Goal: Task Accomplishment & Management: Manage account settings

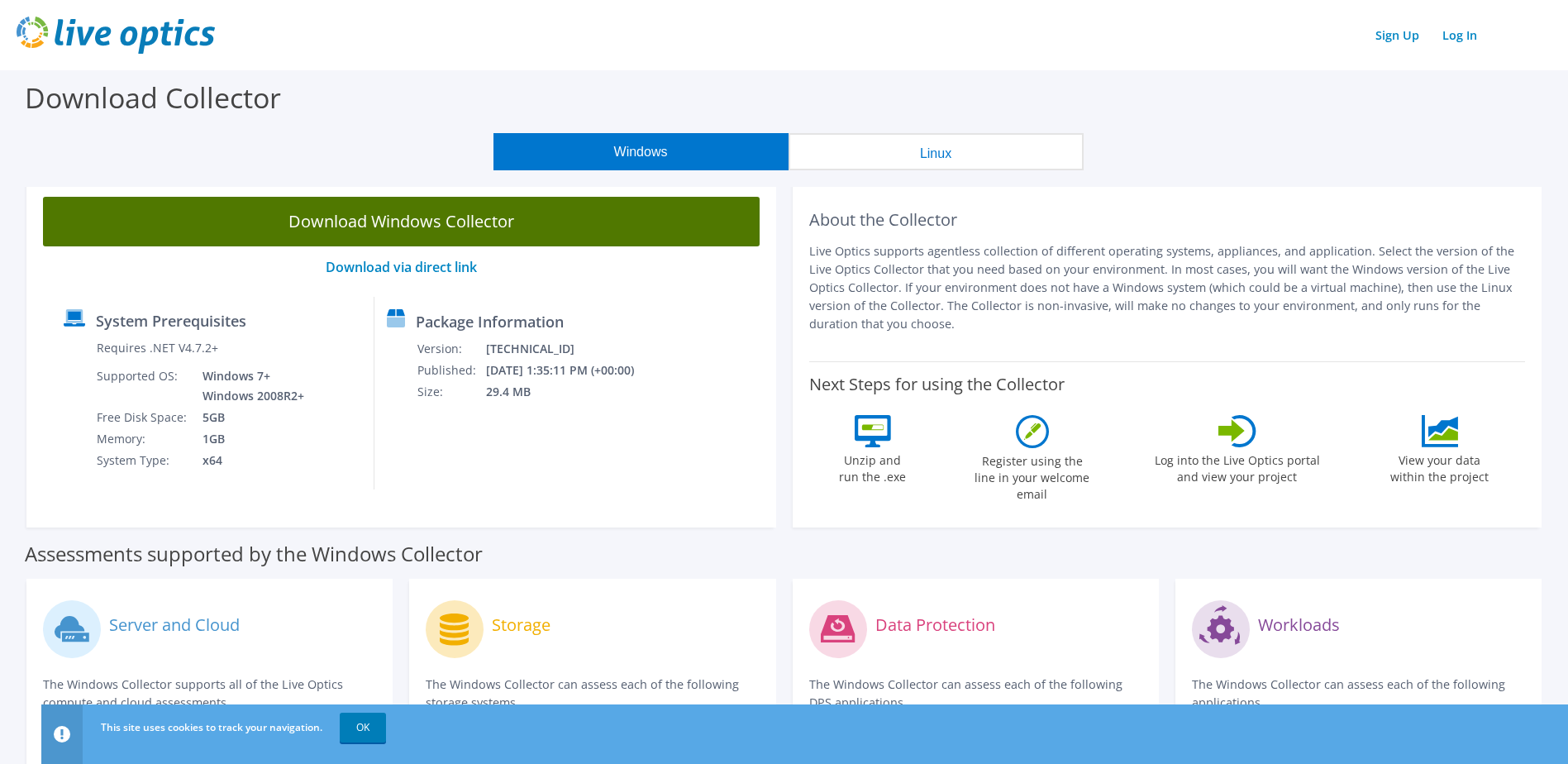
click at [408, 233] on link "Download Windows Collector" at bounding box center [401, 221] width 717 height 50
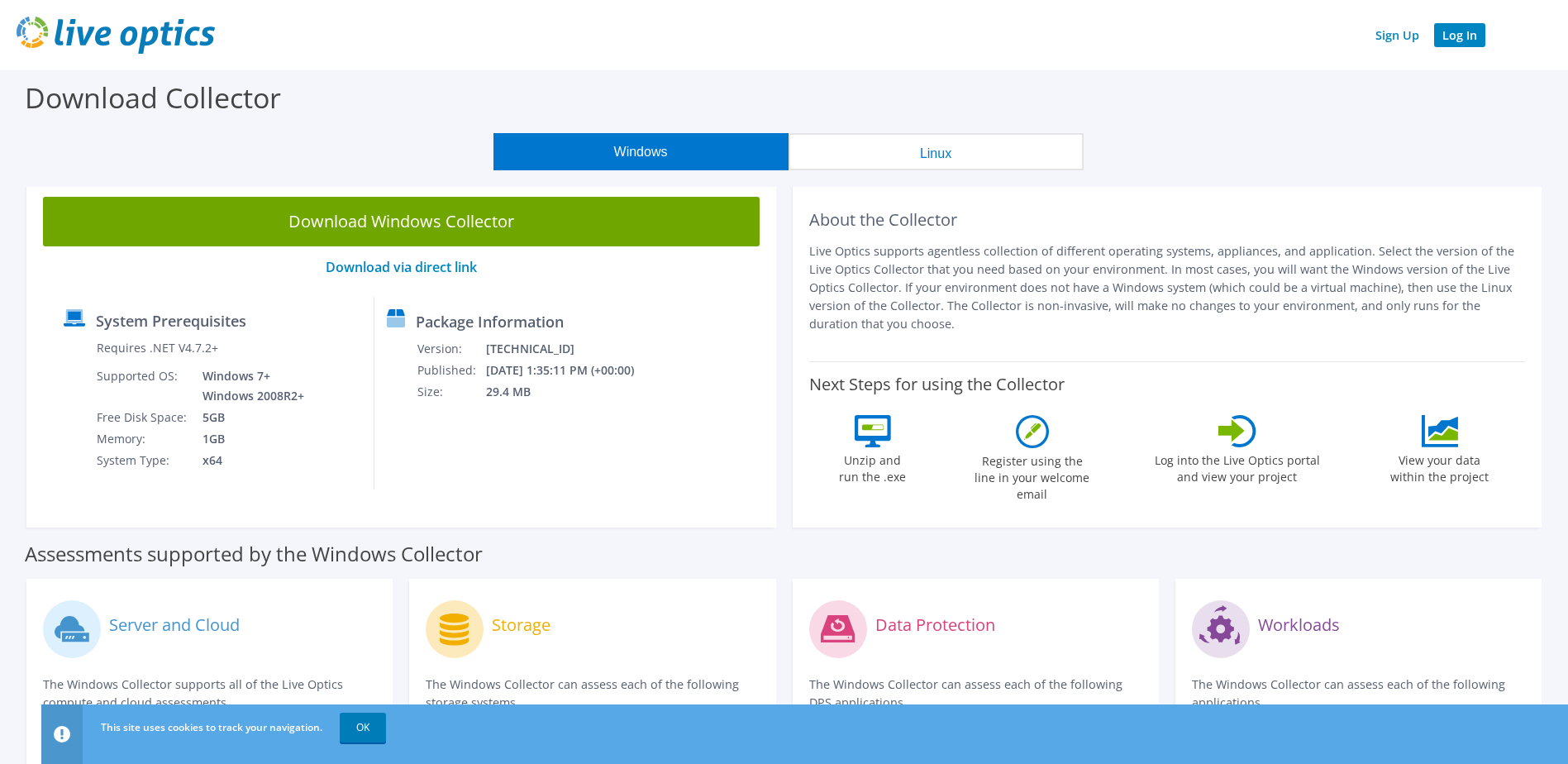
click at [1465, 38] on link "Log In" at bounding box center [1459, 35] width 51 height 24
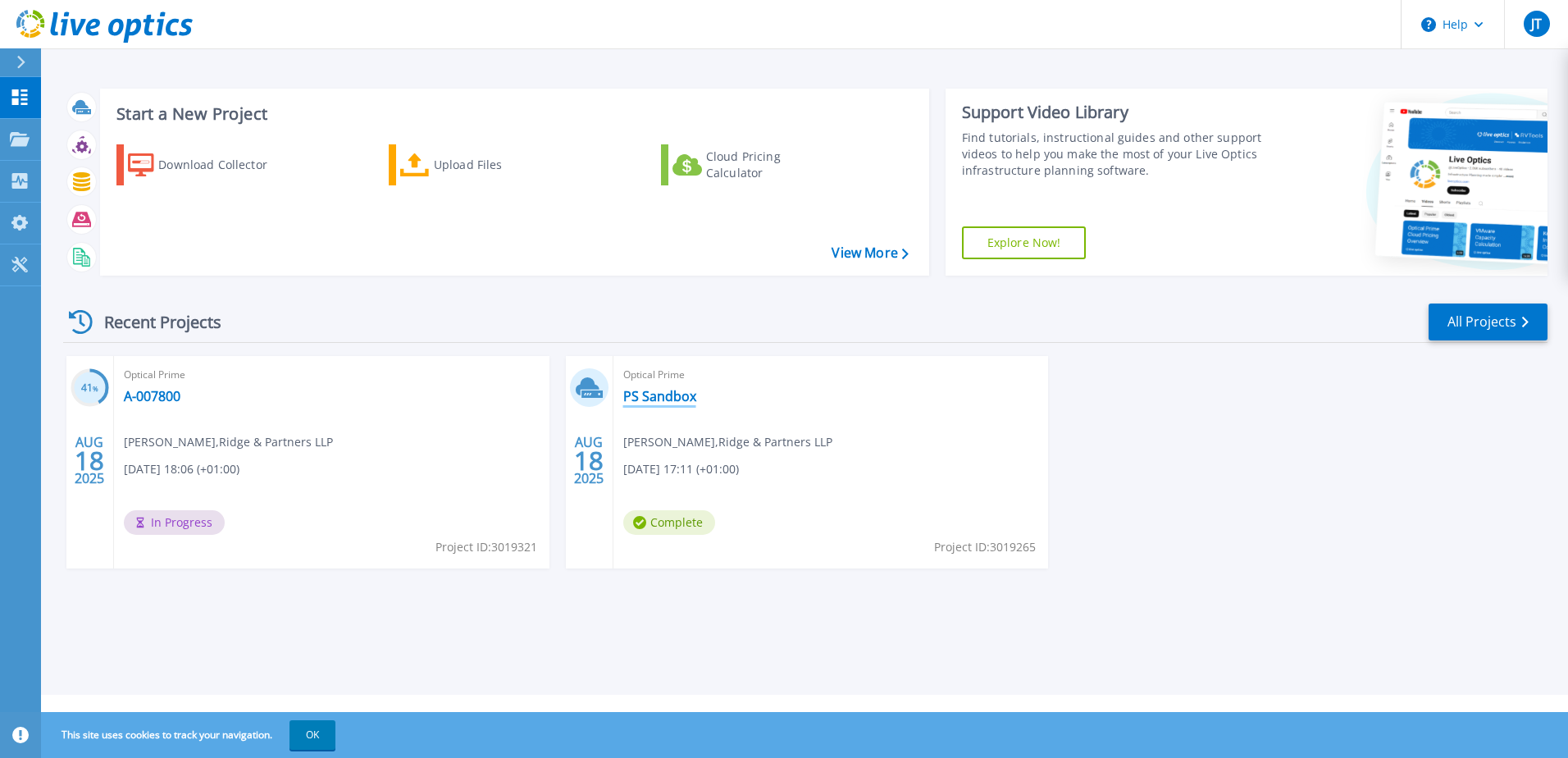
click at [638, 396] on link "PS Sandbox" at bounding box center [659, 396] width 73 height 16
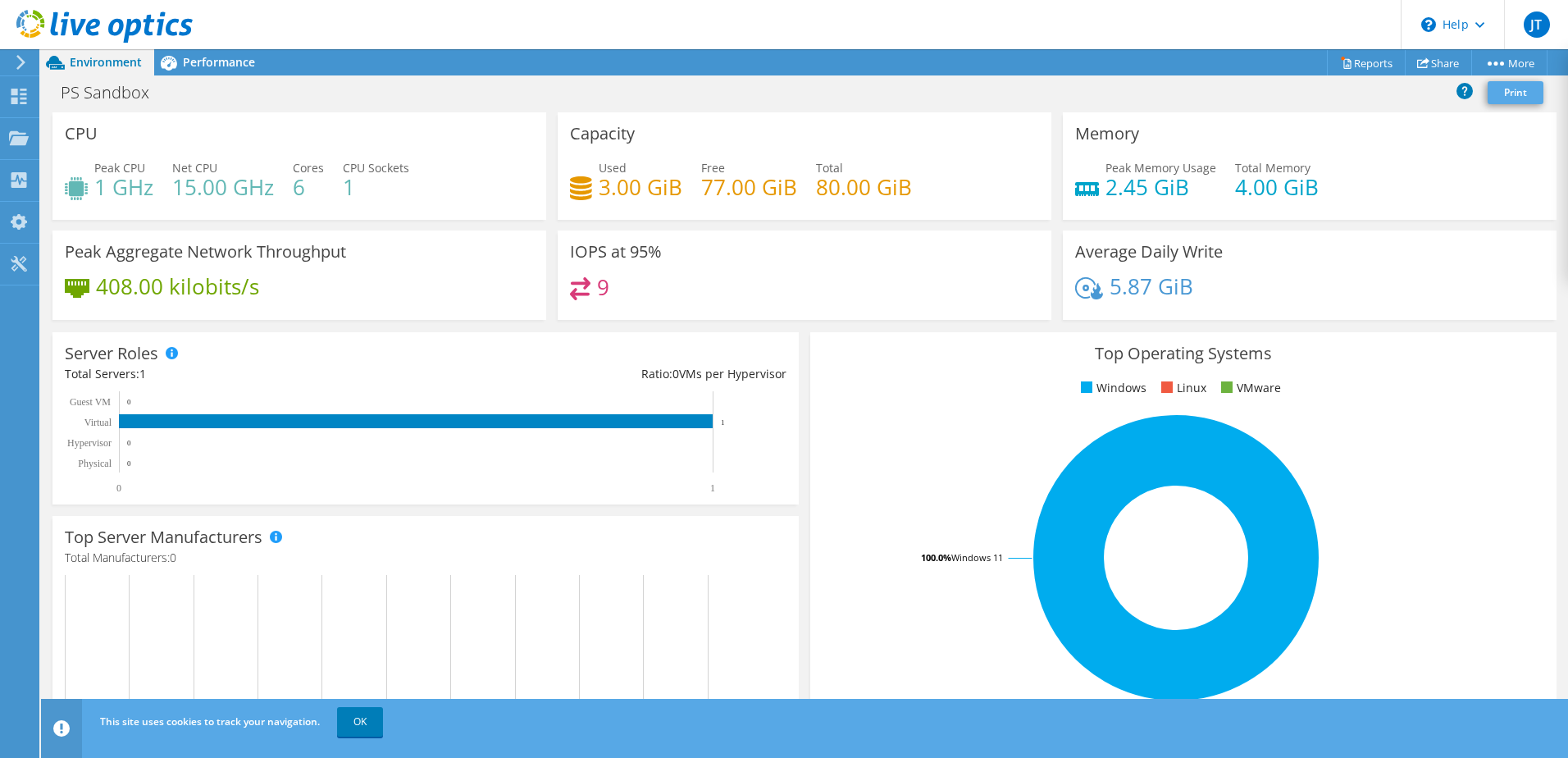
scroll to position [229, 0]
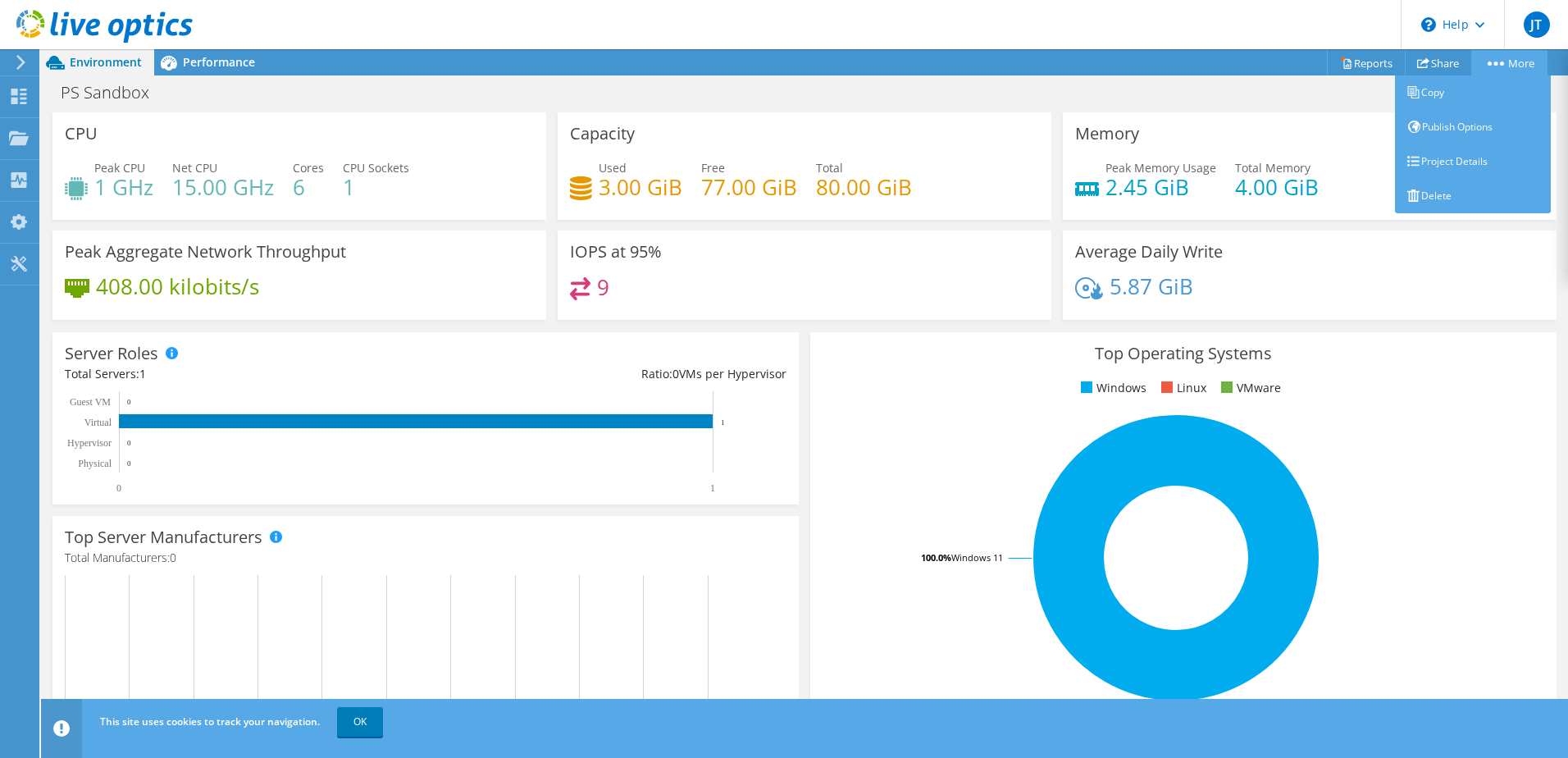
click at [1506, 64] on link "More" at bounding box center [1509, 62] width 77 height 25
click at [1448, 200] on link "Delete" at bounding box center [1472, 196] width 156 height 34
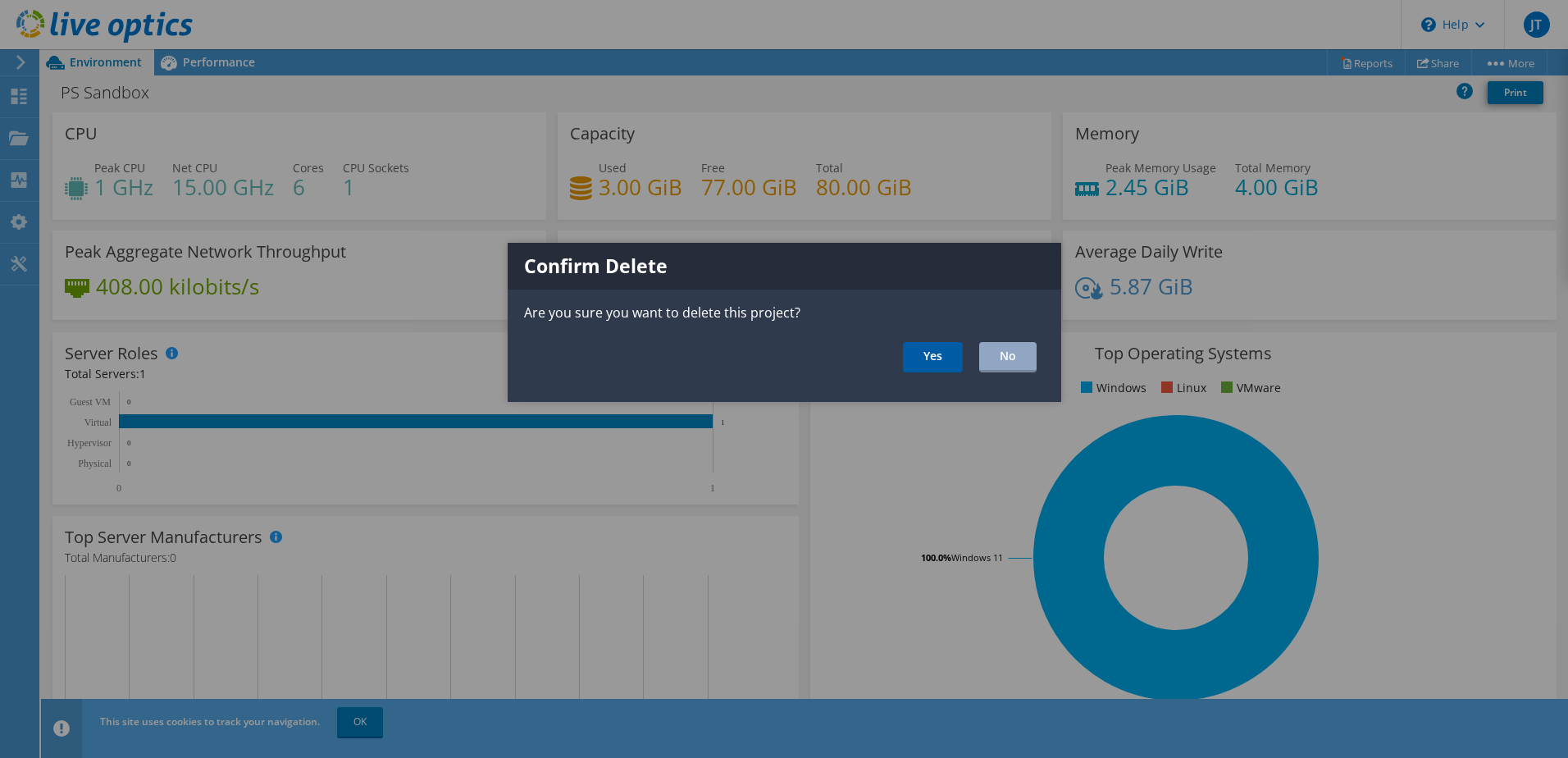
click at [932, 353] on link "Yes" at bounding box center [933, 357] width 60 height 31
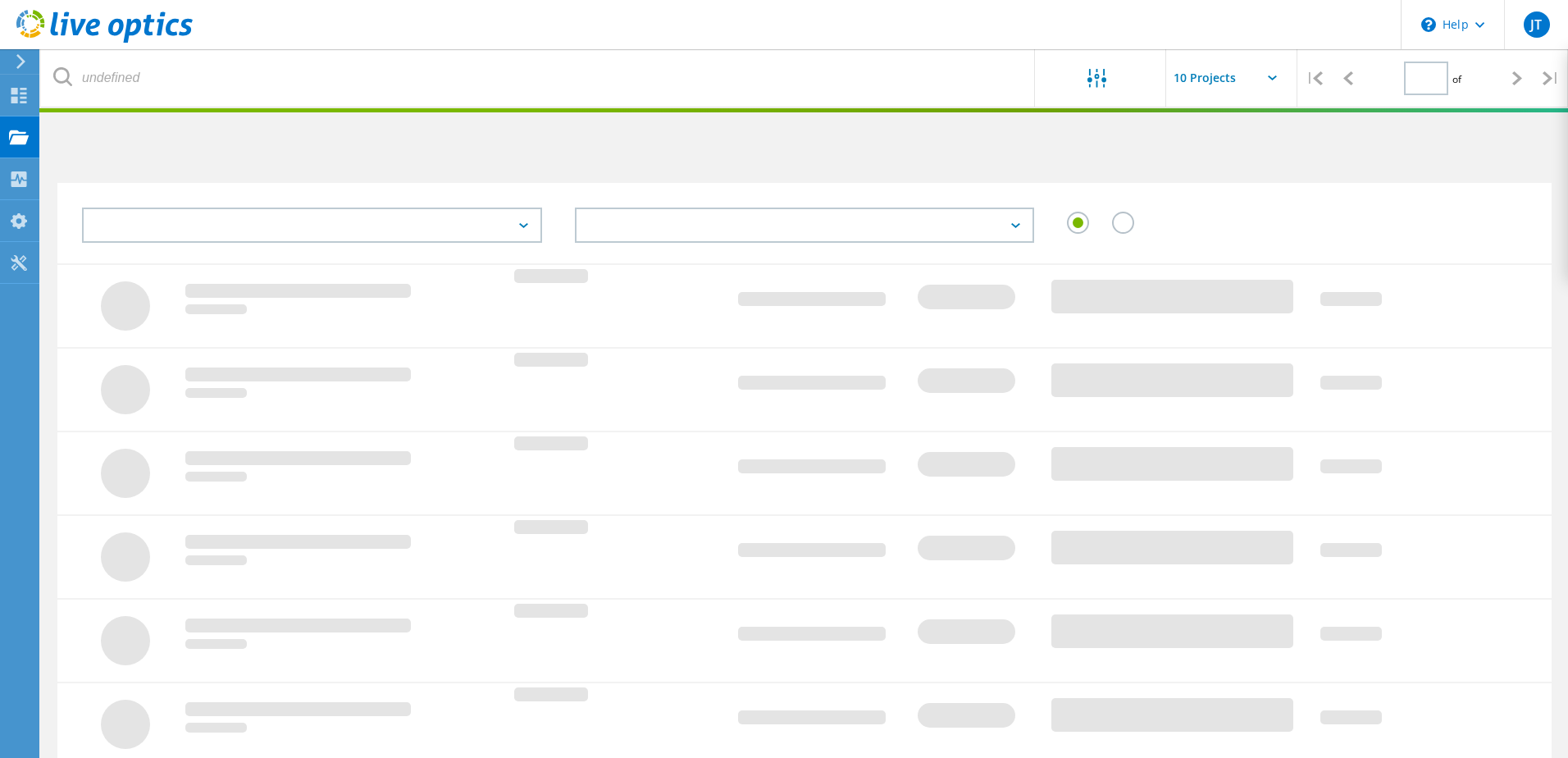
type input "1"
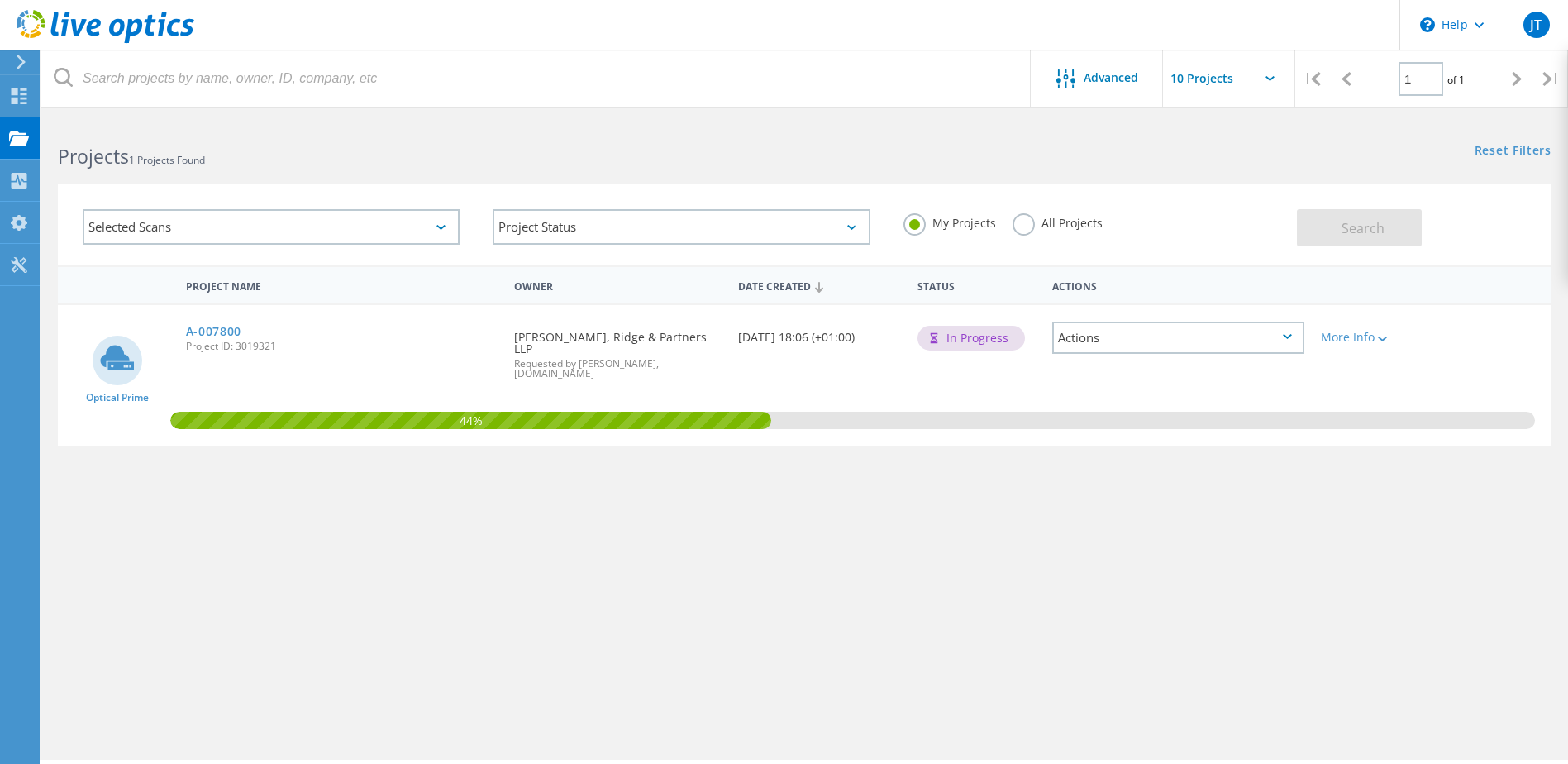
click at [214, 330] on link "A-007800" at bounding box center [214, 331] width 56 height 12
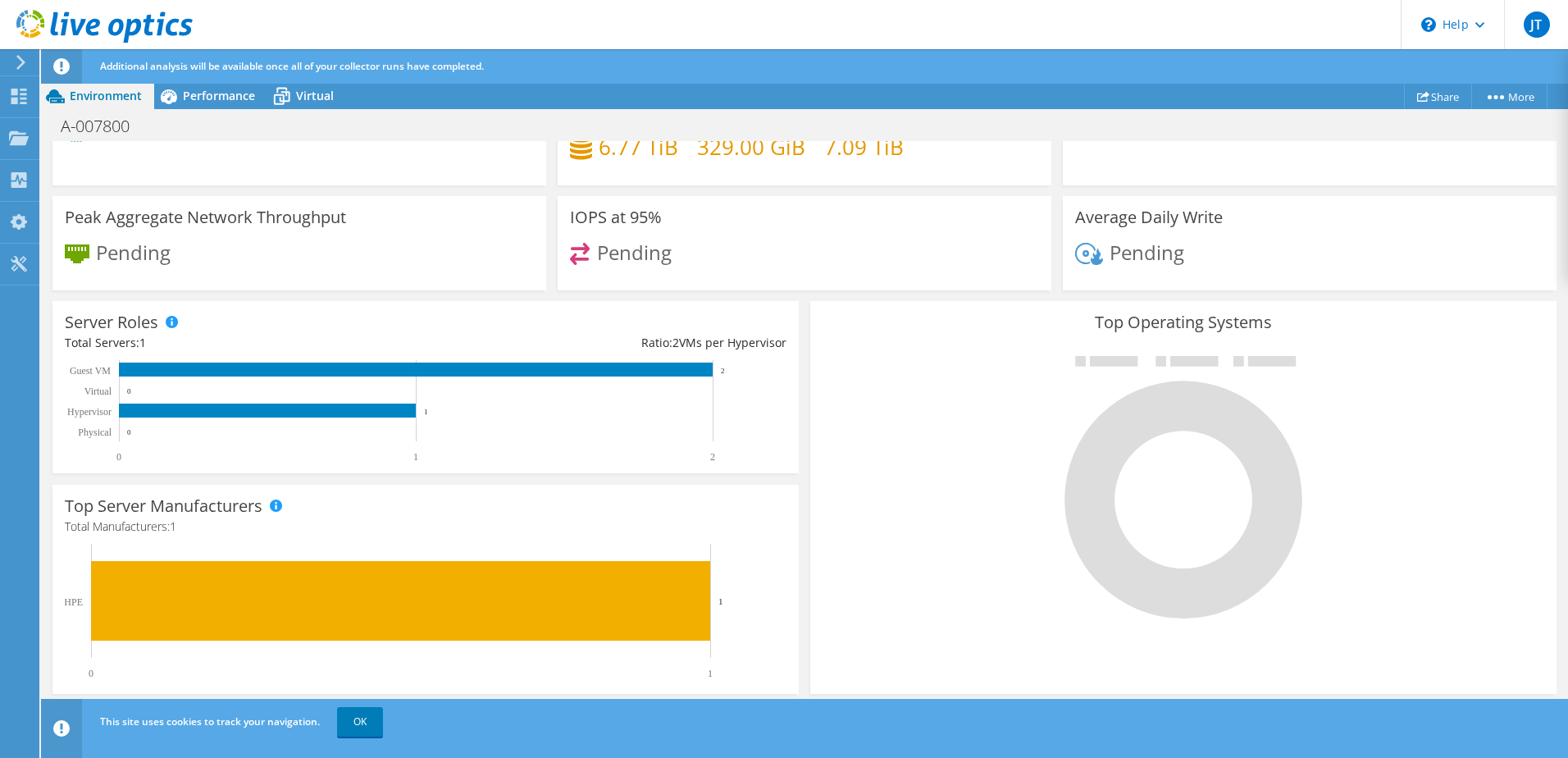
scroll to position [164, 0]
click at [356, 715] on link "OK" at bounding box center [360, 721] width 46 height 30
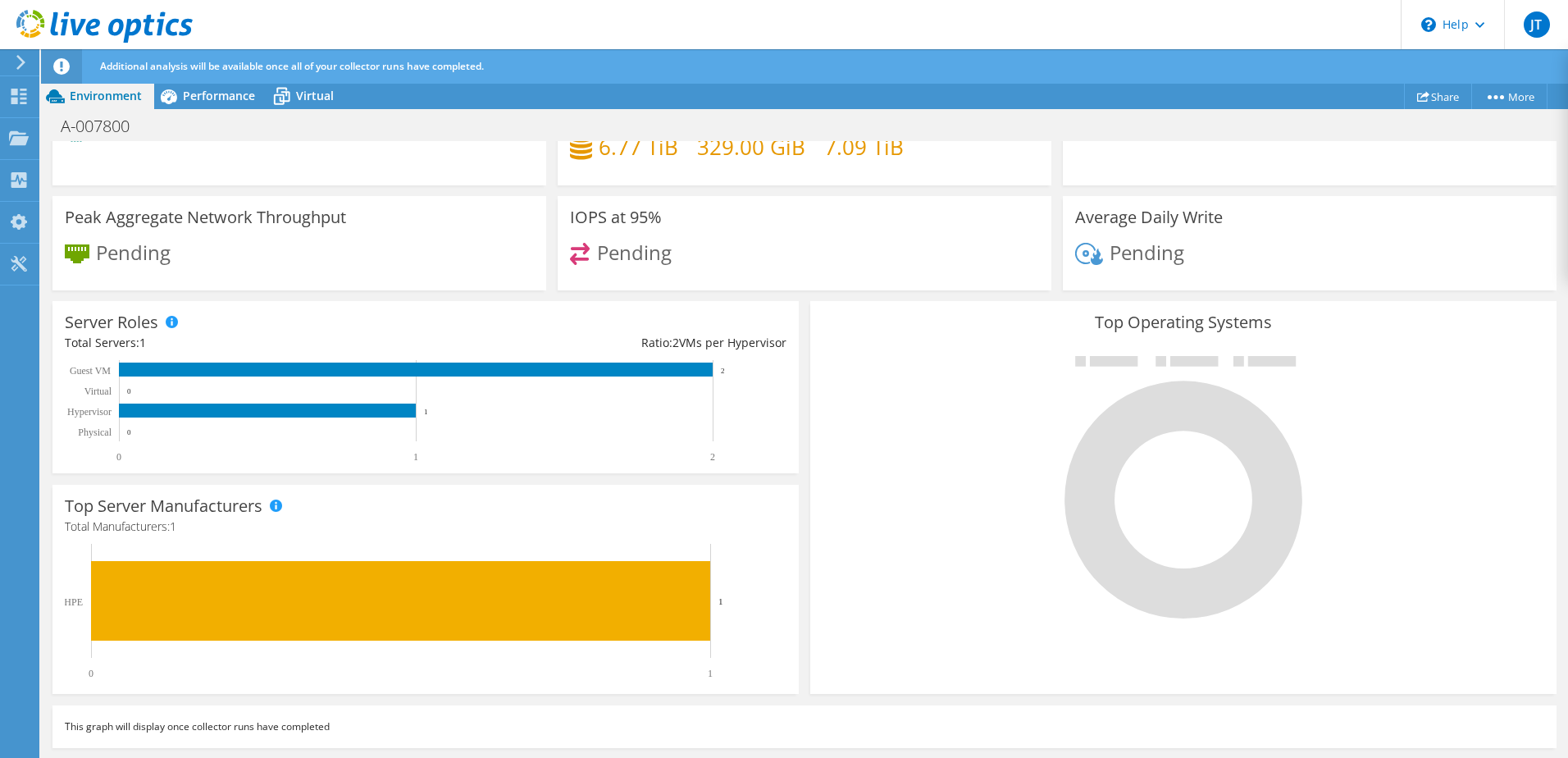
scroll to position [0, 0]
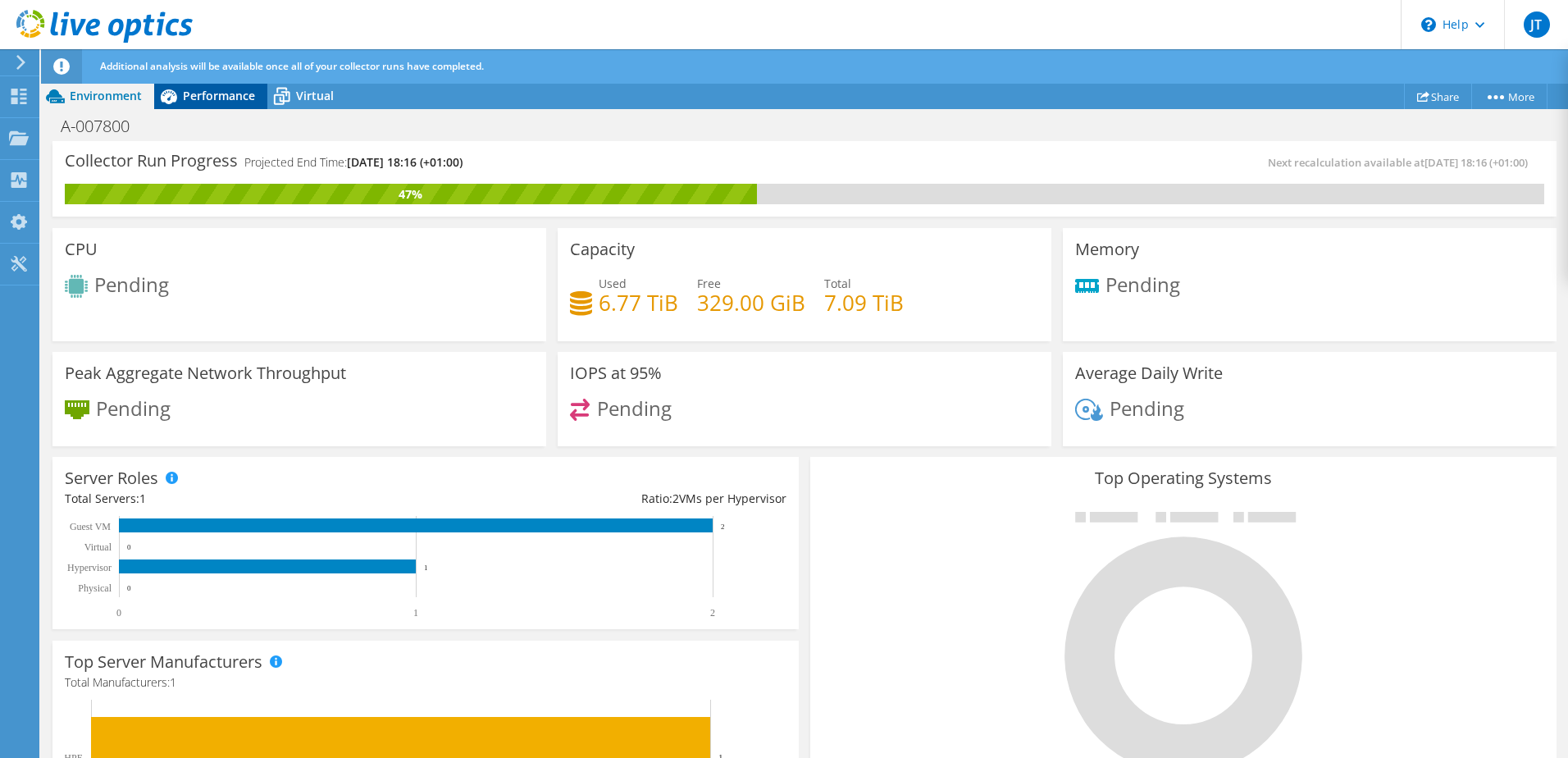
click at [212, 87] on span "Performance" at bounding box center [219, 95] width 72 height 15
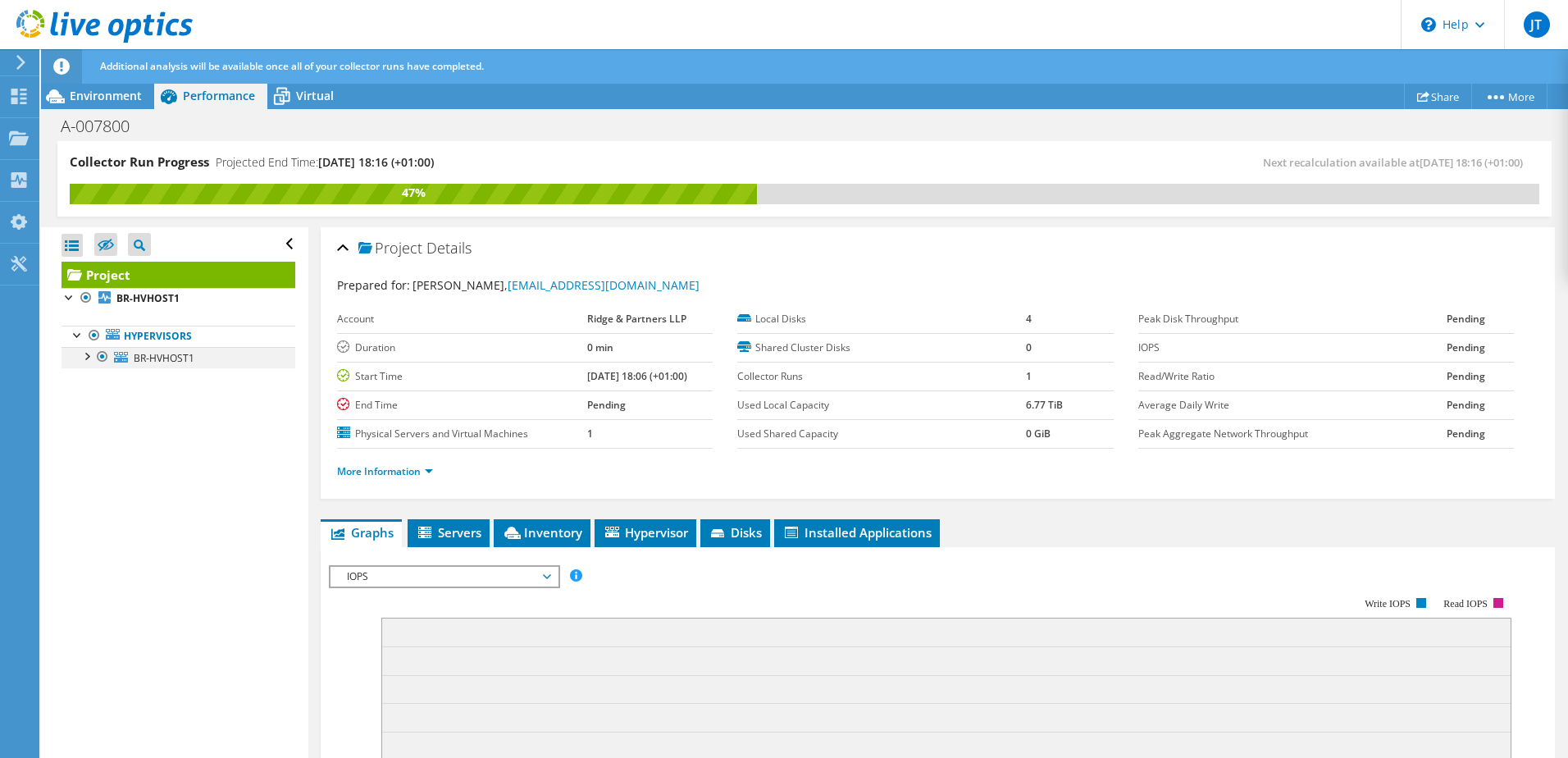
click at [87, 358] on div at bounding box center [86, 355] width 16 height 16
click at [96, 464] on div at bounding box center [95, 462] width 16 height 16
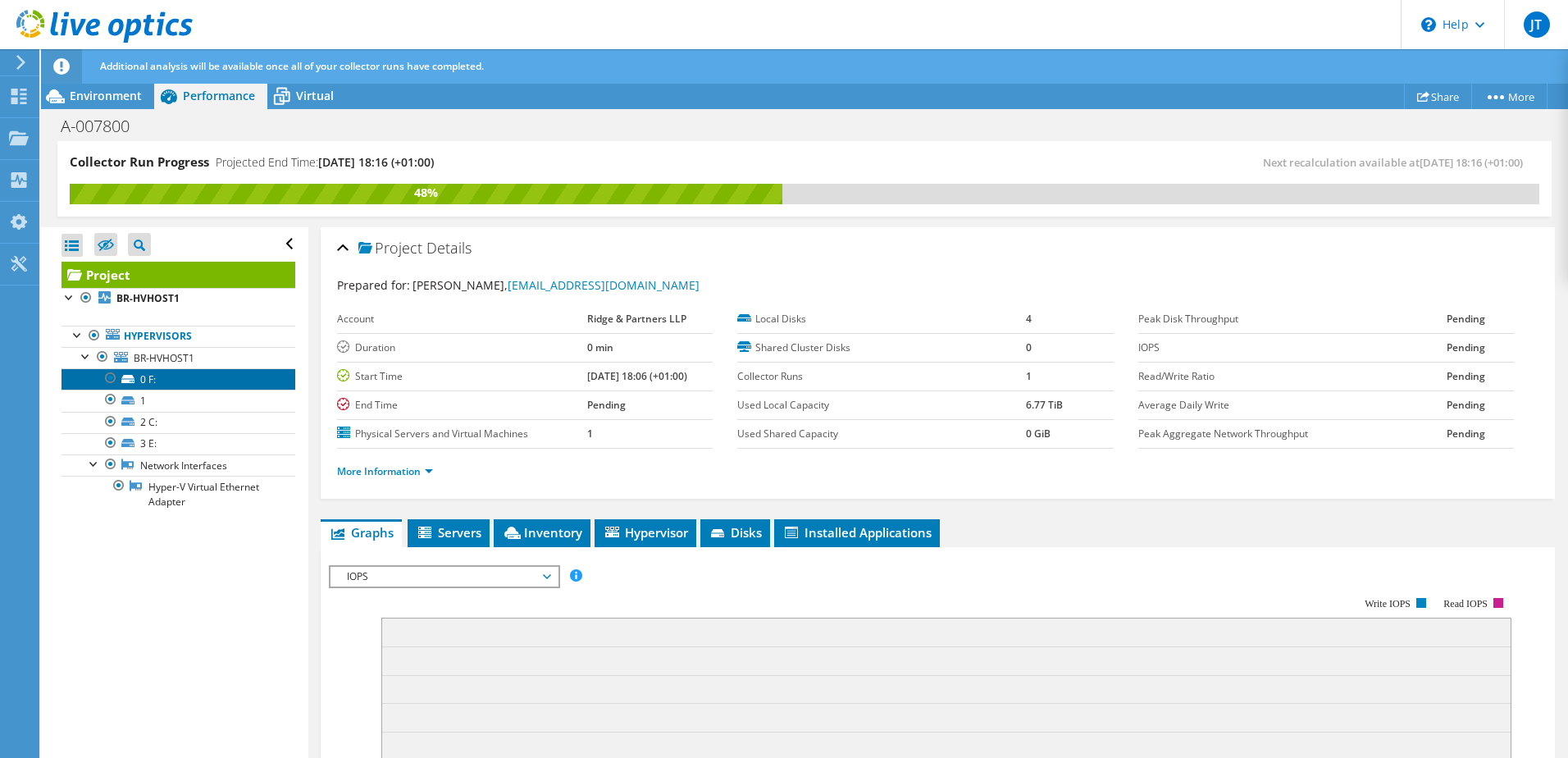
click at [163, 376] on link "0 F:" at bounding box center [178, 379] width 234 height 22
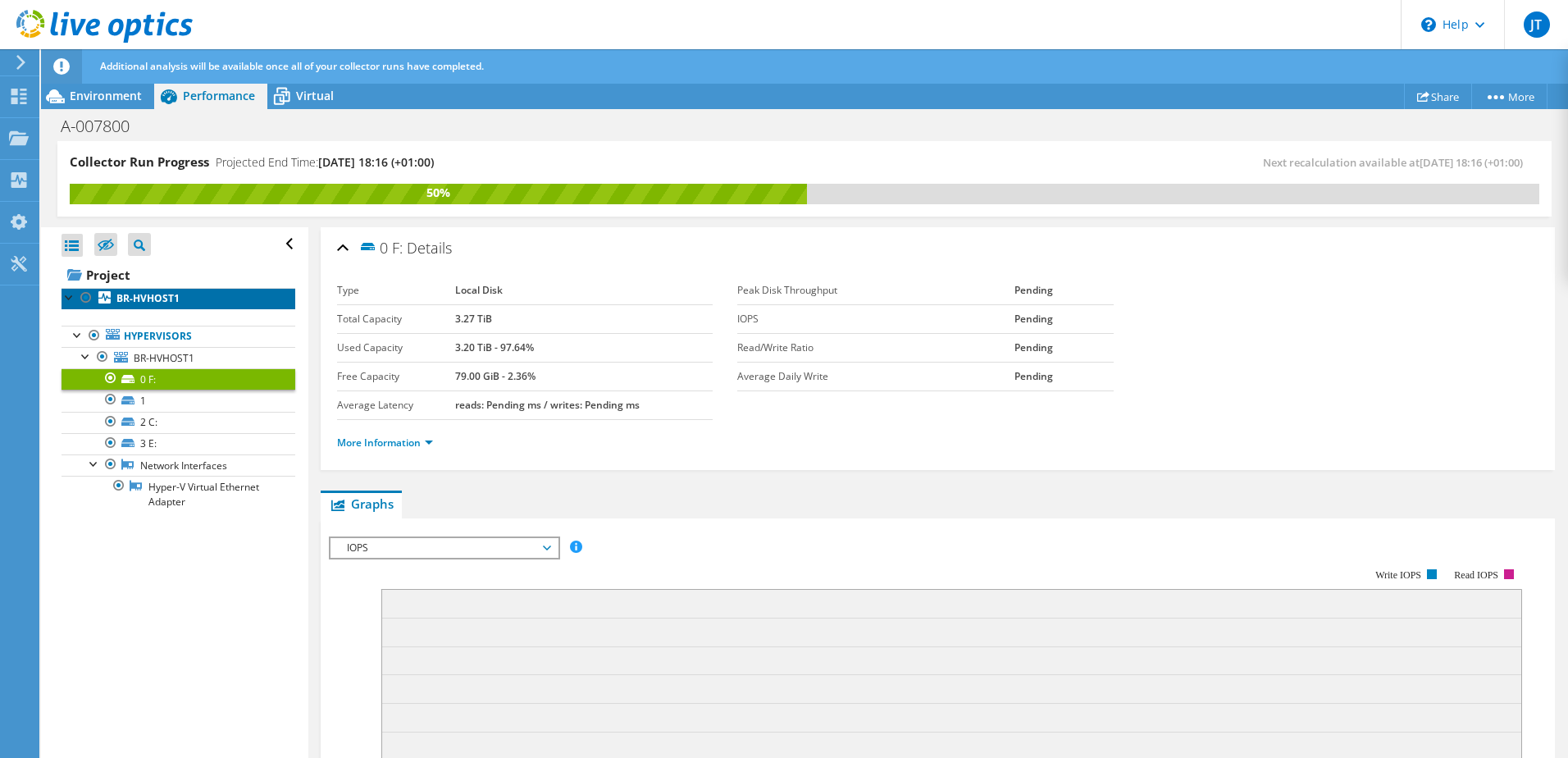
click at [142, 303] on b "BR-HVHOST1" at bounding box center [148, 297] width 63 height 14
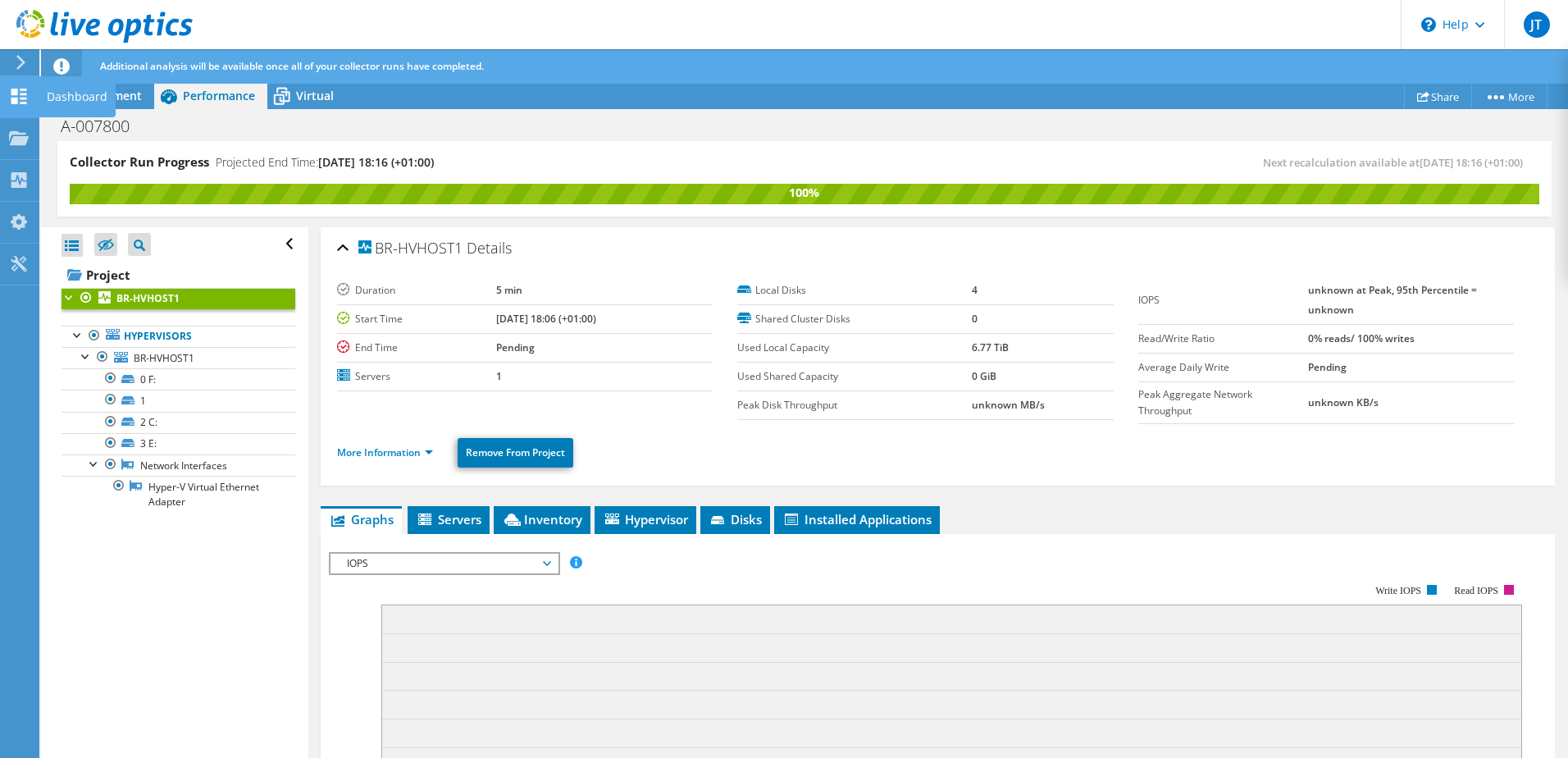
click at [22, 100] on icon at bounding box center [19, 96] width 20 height 15
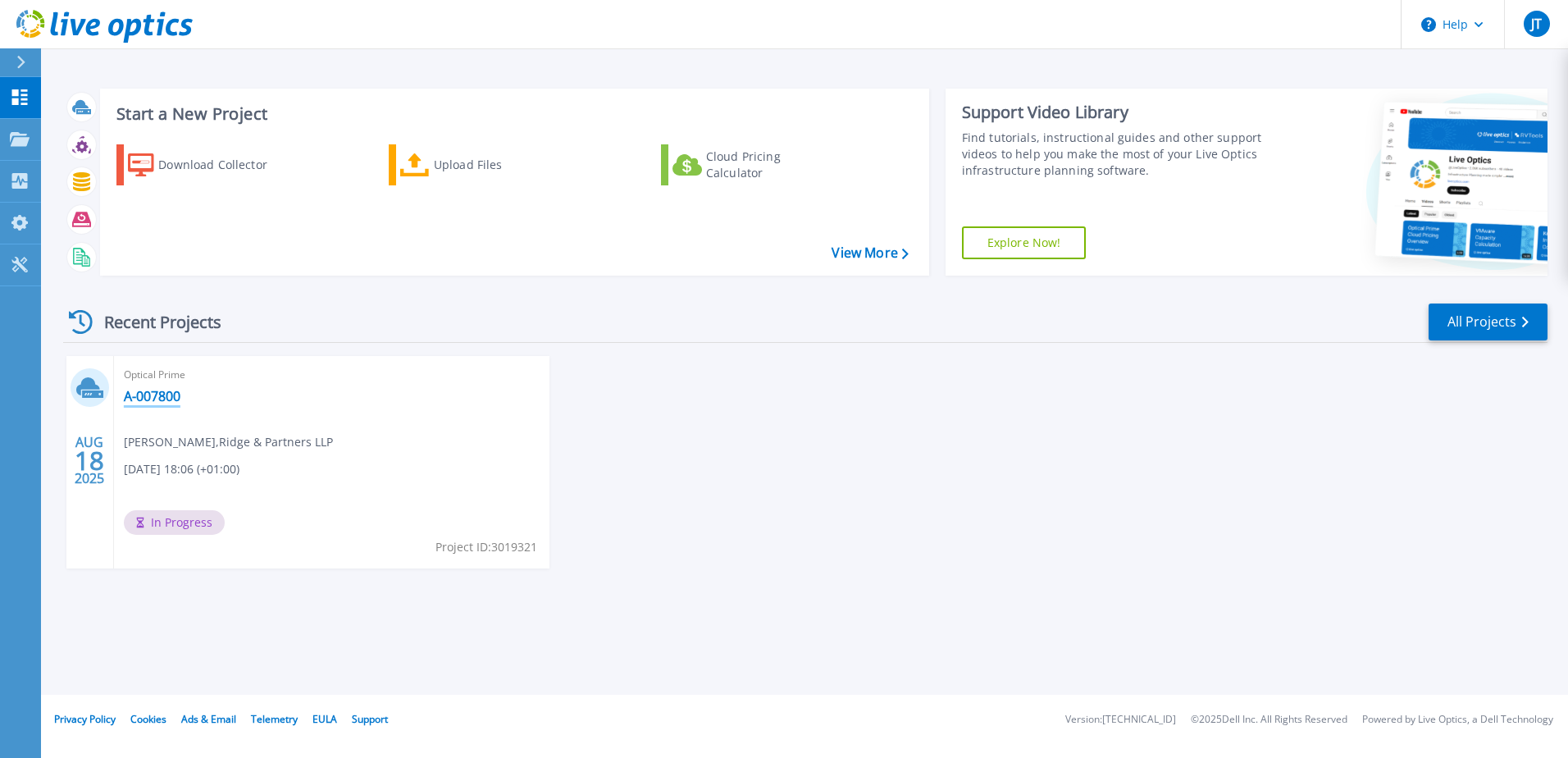
click at [152, 396] on link "A-007800" at bounding box center [151, 396] width 57 height 16
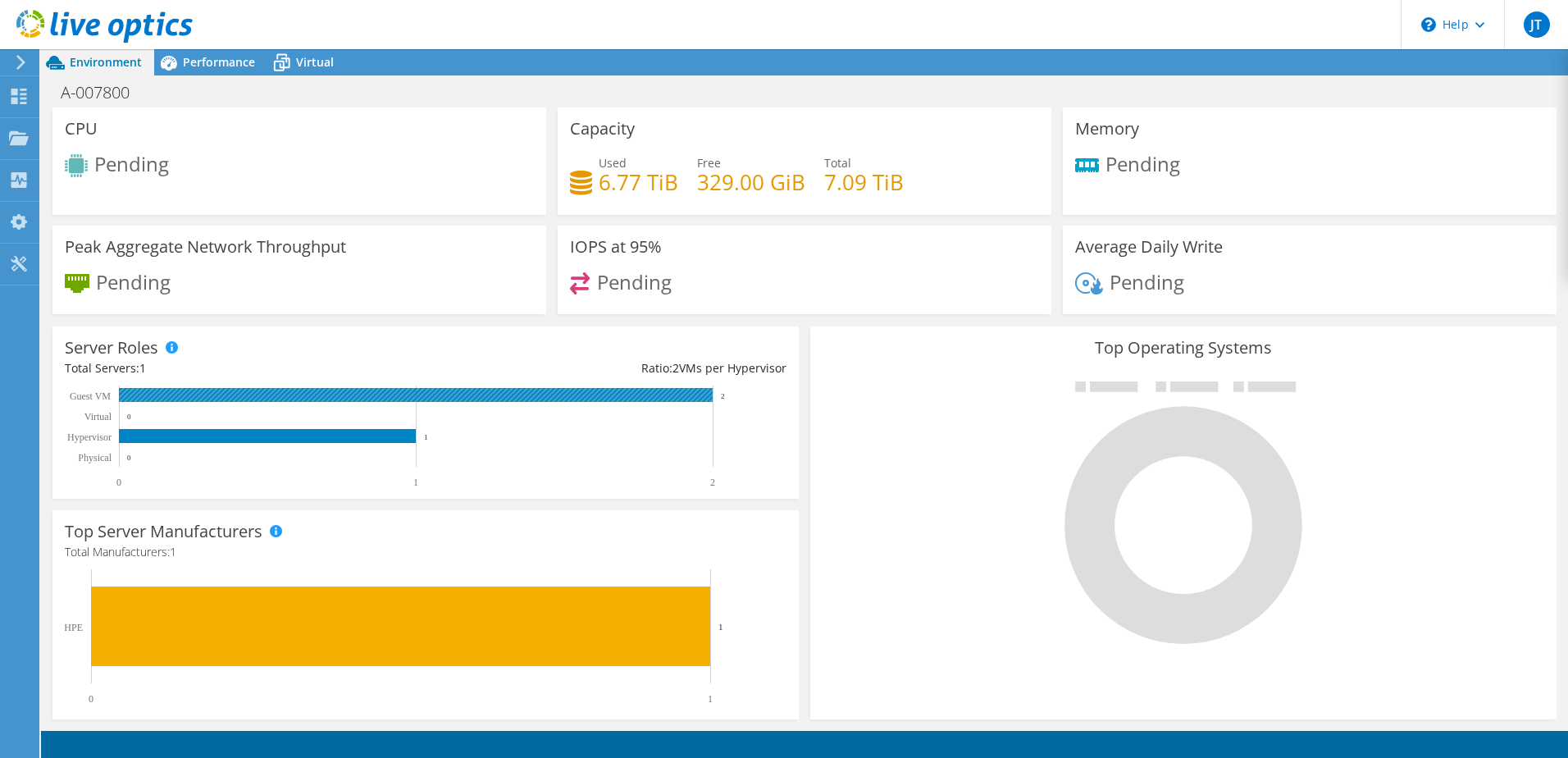
click at [359, 392] on rect at bounding box center [416, 394] width 594 height 14
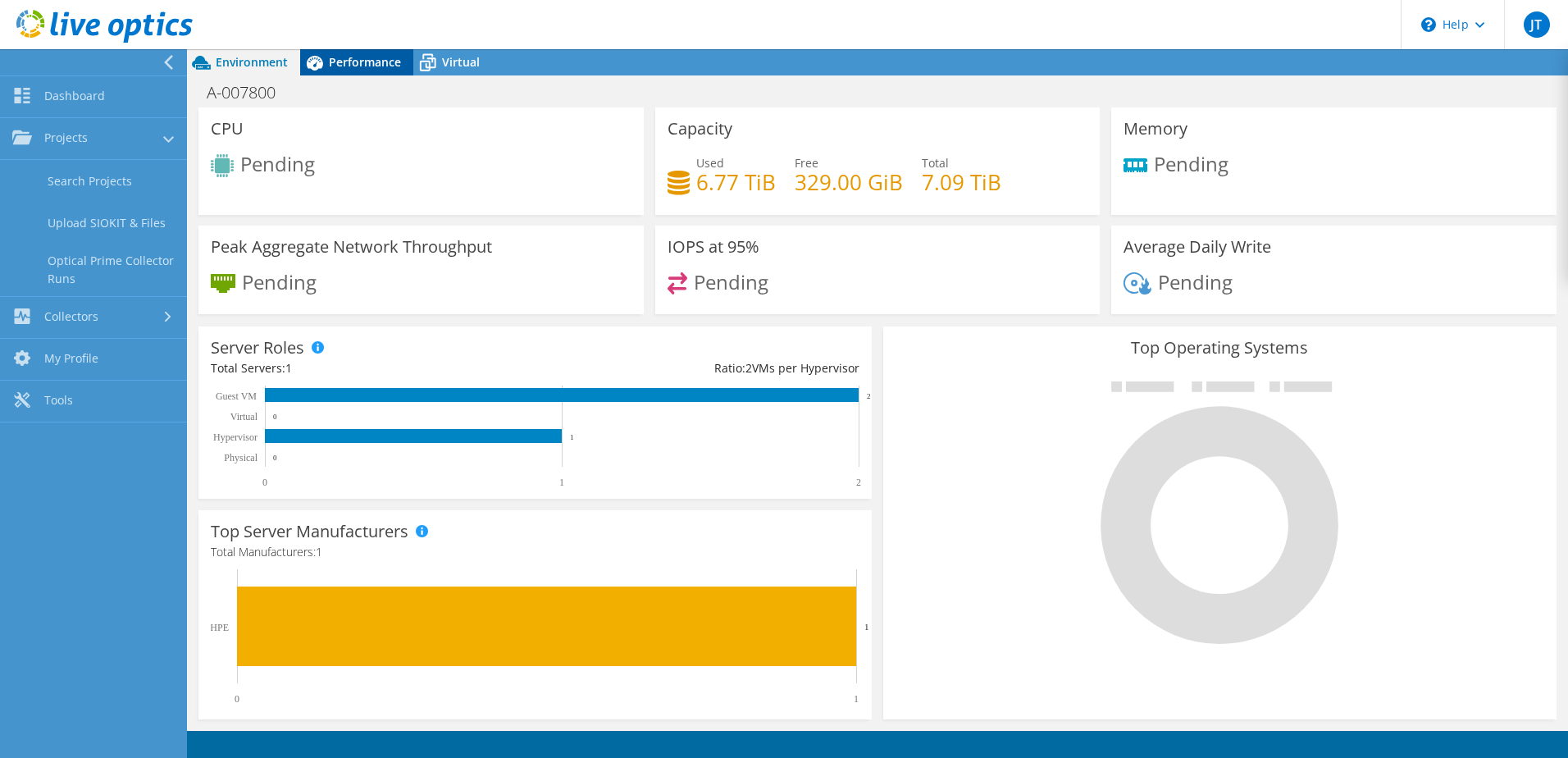
click at [366, 66] on span "Performance" at bounding box center [365, 61] width 72 height 15
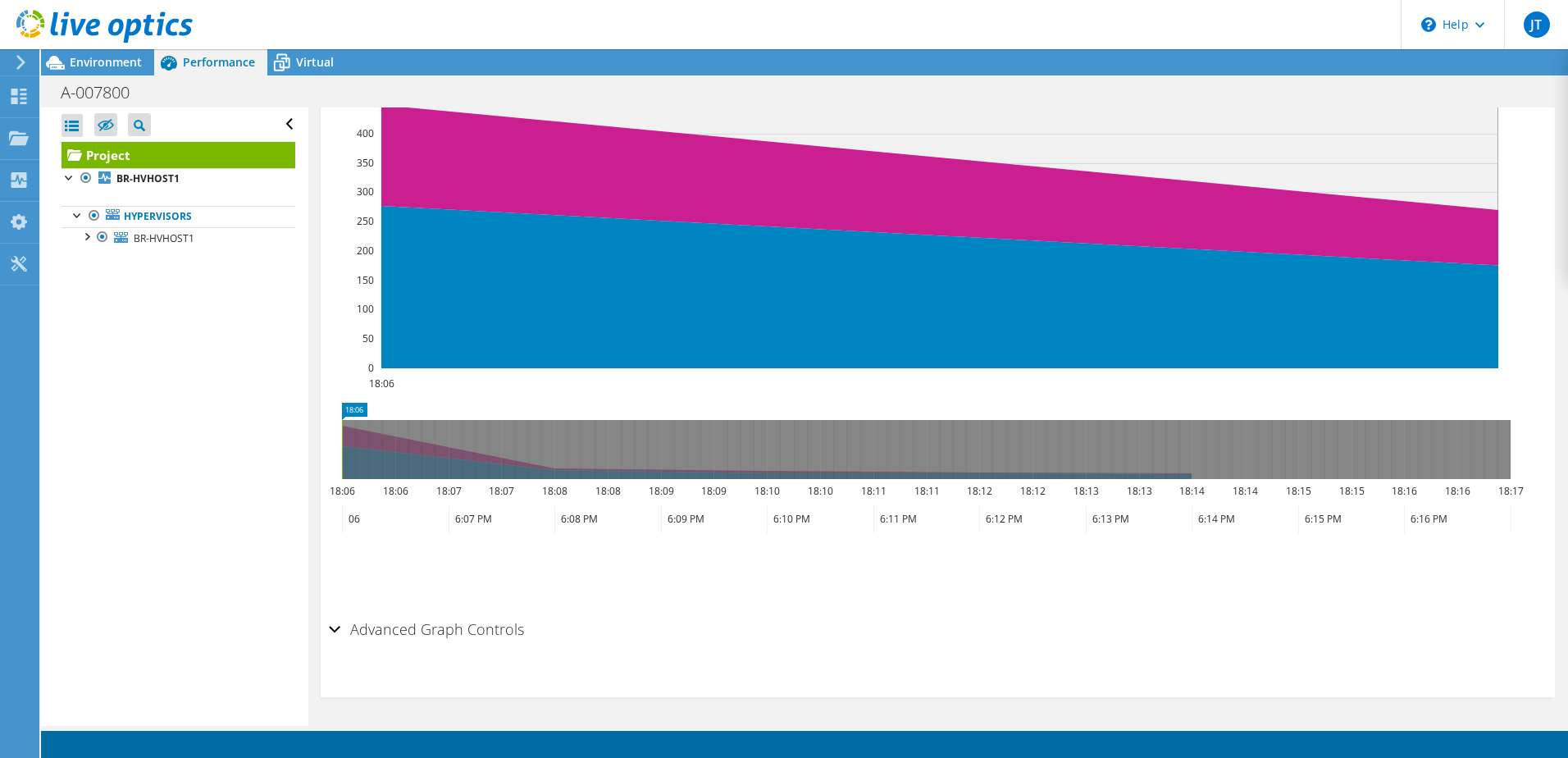
scroll to position [360, 0]
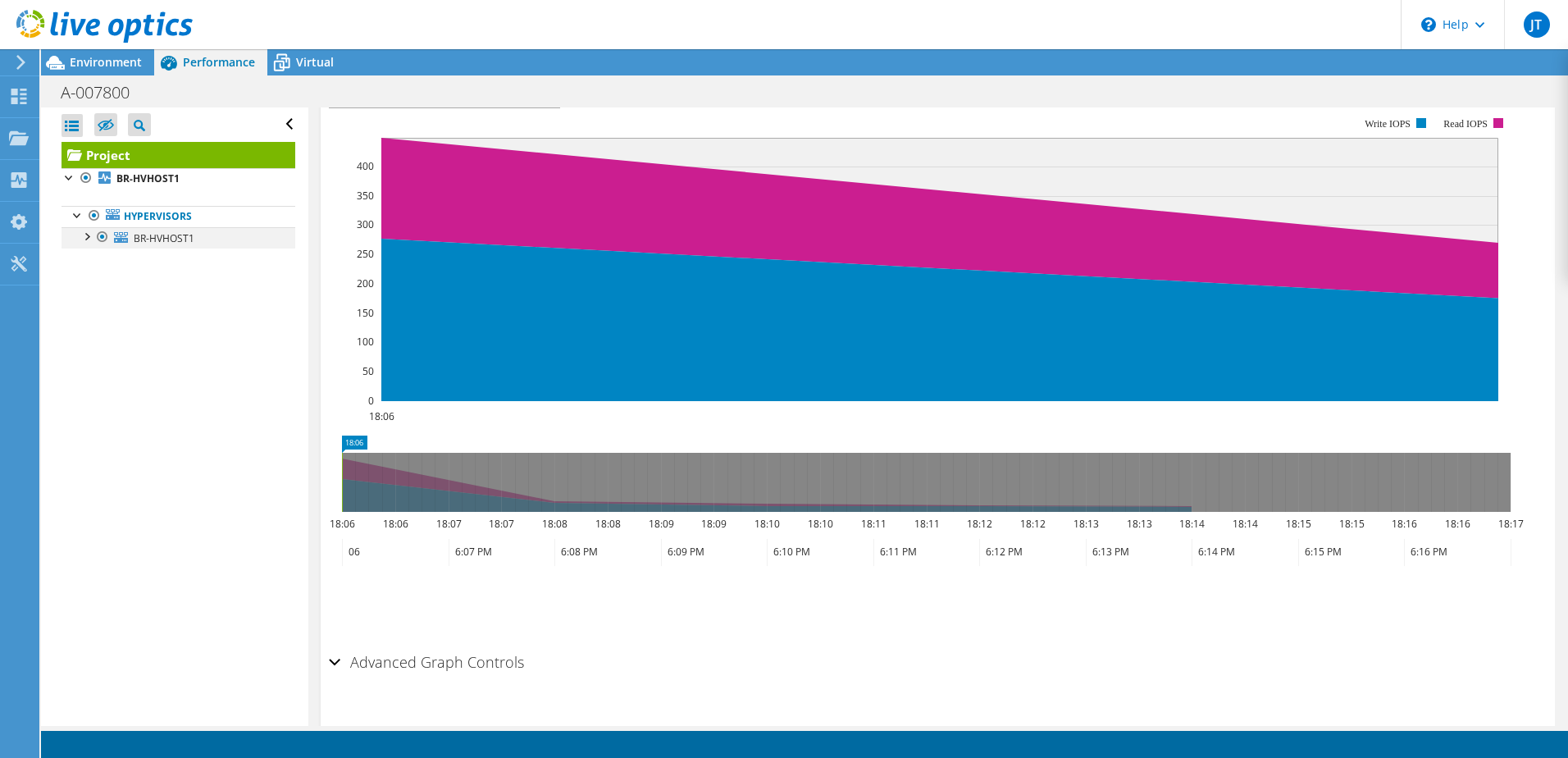
click at [88, 233] on div at bounding box center [86, 235] width 16 height 16
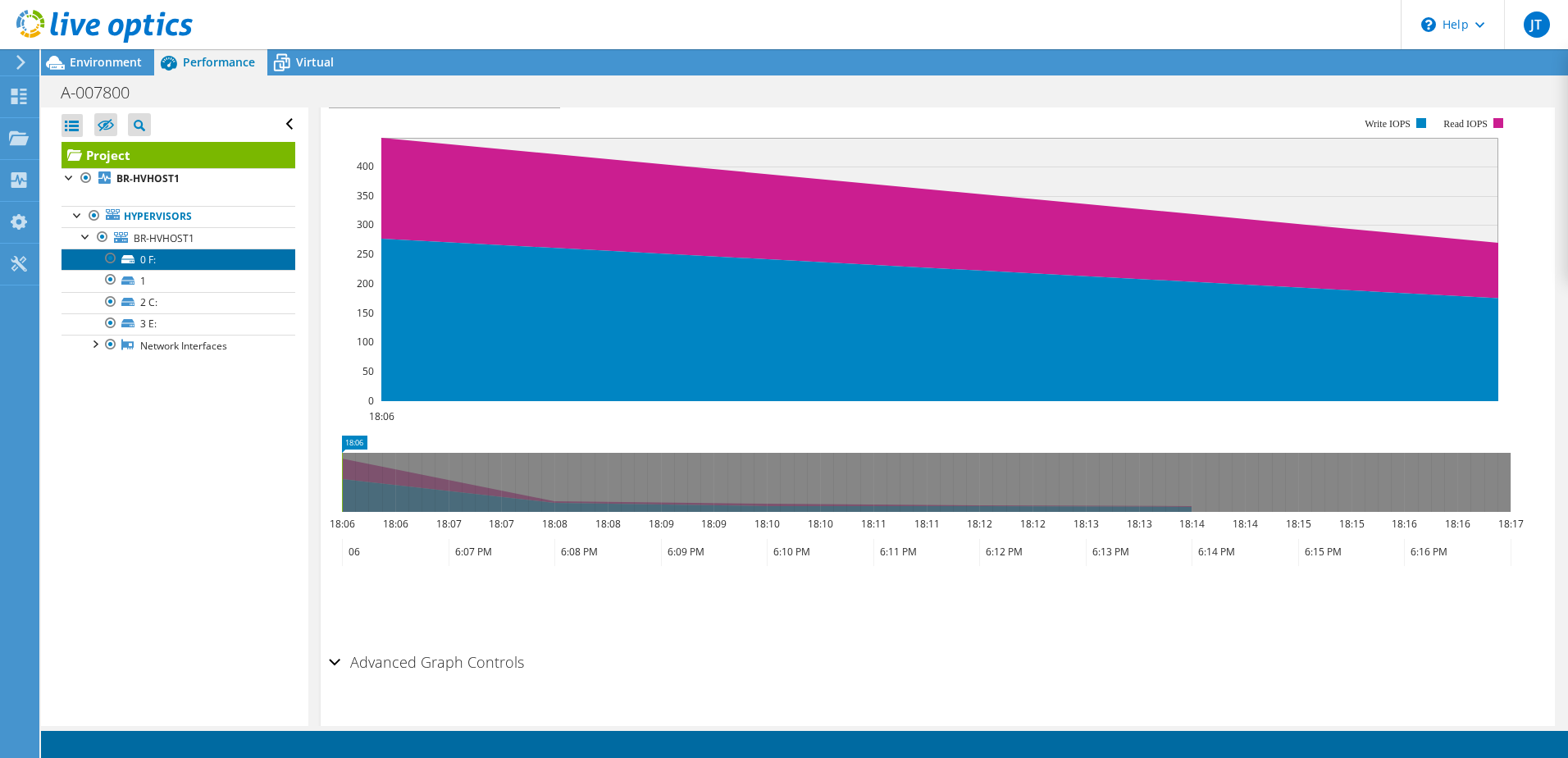
click at [142, 261] on link "0 F:" at bounding box center [178, 260] width 234 height 22
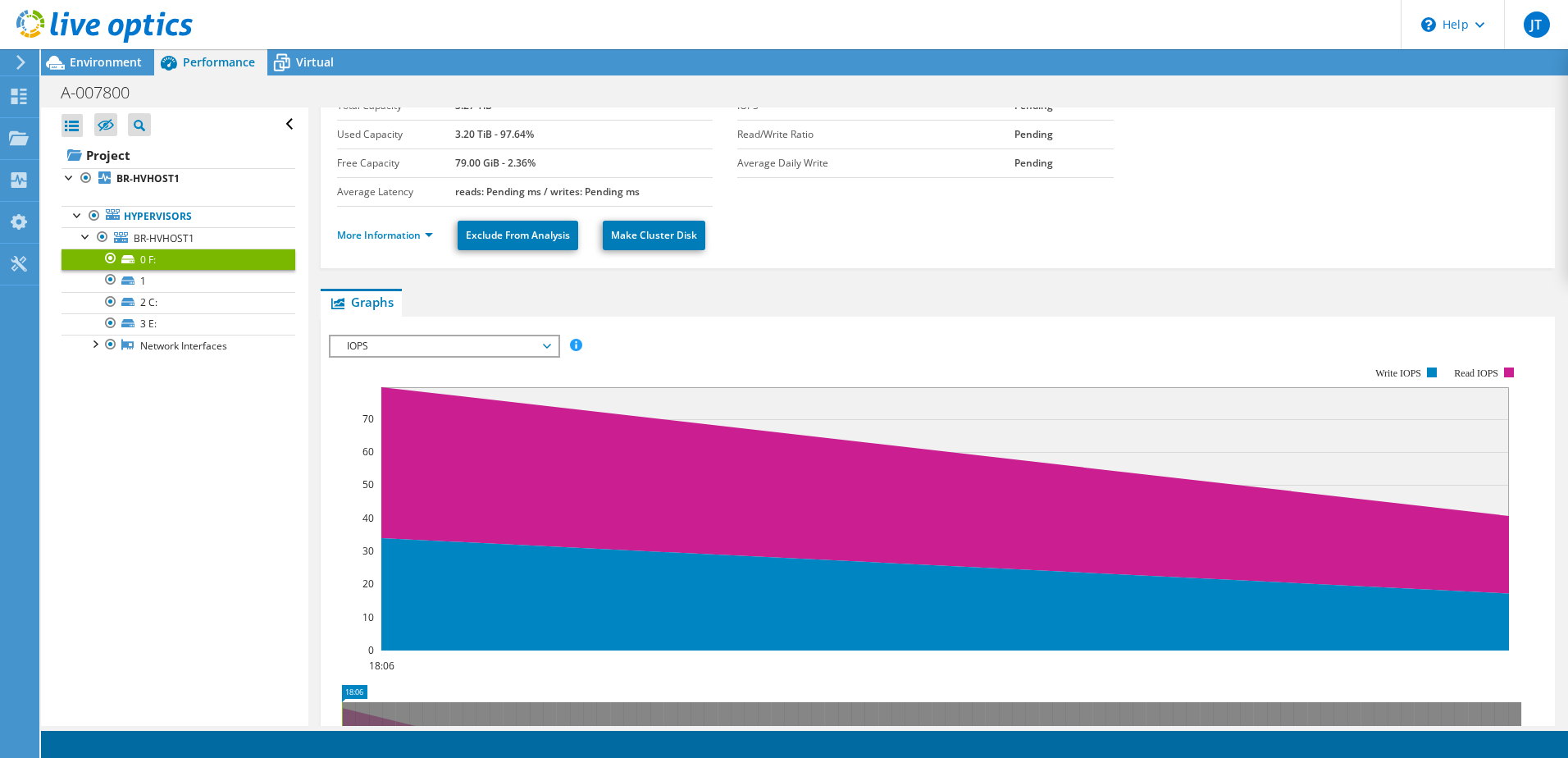
scroll to position [164, 0]
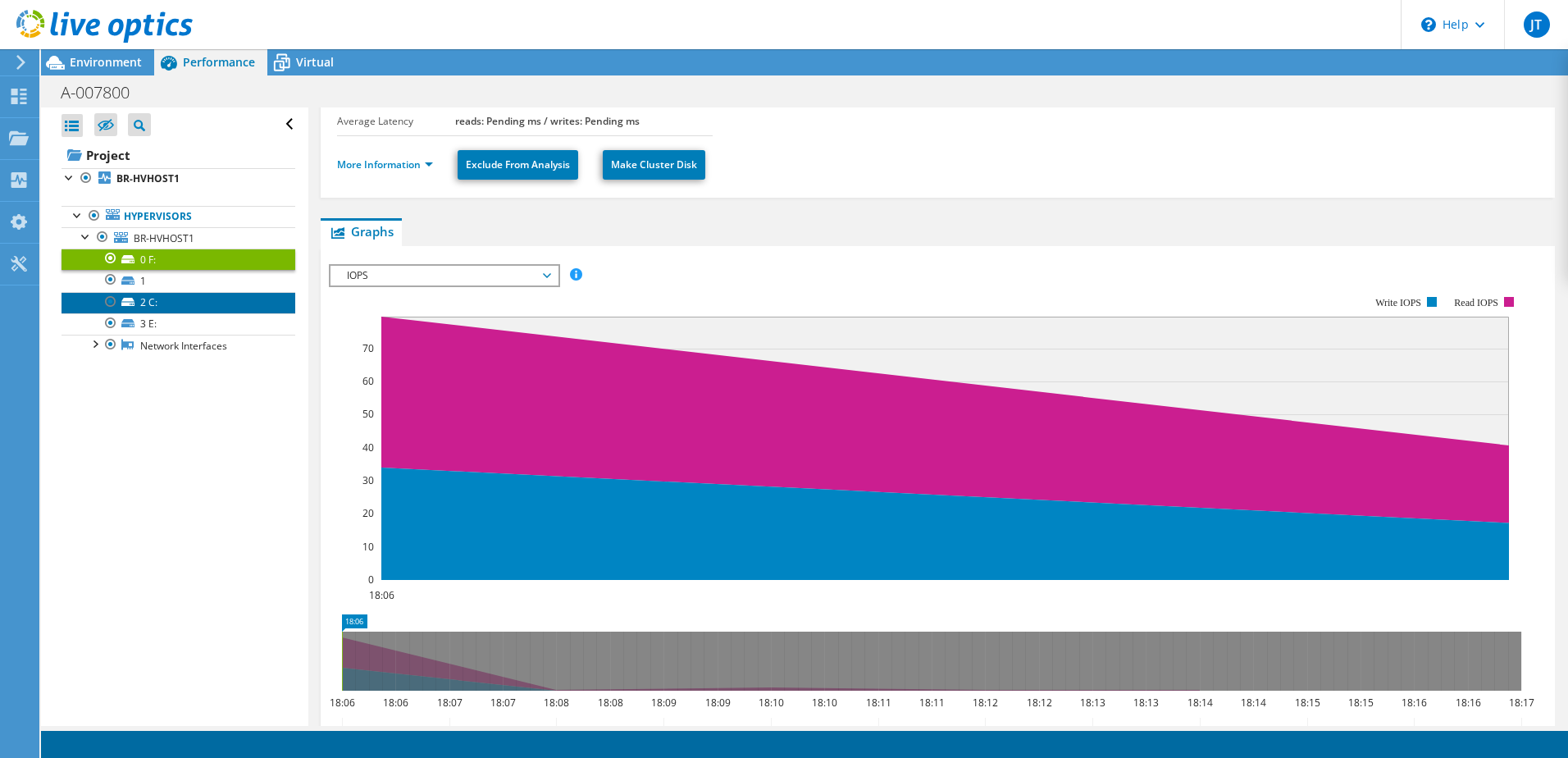
click at [162, 302] on link "2 C:" at bounding box center [178, 303] width 234 height 22
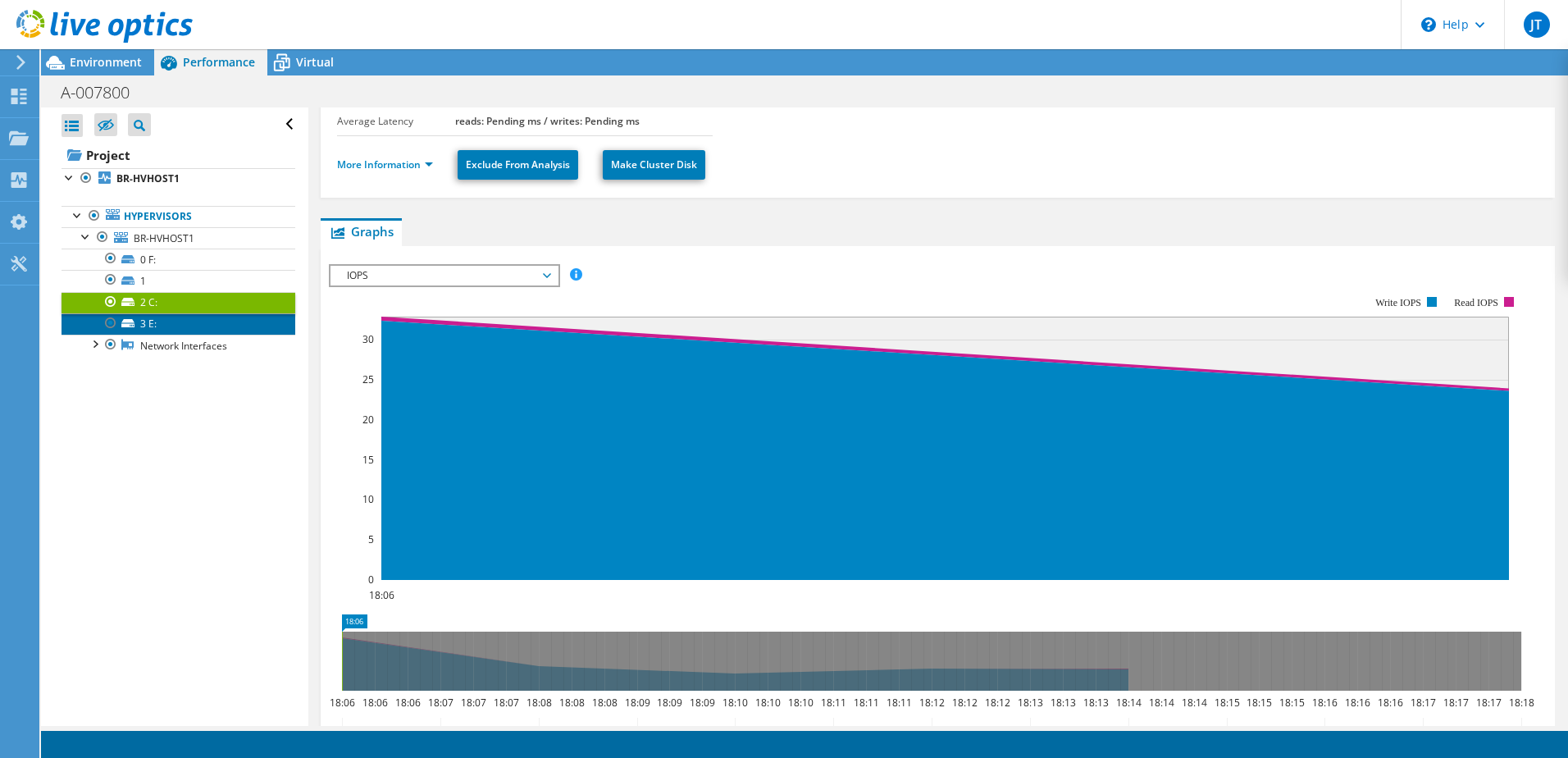
click at [164, 328] on link "3 E:" at bounding box center [178, 324] width 234 height 22
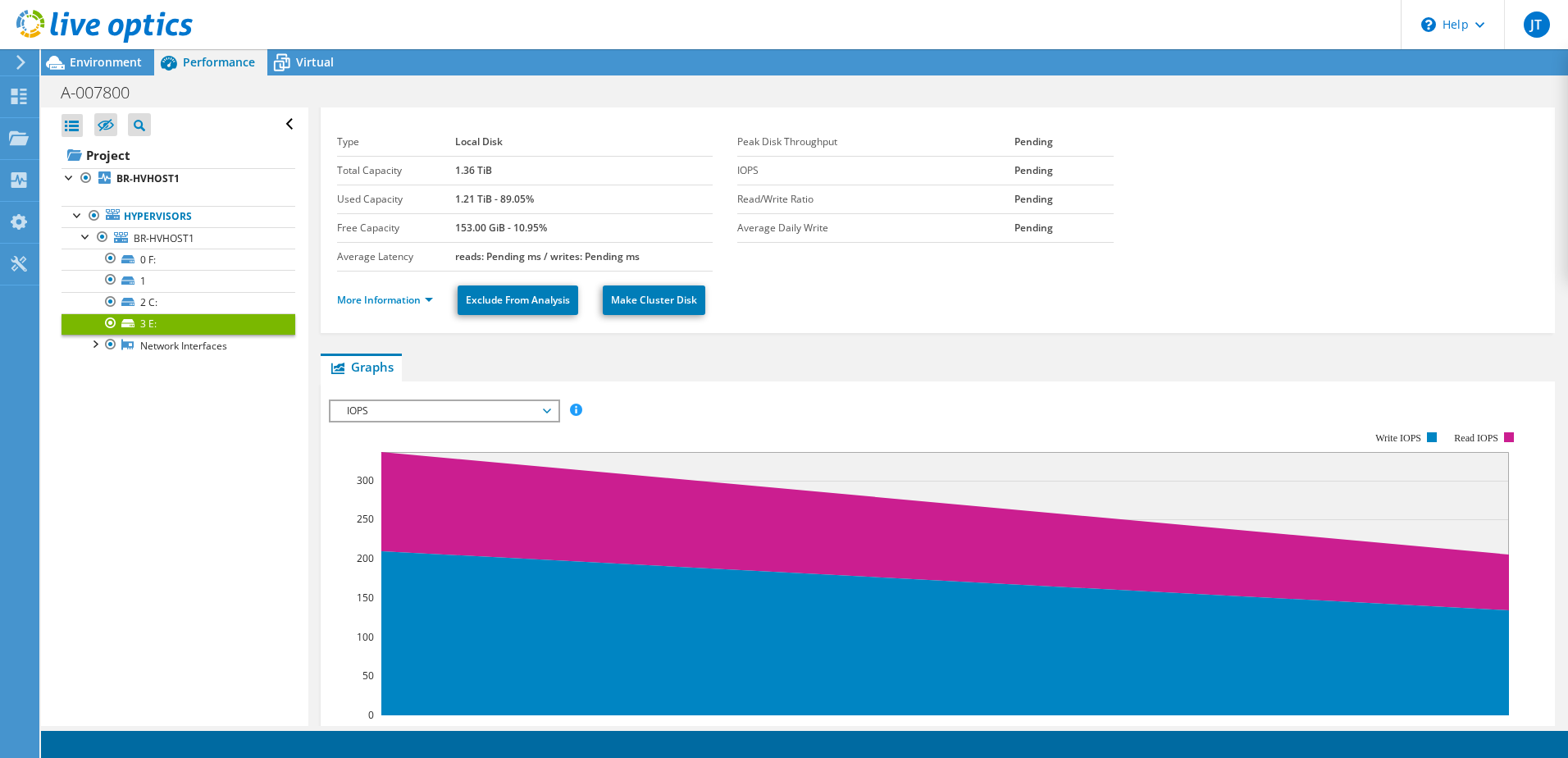
scroll to position [0, 0]
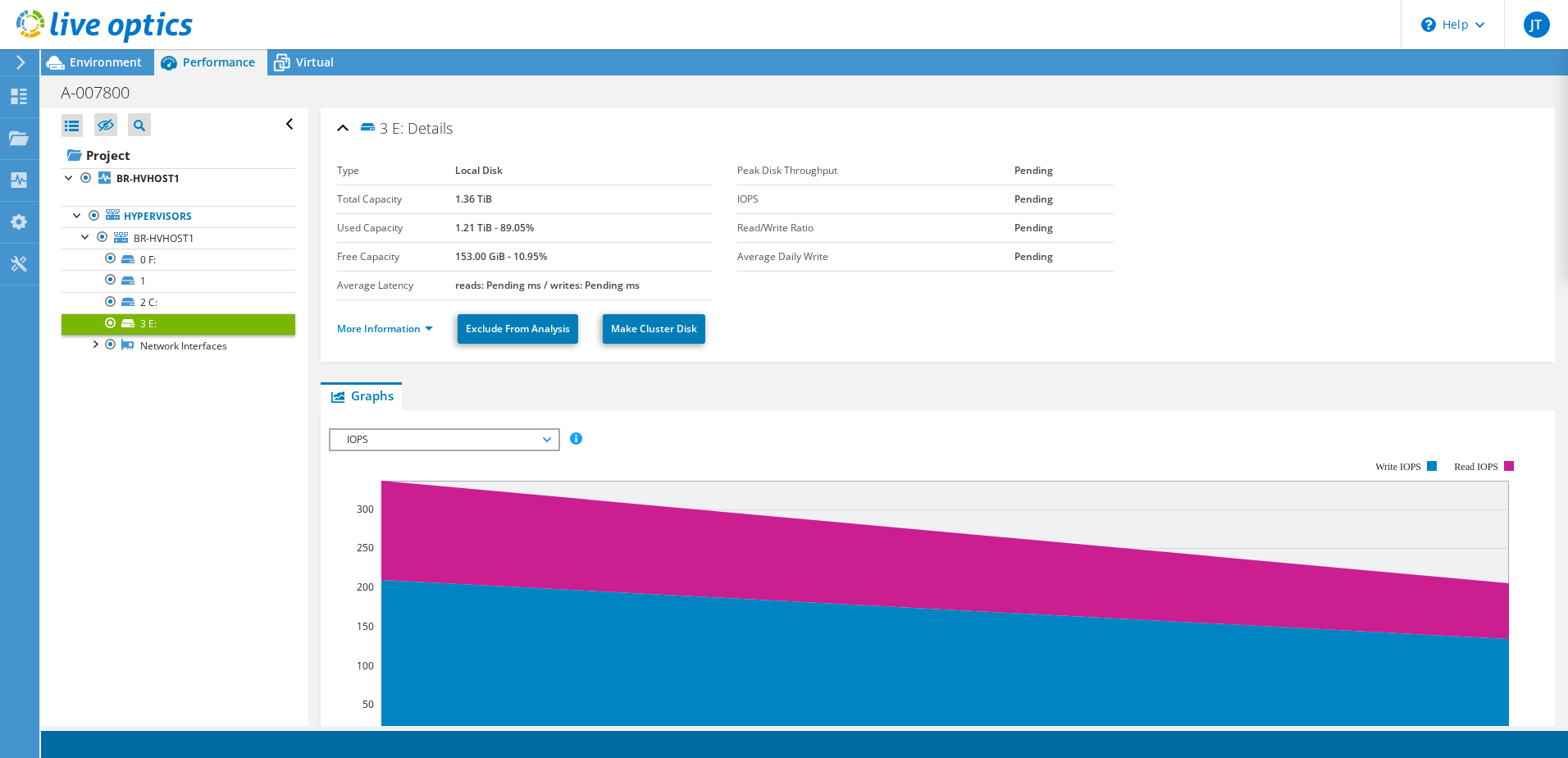
click at [497, 431] on span "IOPS" at bounding box center [445, 440] width 211 height 20
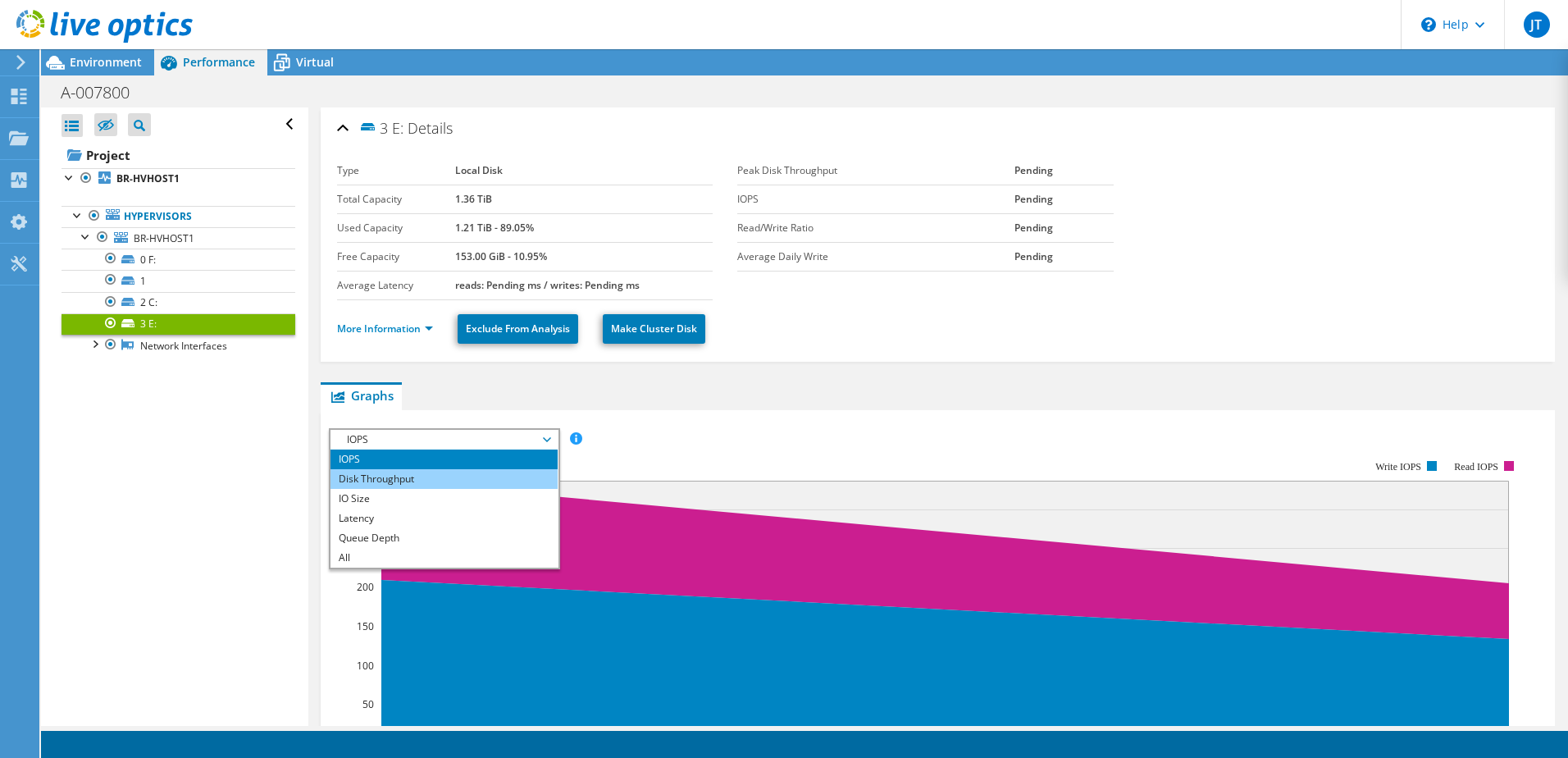
click at [425, 471] on li "Disk Throughput" at bounding box center [445, 479] width 227 height 20
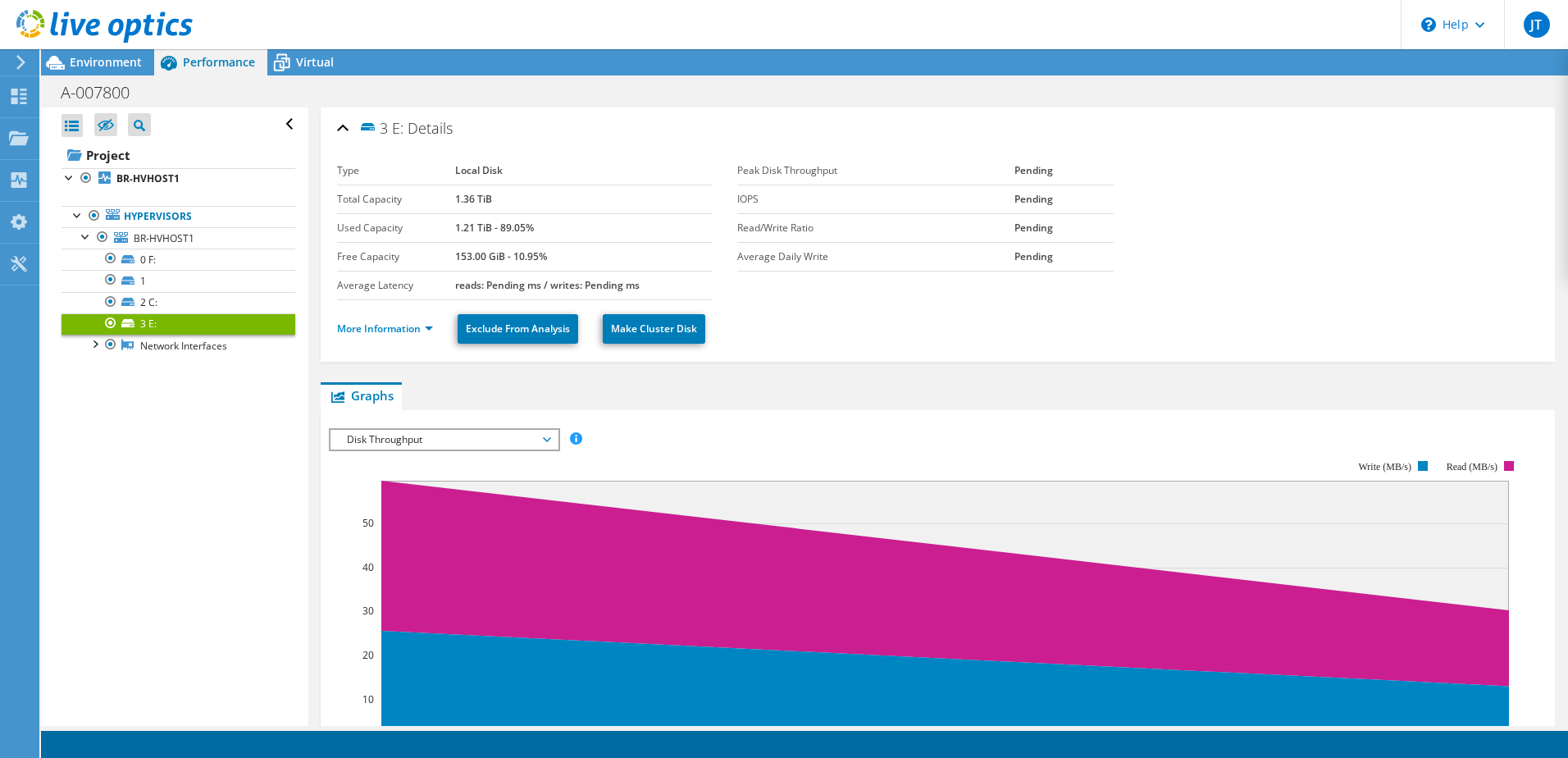
click at [477, 431] on span "Disk Throughput" at bounding box center [445, 440] width 211 height 20
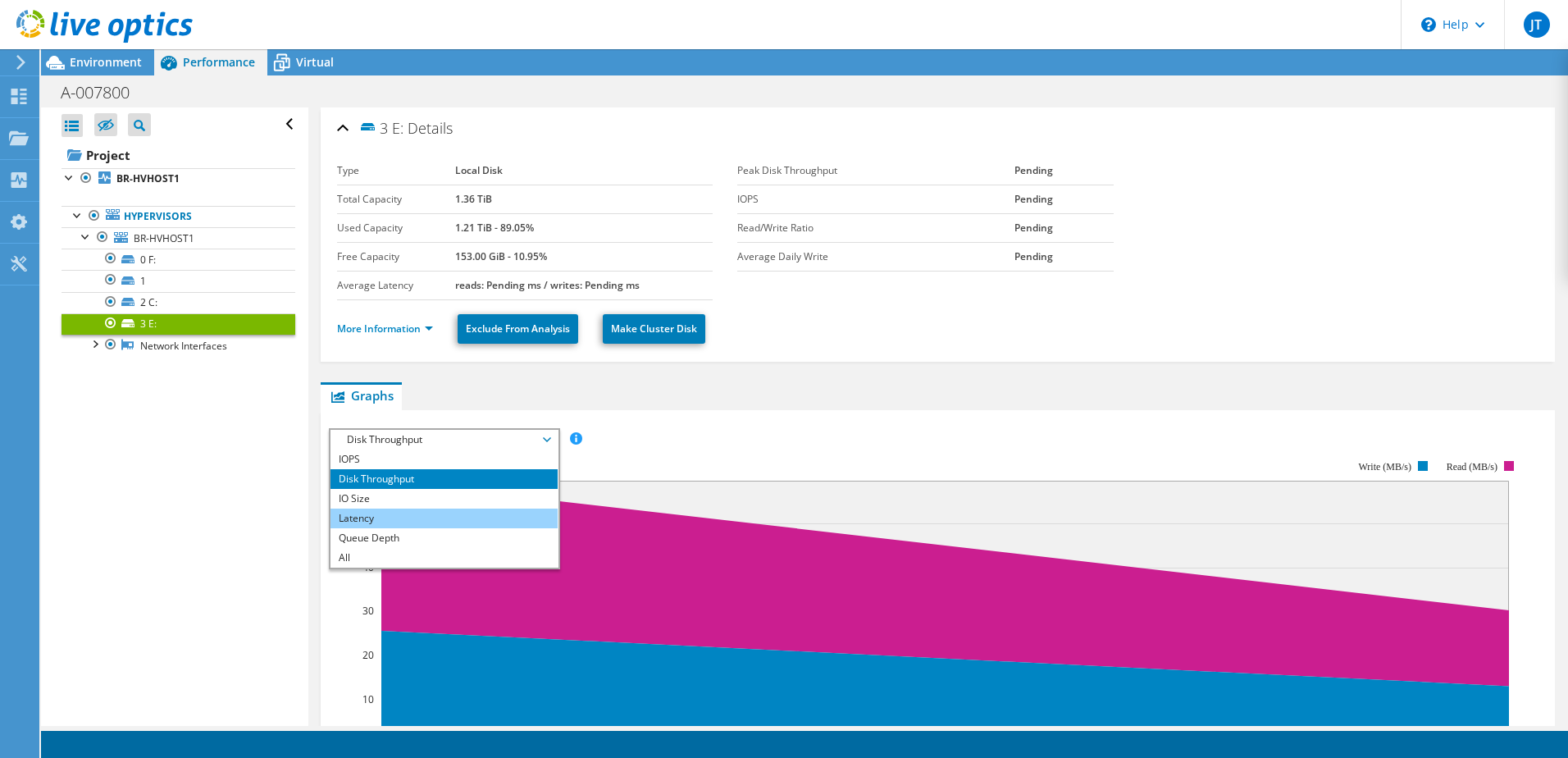
click at [408, 510] on li "Latency" at bounding box center [445, 518] width 227 height 20
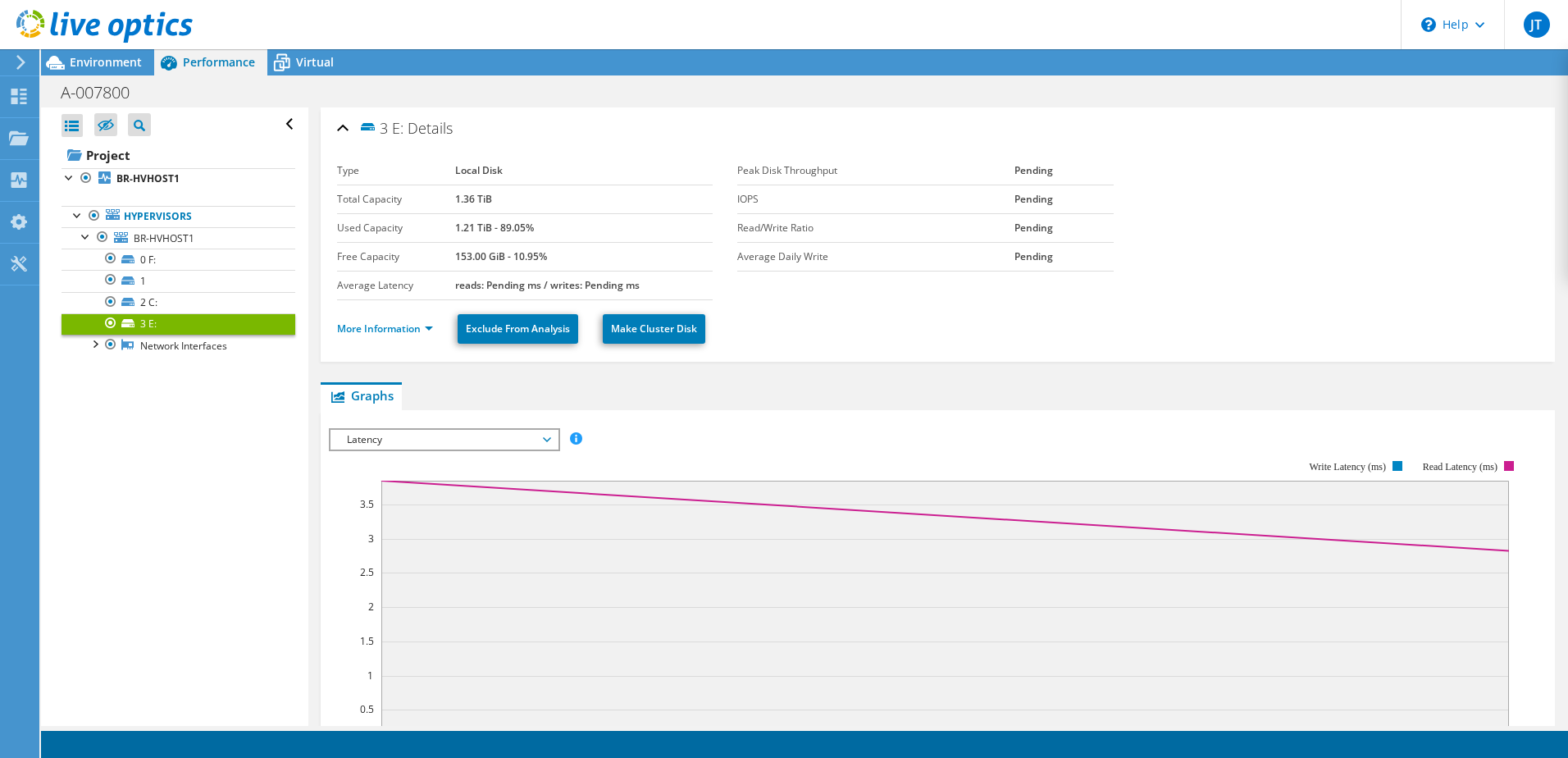
click at [436, 435] on span "Latency" at bounding box center [445, 440] width 211 height 20
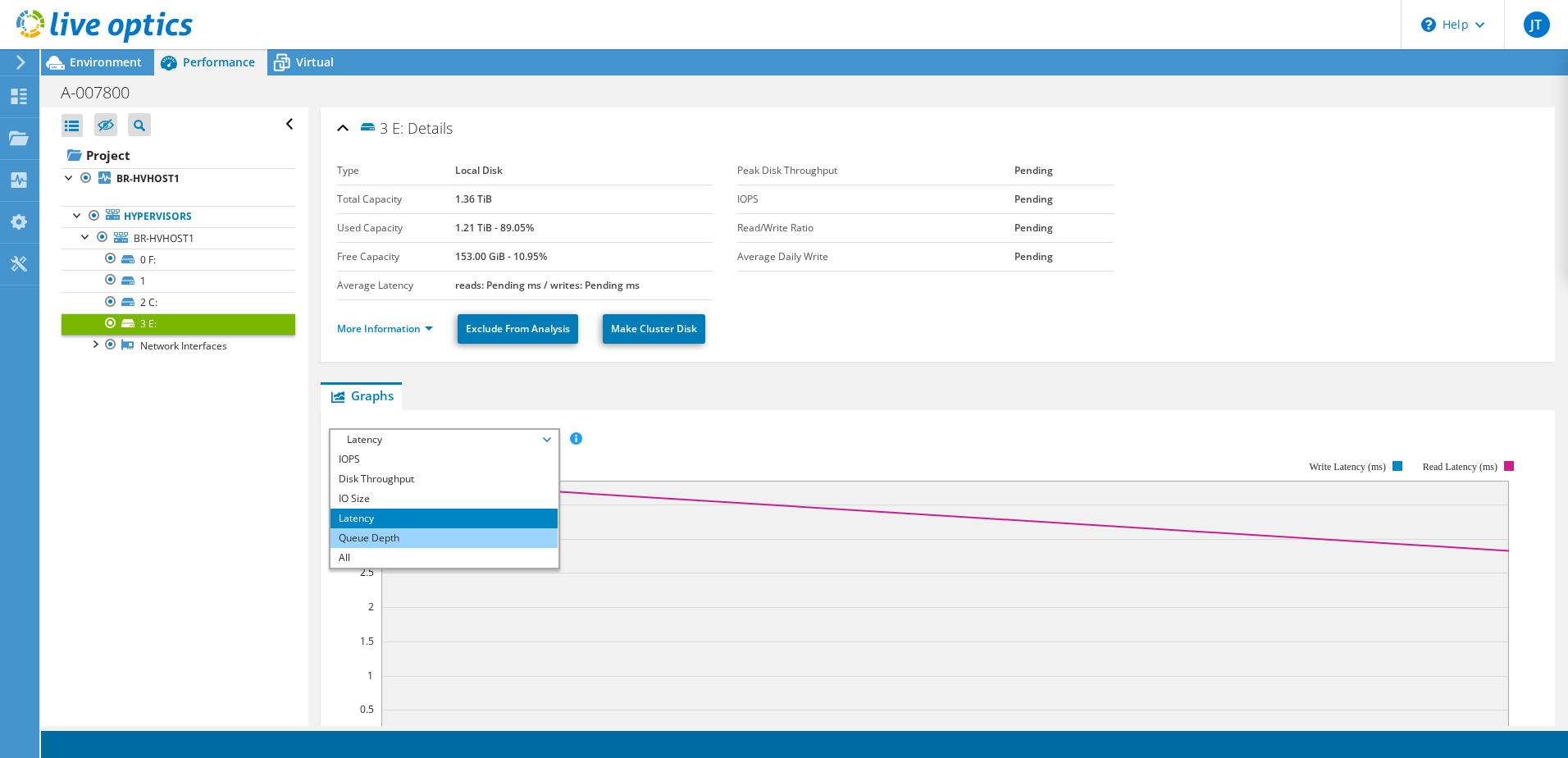
click at [413, 532] on li "Queue Depth" at bounding box center [445, 538] width 227 height 20
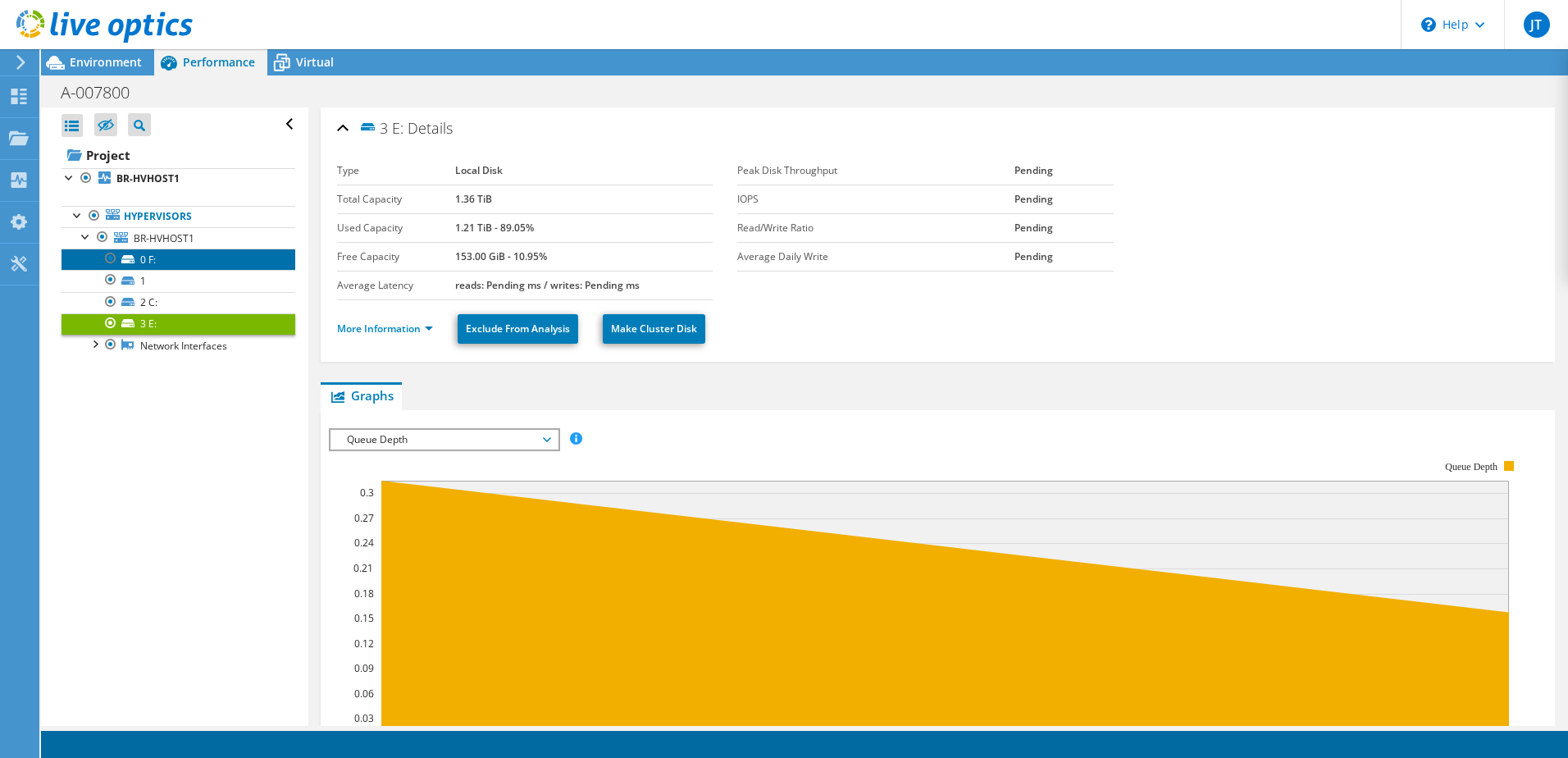
click at [148, 265] on link "0 F:" at bounding box center [178, 260] width 234 height 22
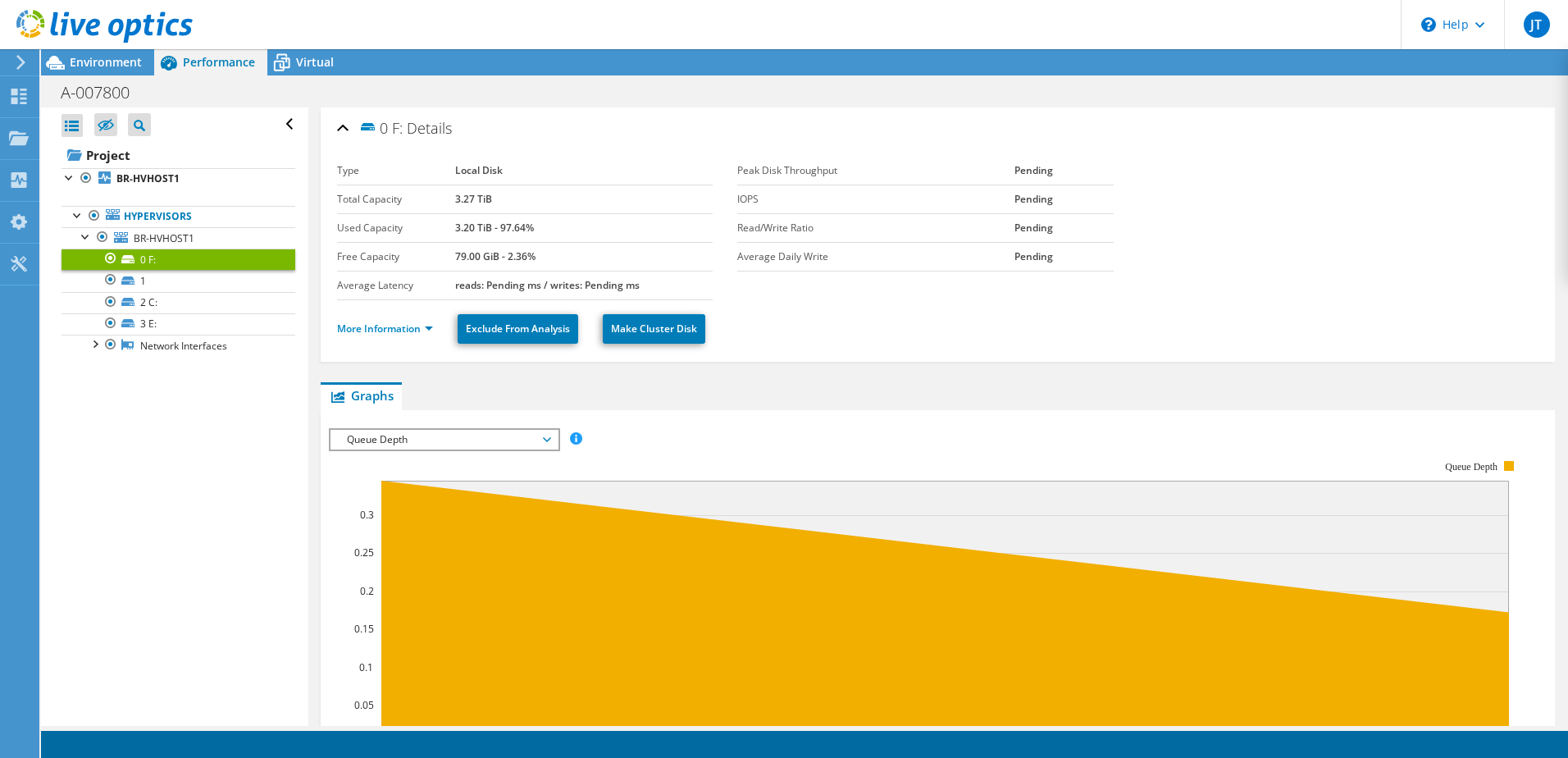
click at [491, 435] on span "Queue Depth" at bounding box center [445, 440] width 211 height 20
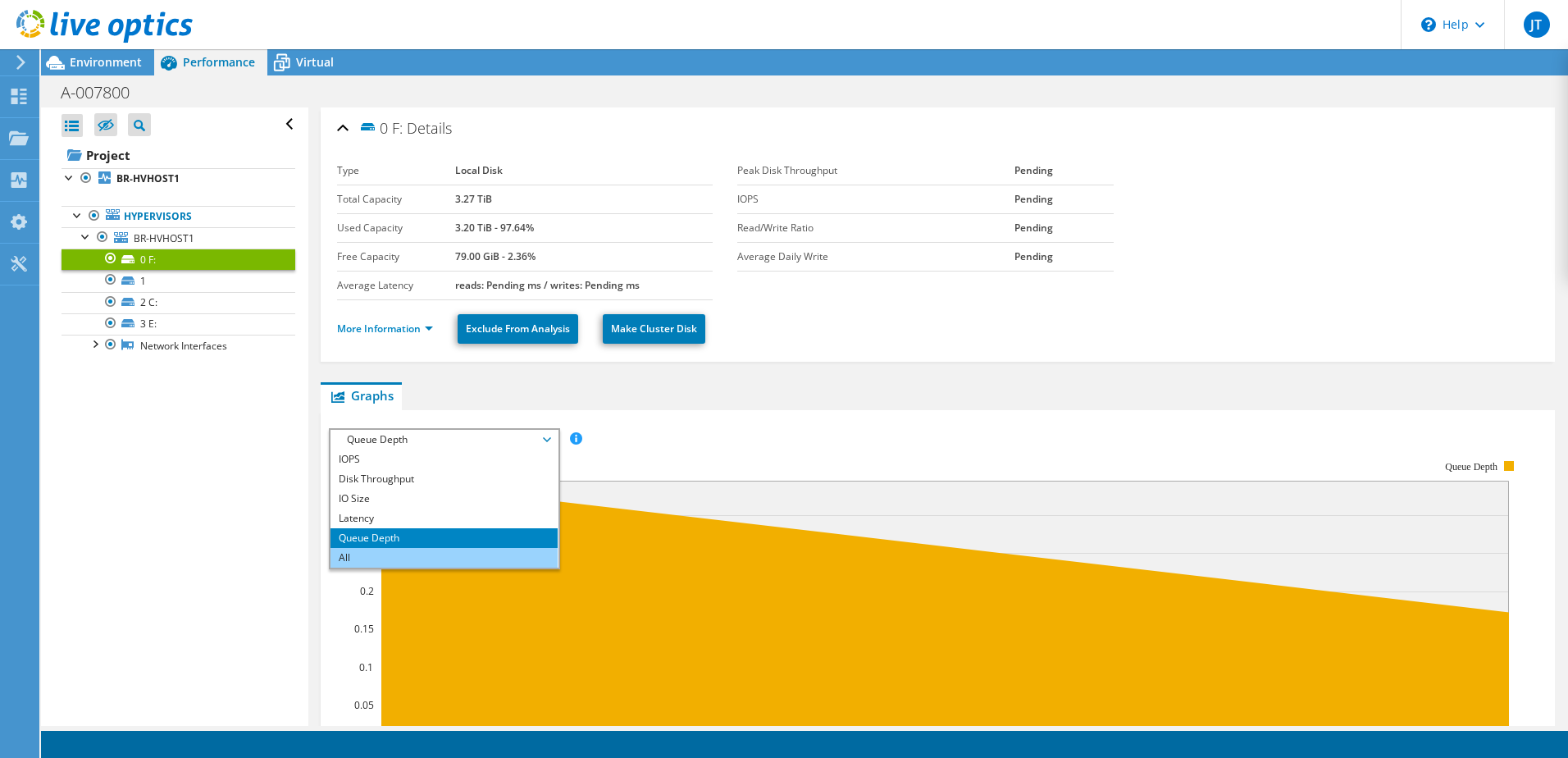
click at [421, 552] on li "All" at bounding box center [445, 558] width 227 height 20
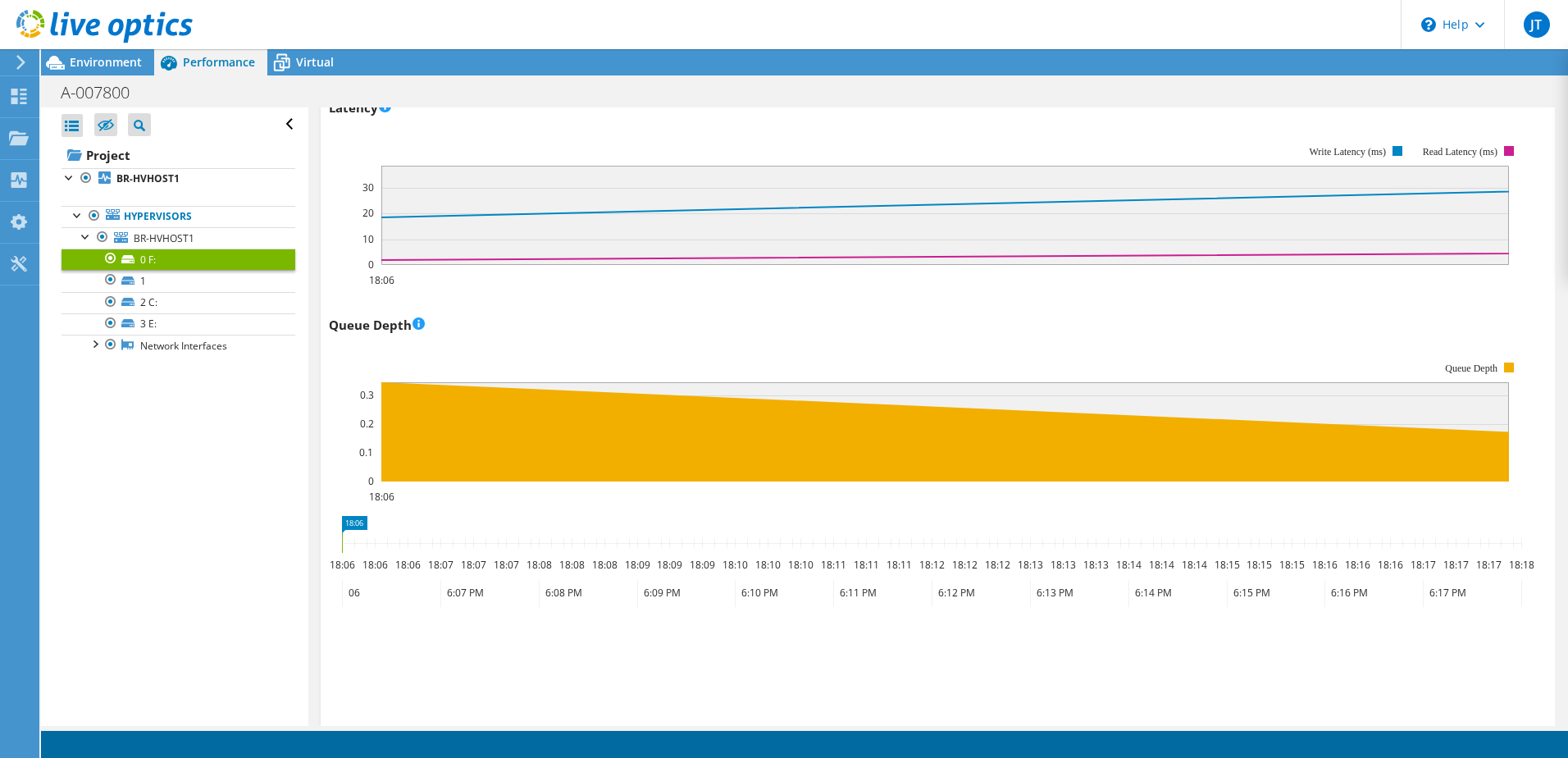
scroll to position [1115, 0]
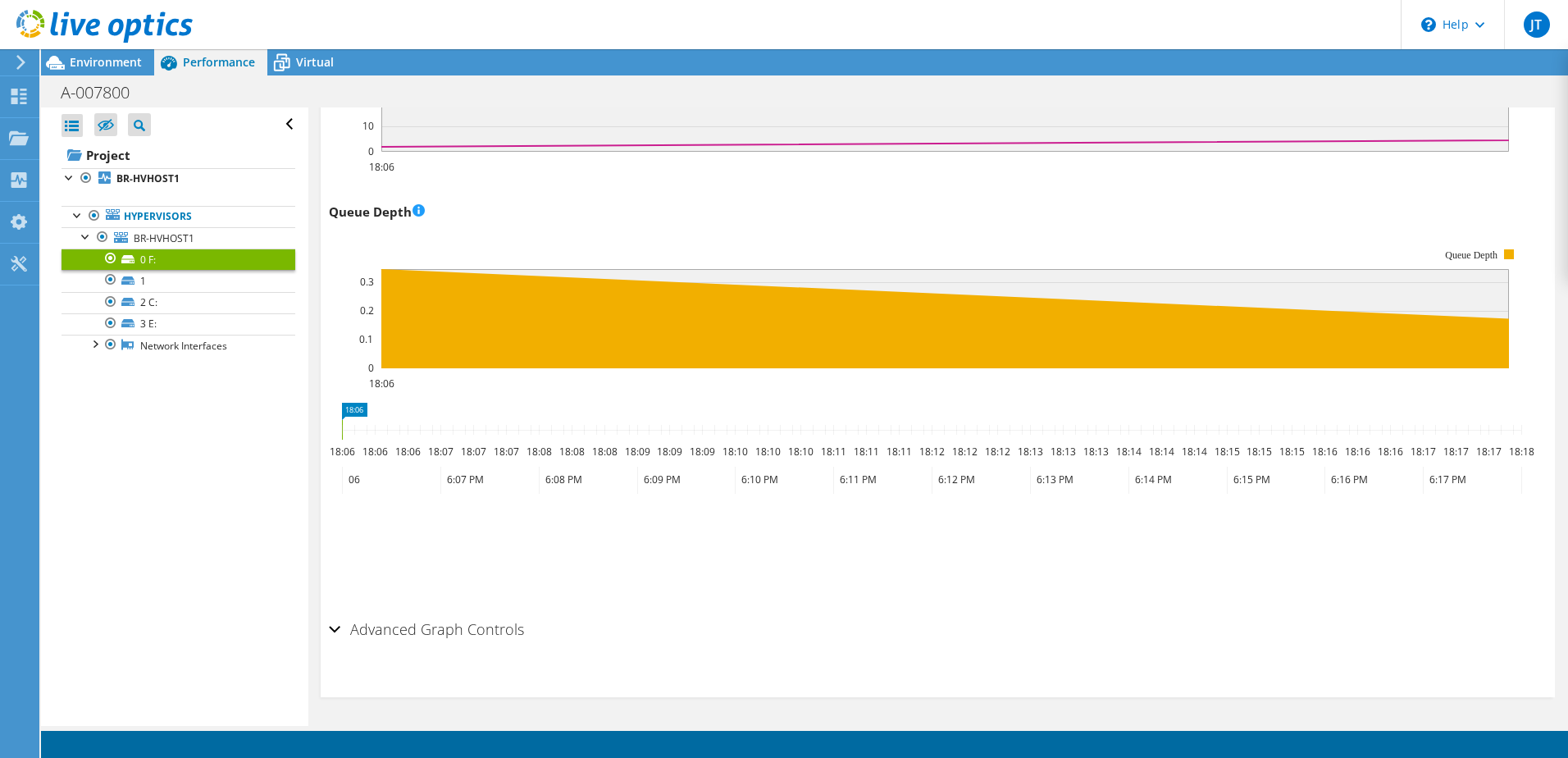
click at [339, 634] on div "Advanced Graph Controls" at bounding box center [938, 630] width 1218 height 35
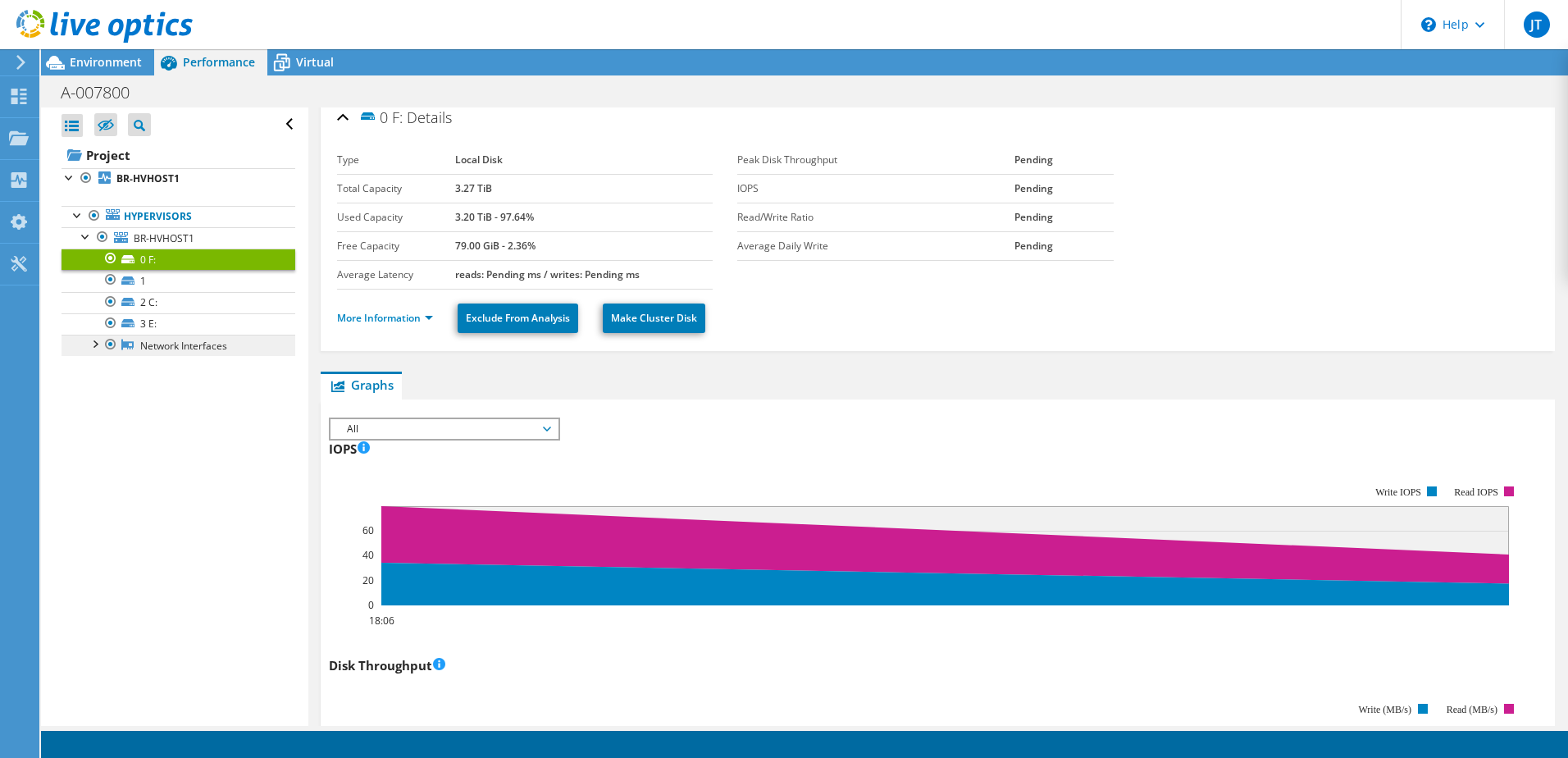
scroll to position [0, 0]
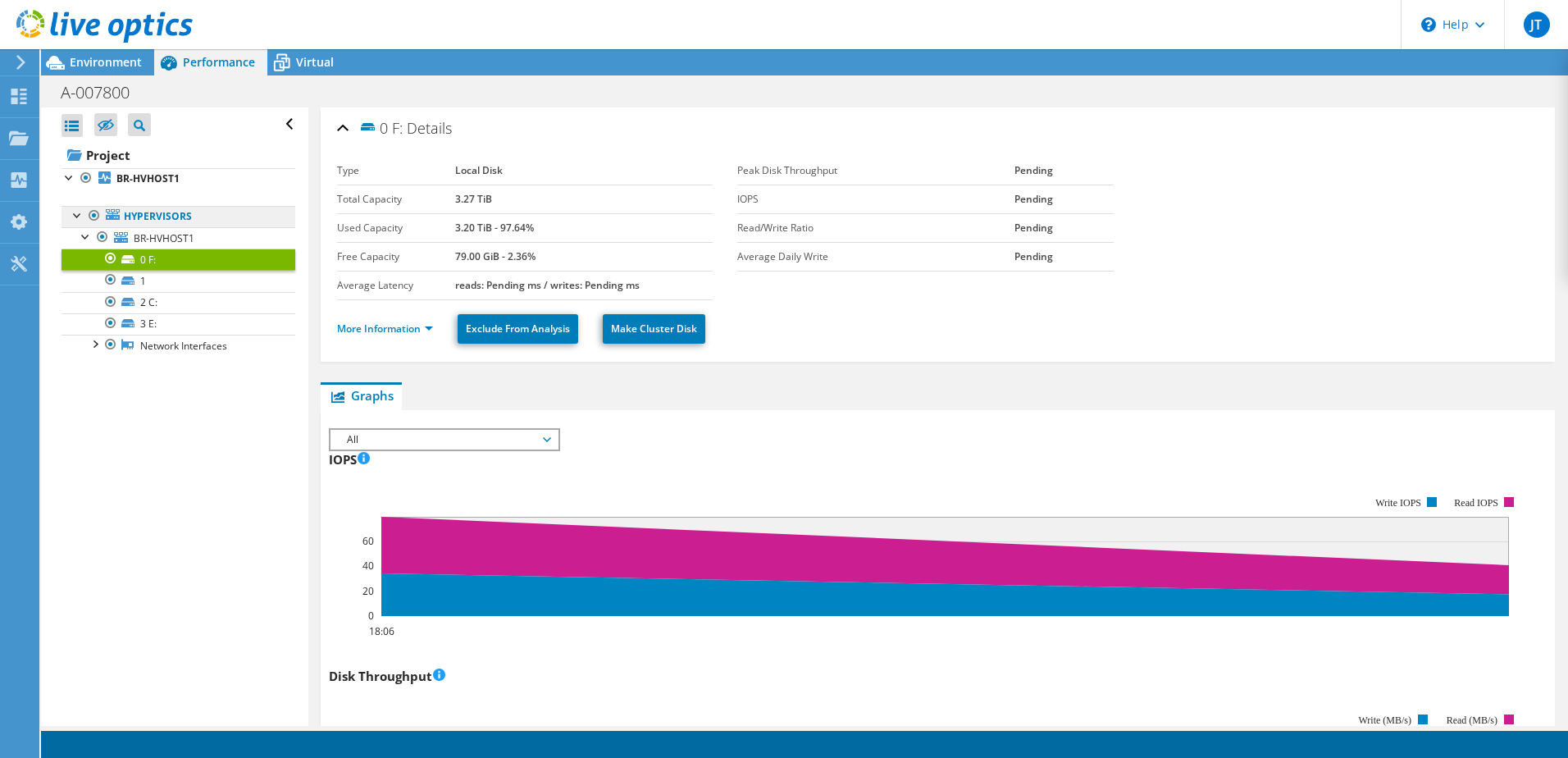
click at [146, 222] on link "Hypervisors" at bounding box center [178, 216] width 234 height 22
click at [153, 215] on link "Hypervisors" at bounding box center [178, 216] width 234 height 22
click at [169, 242] on span "BR-HVHOST1" at bounding box center [163, 238] width 60 height 14
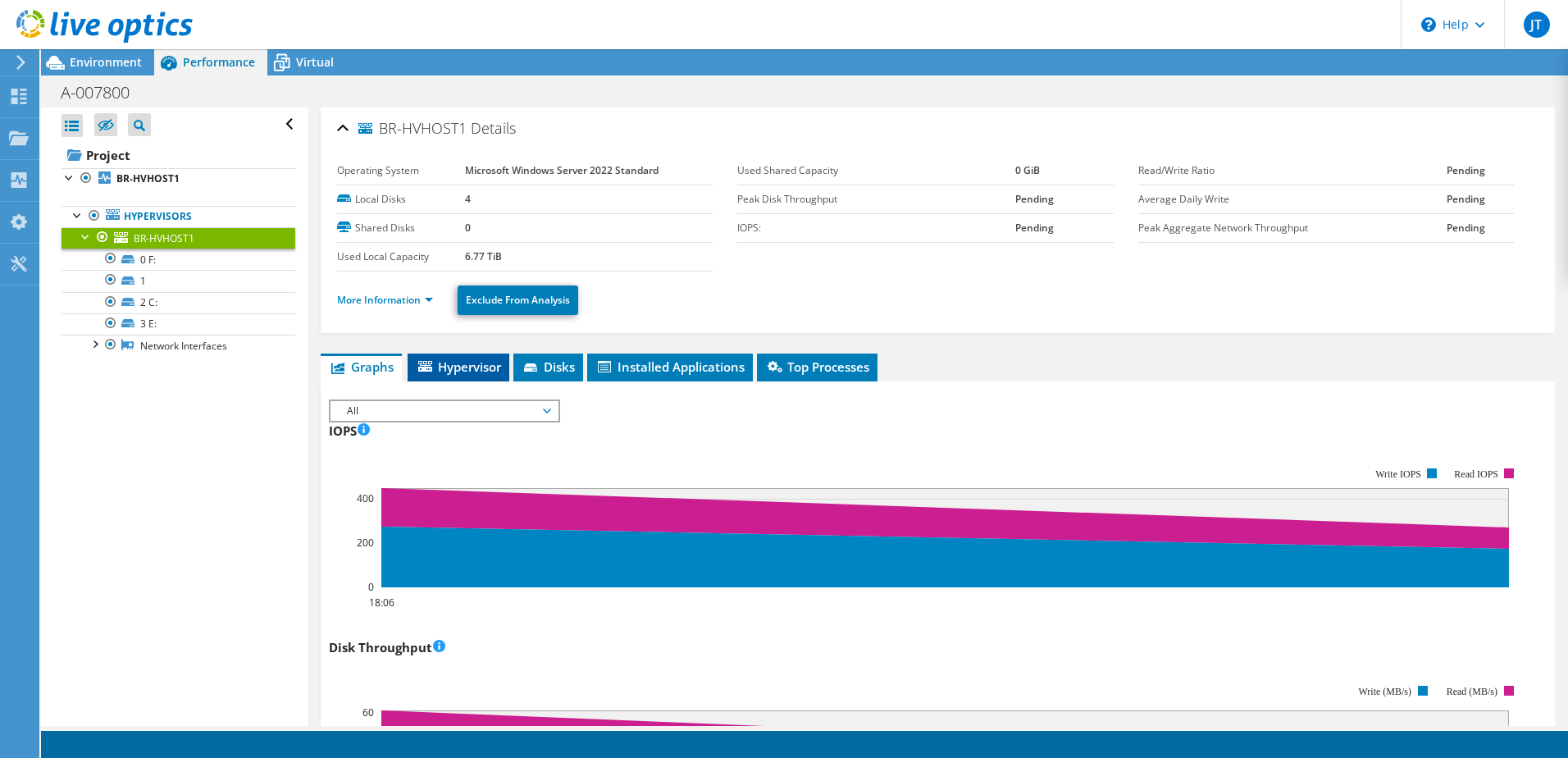
click at [466, 370] on span "Hypervisor" at bounding box center [458, 367] width 86 height 16
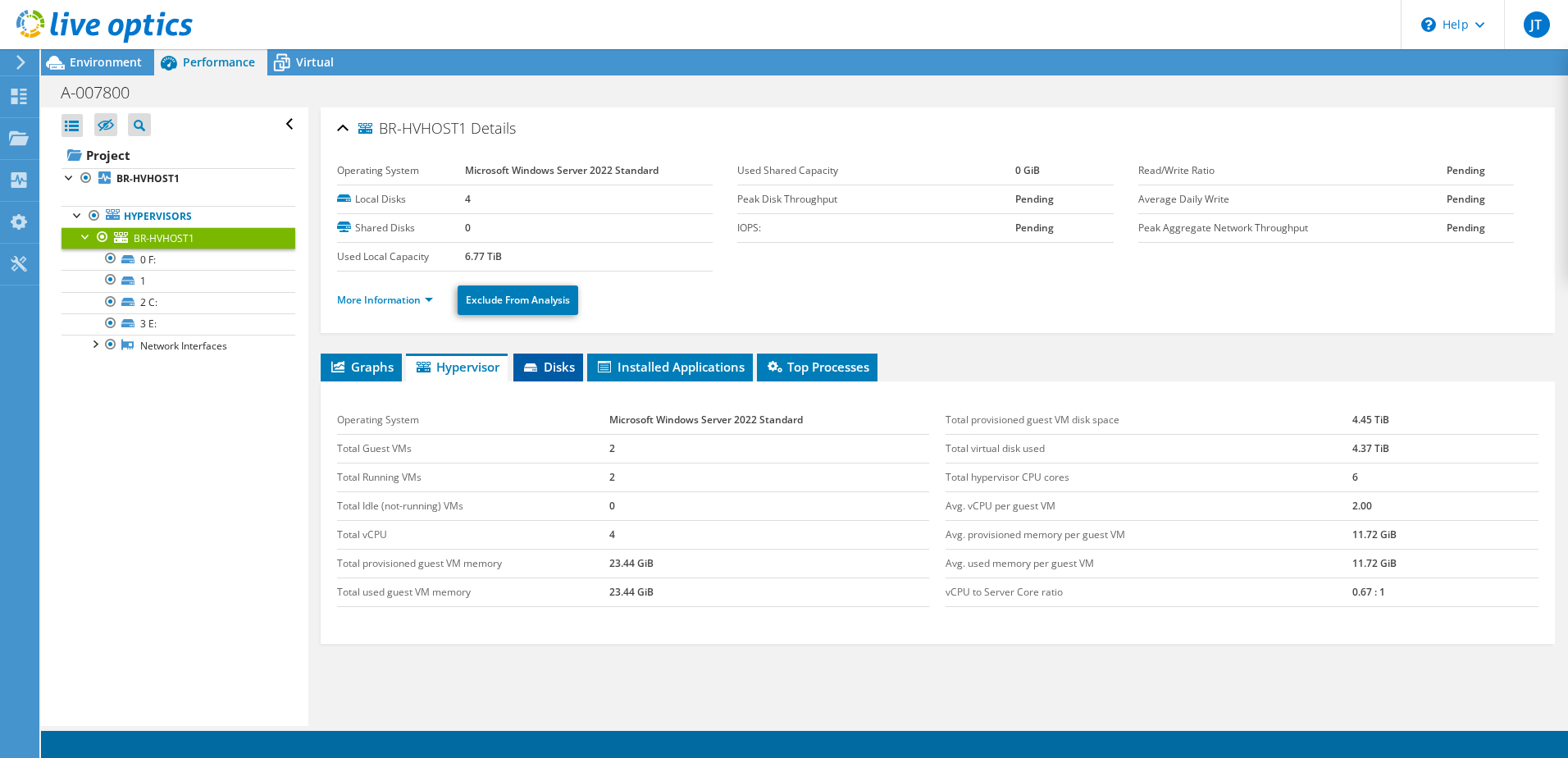
click at [545, 356] on li "Disks" at bounding box center [547, 367] width 69 height 28
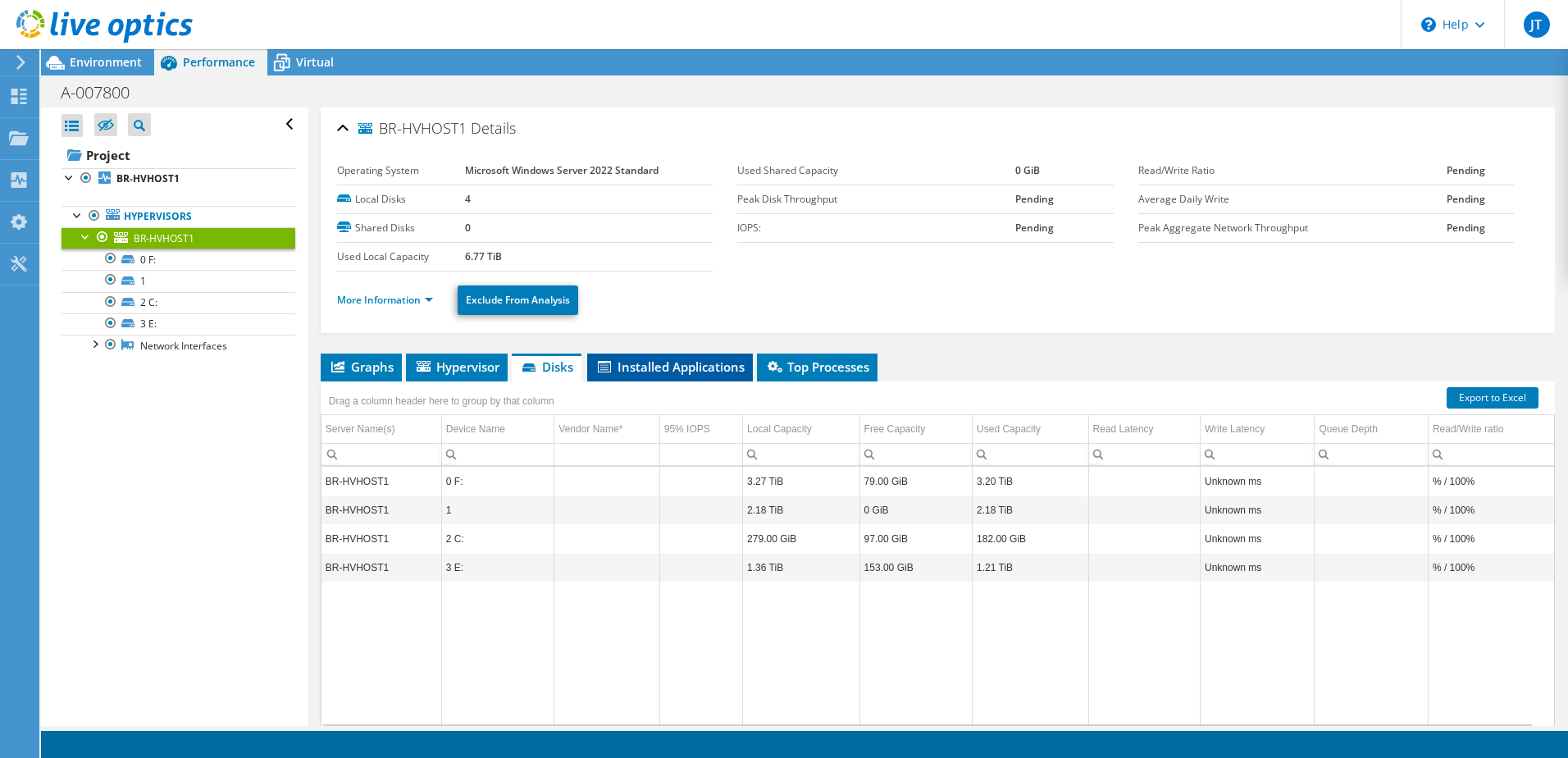
click at [670, 366] on span "Installed Applications" at bounding box center [670, 367] width 150 height 16
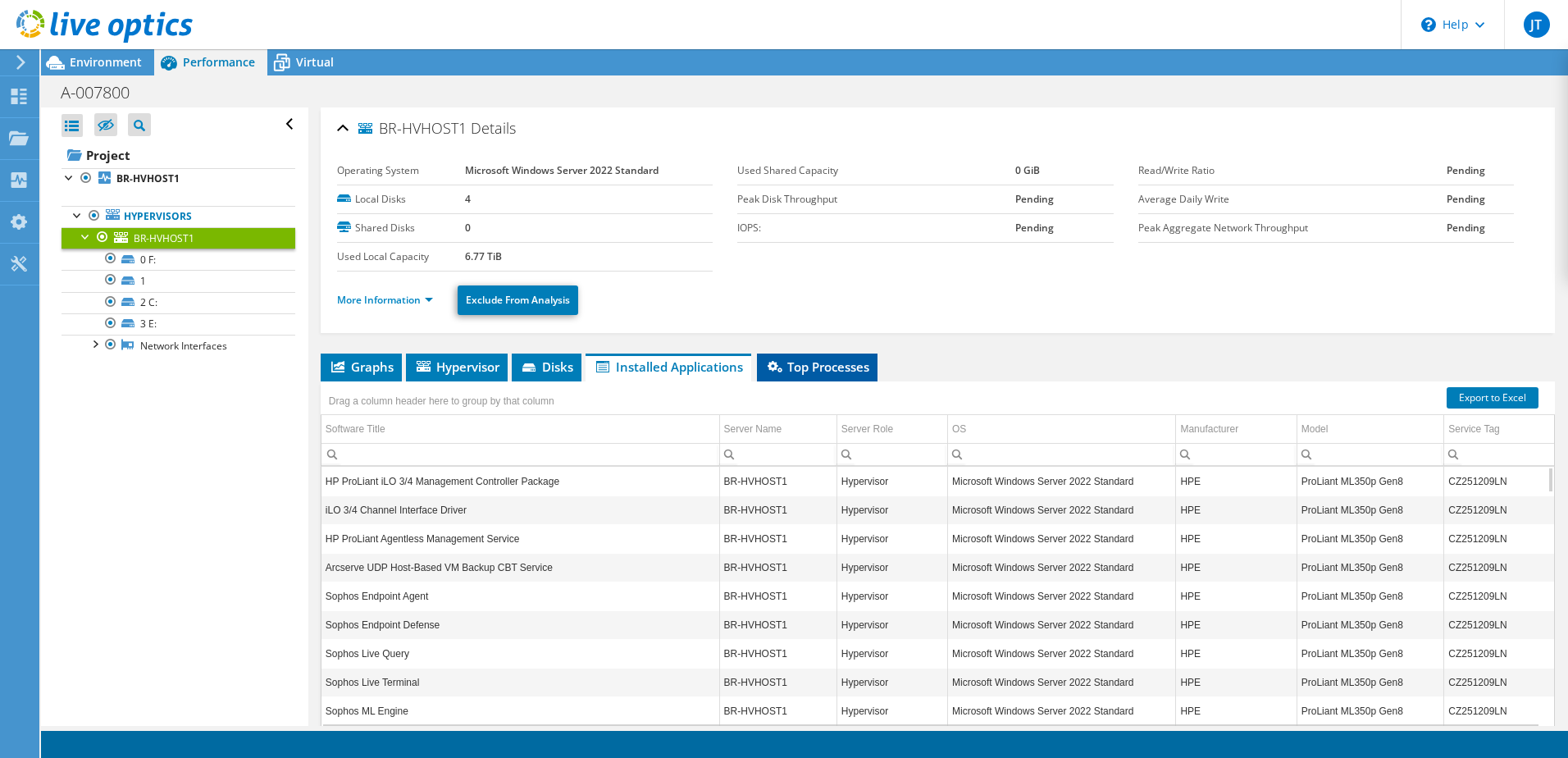
click at [793, 368] on span "Top Processes" at bounding box center [818, 367] width 105 height 16
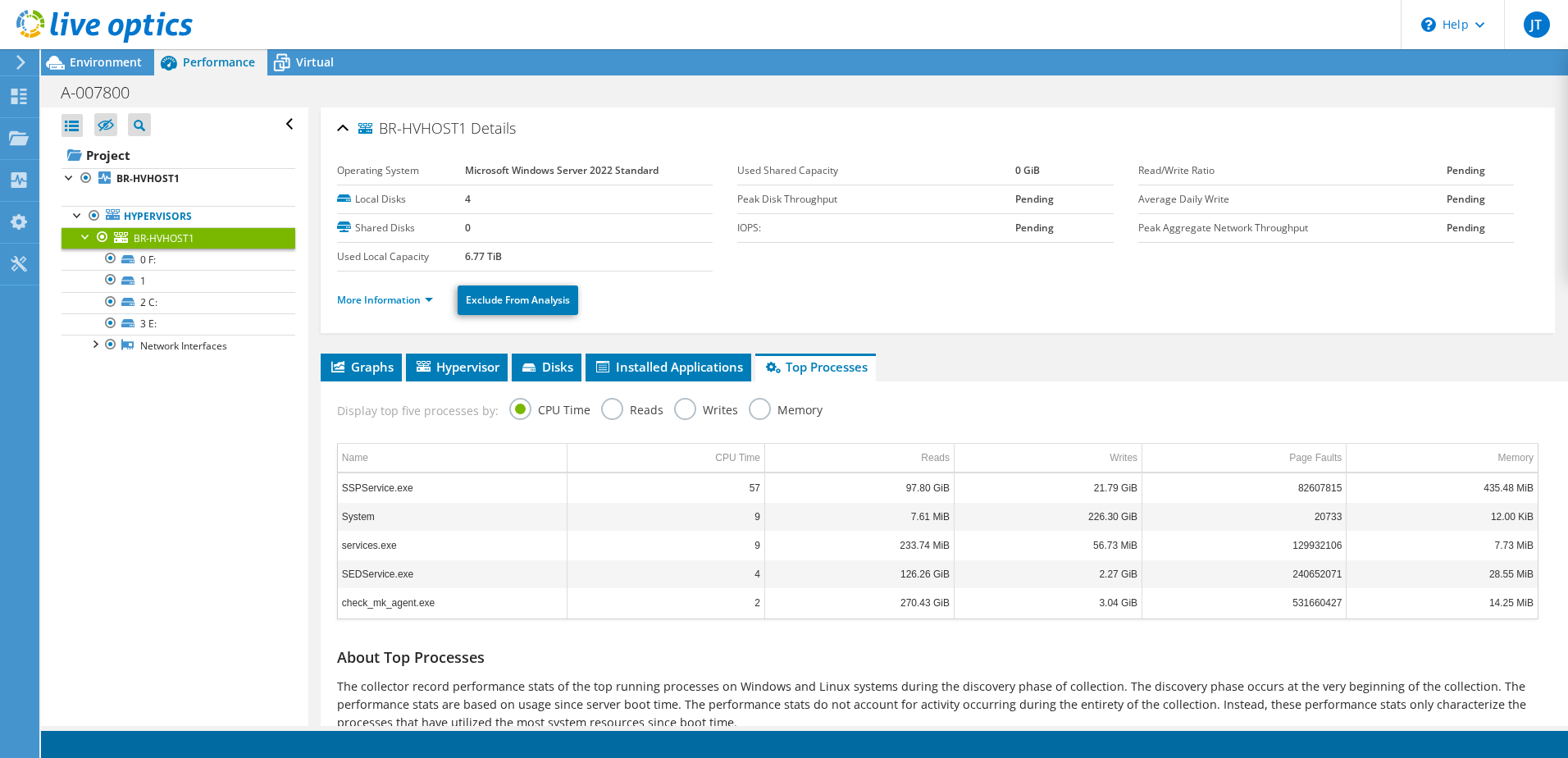
click at [613, 413] on label "Reads" at bounding box center [632, 407] width 62 height 21
click at [0, 0] on input "Reads" at bounding box center [0, 0] width 0 height 0
click at [756, 412] on label "Memory" at bounding box center [786, 407] width 74 height 21
click at [0, 0] on input "Memory" at bounding box center [0, 0] width 0 height 0
click at [365, 292] on li "More Information" at bounding box center [390, 300] width 105 height 18
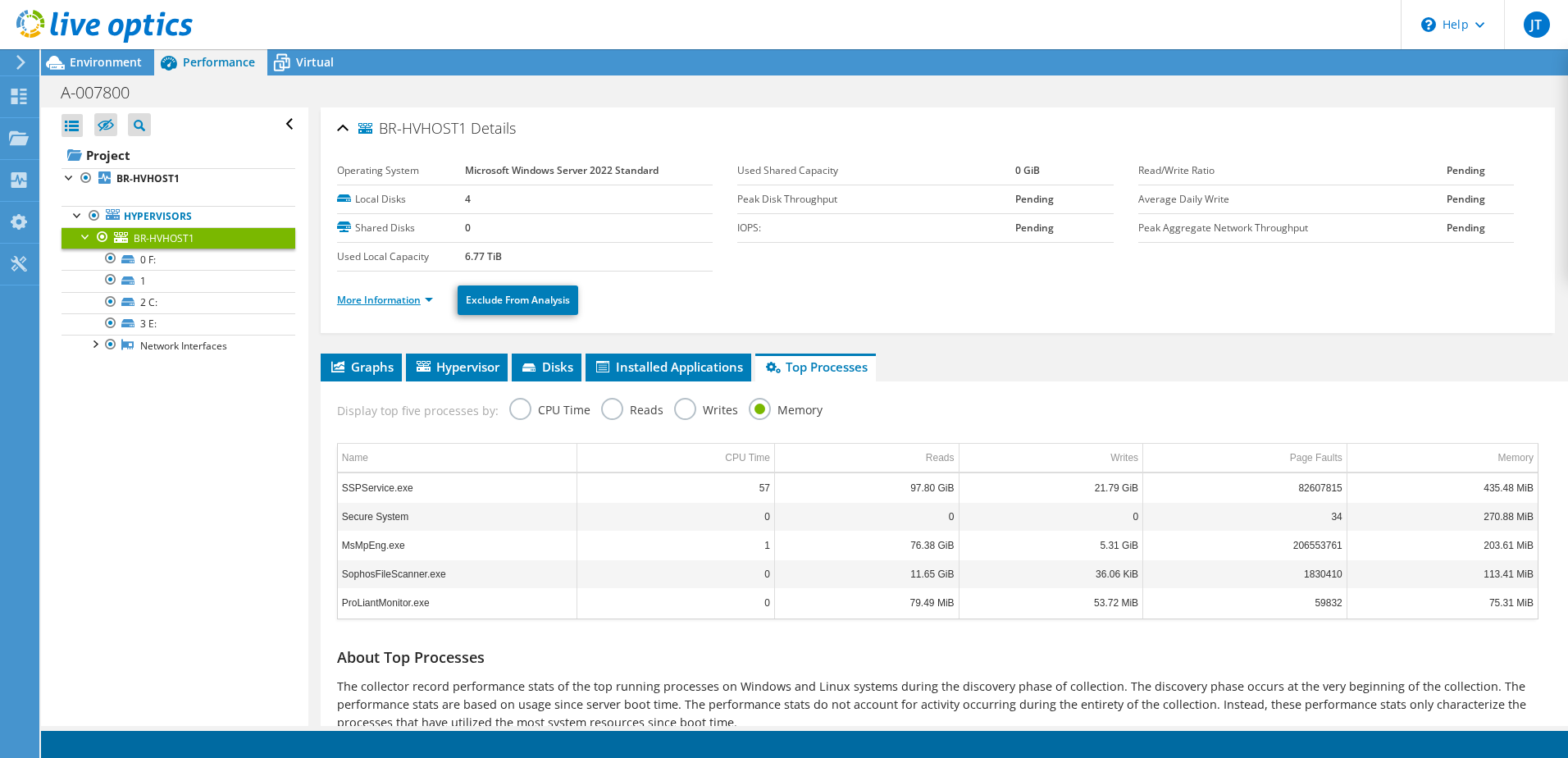
click at [366, 298] on link "More Information" at bounding box center [385, 299] width 96 height 14
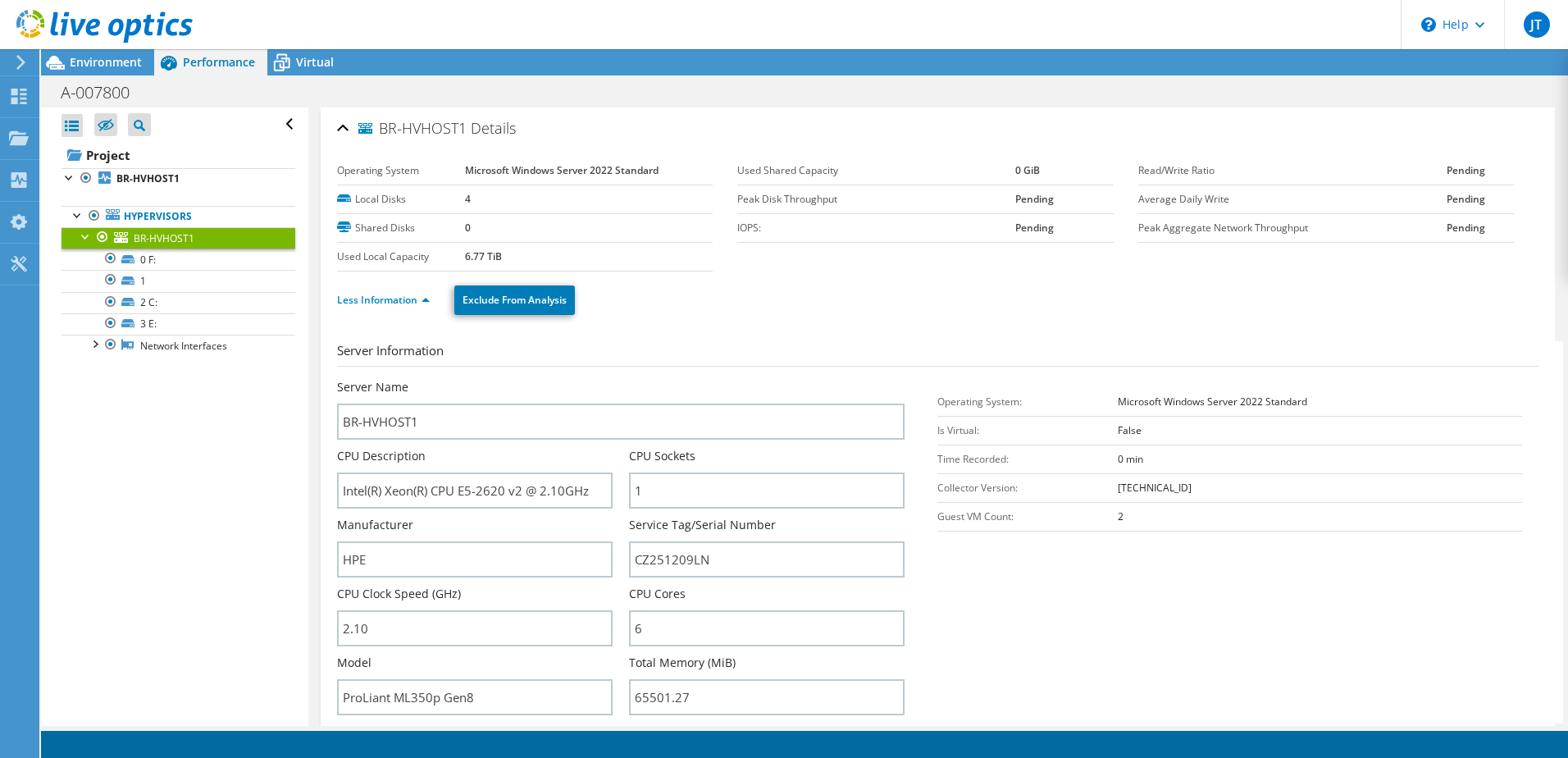
click at [33, 20] on icon at bounding box center [105, 26] width 177 height 33
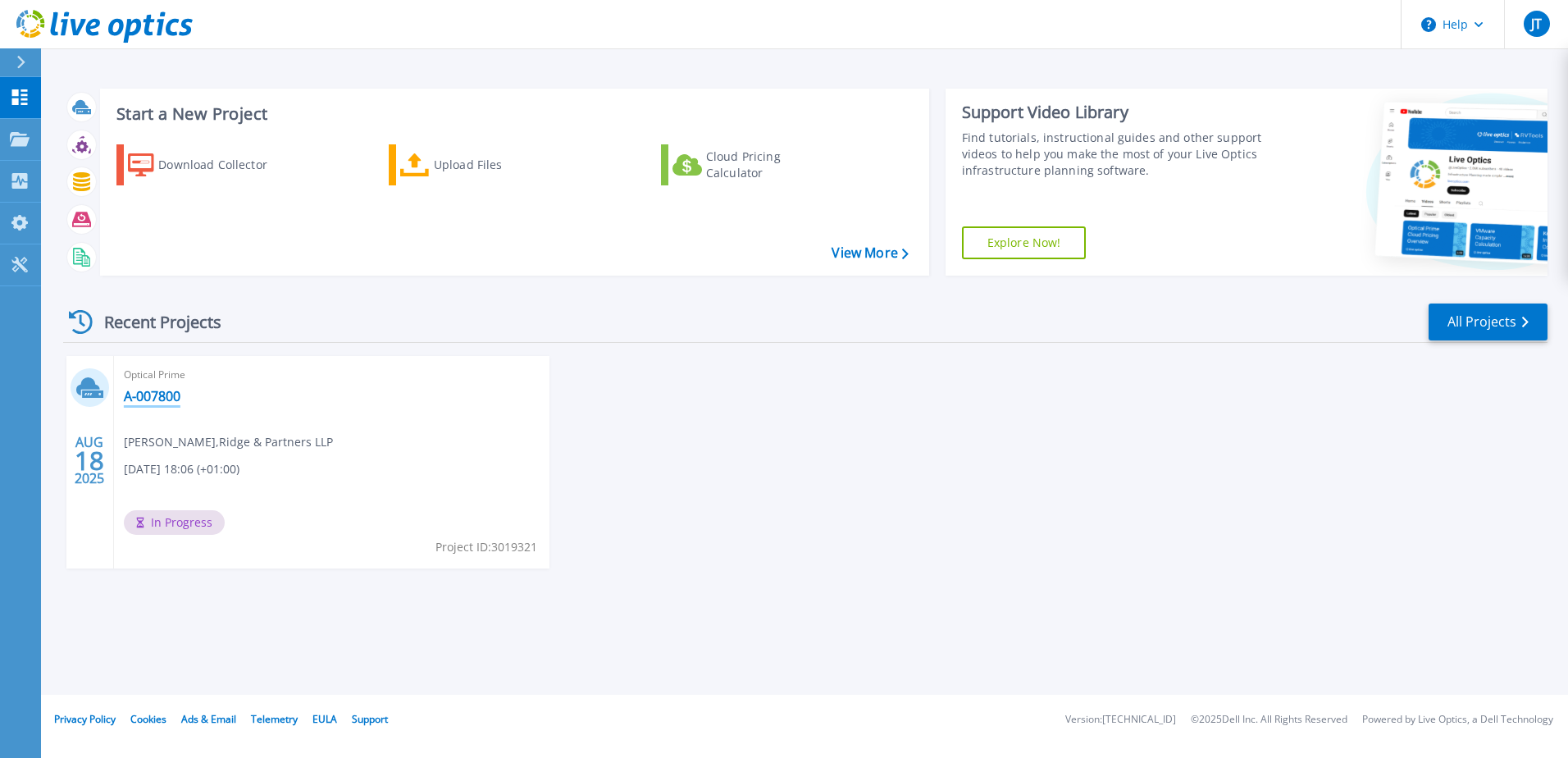
click at [144, 395] on link "A-007800" at bounding box center [151, 396] width 57 height 16
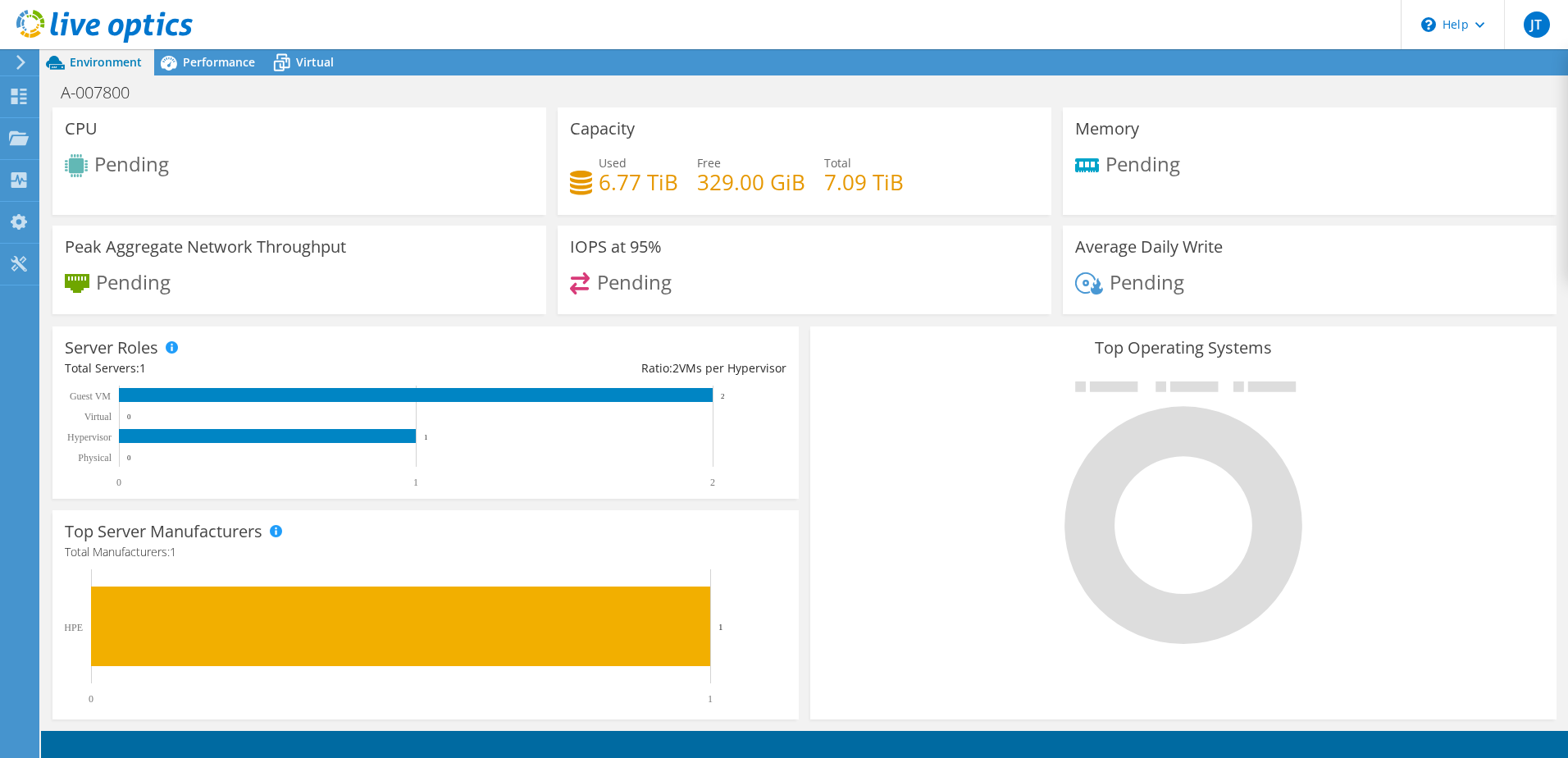
click at [39, 25] on use at bounding box center [105, 26] width 177 height 32
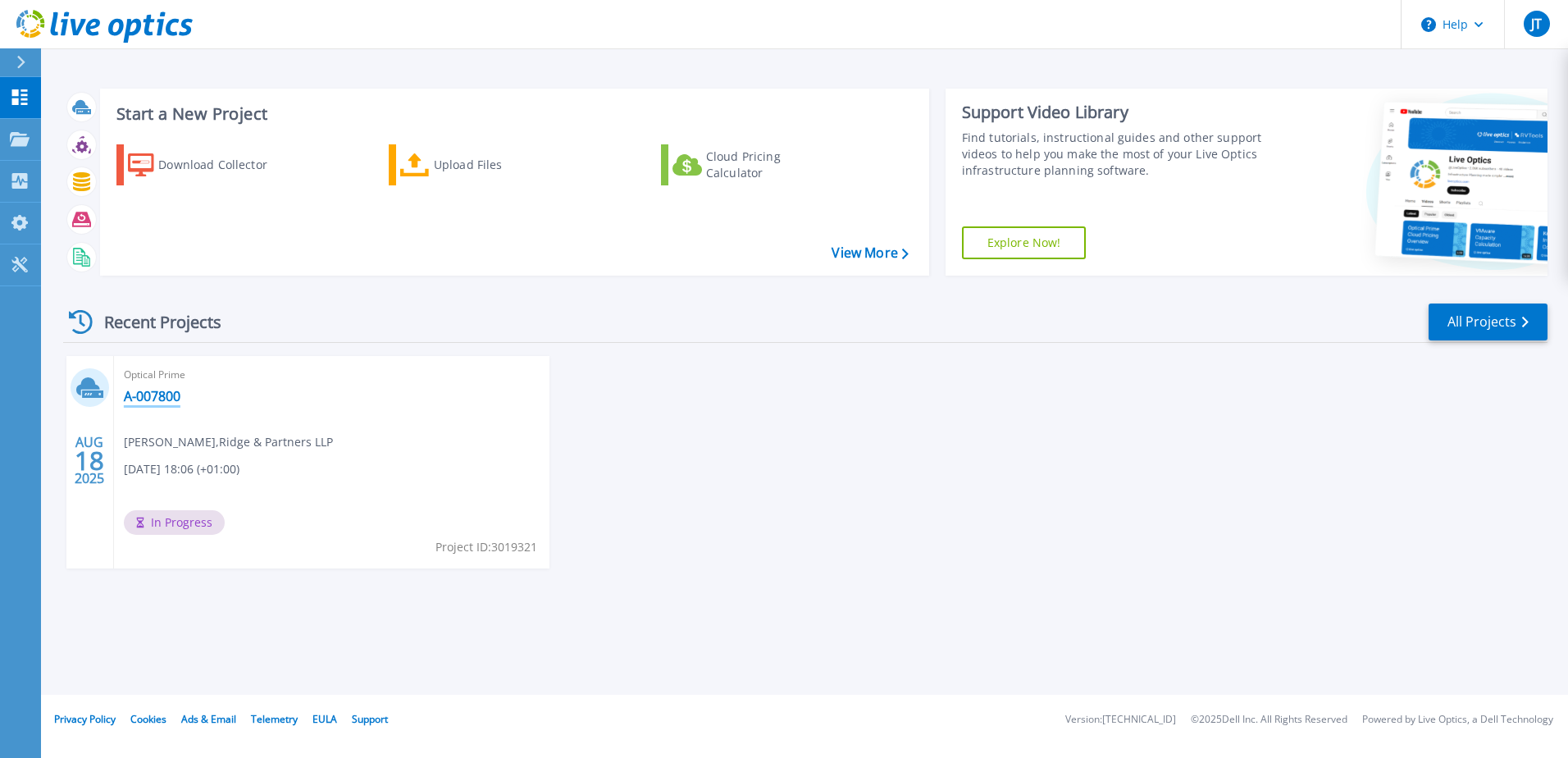
click at [151, 400] on link "A-007800" at bounding box center [151, 396] width 57 height 16
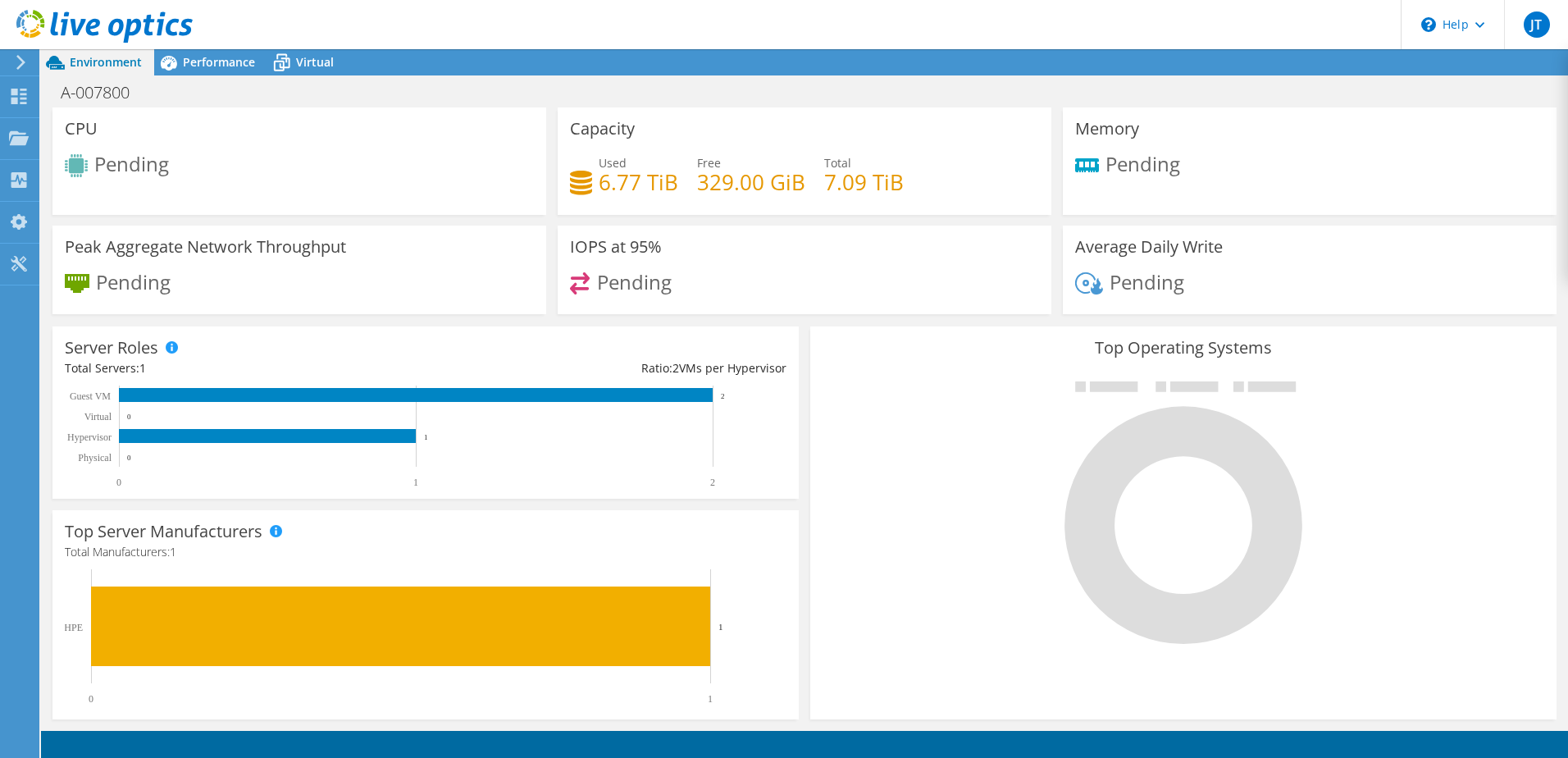
scroll to position [311, 0]
click at [230, 63] on span "Performance" at bounding box center [219, 61] width 72 height 15
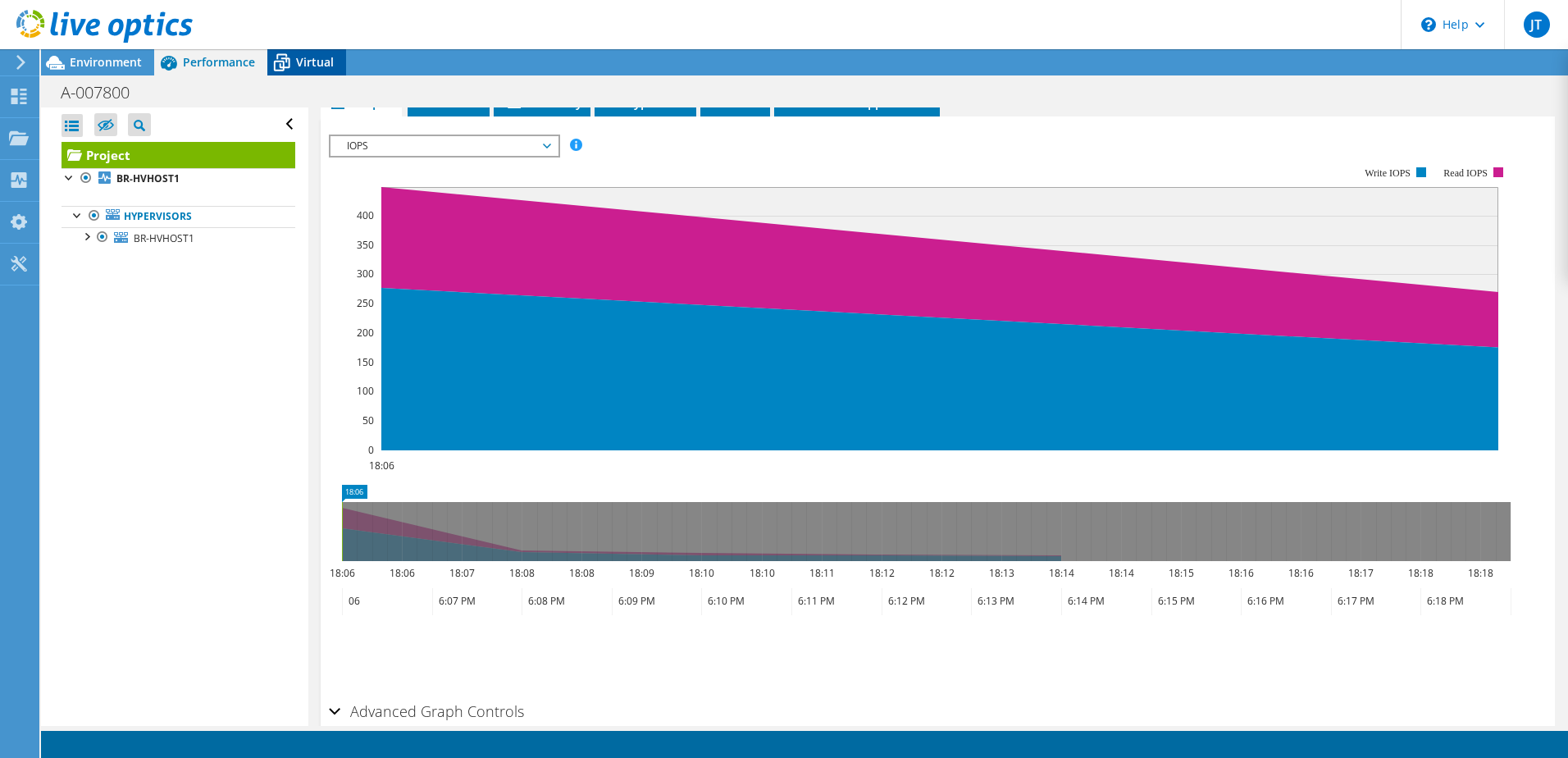
click at [304, 59] on span "Virtual" at bounding box center [315, 61] width 38 height 15
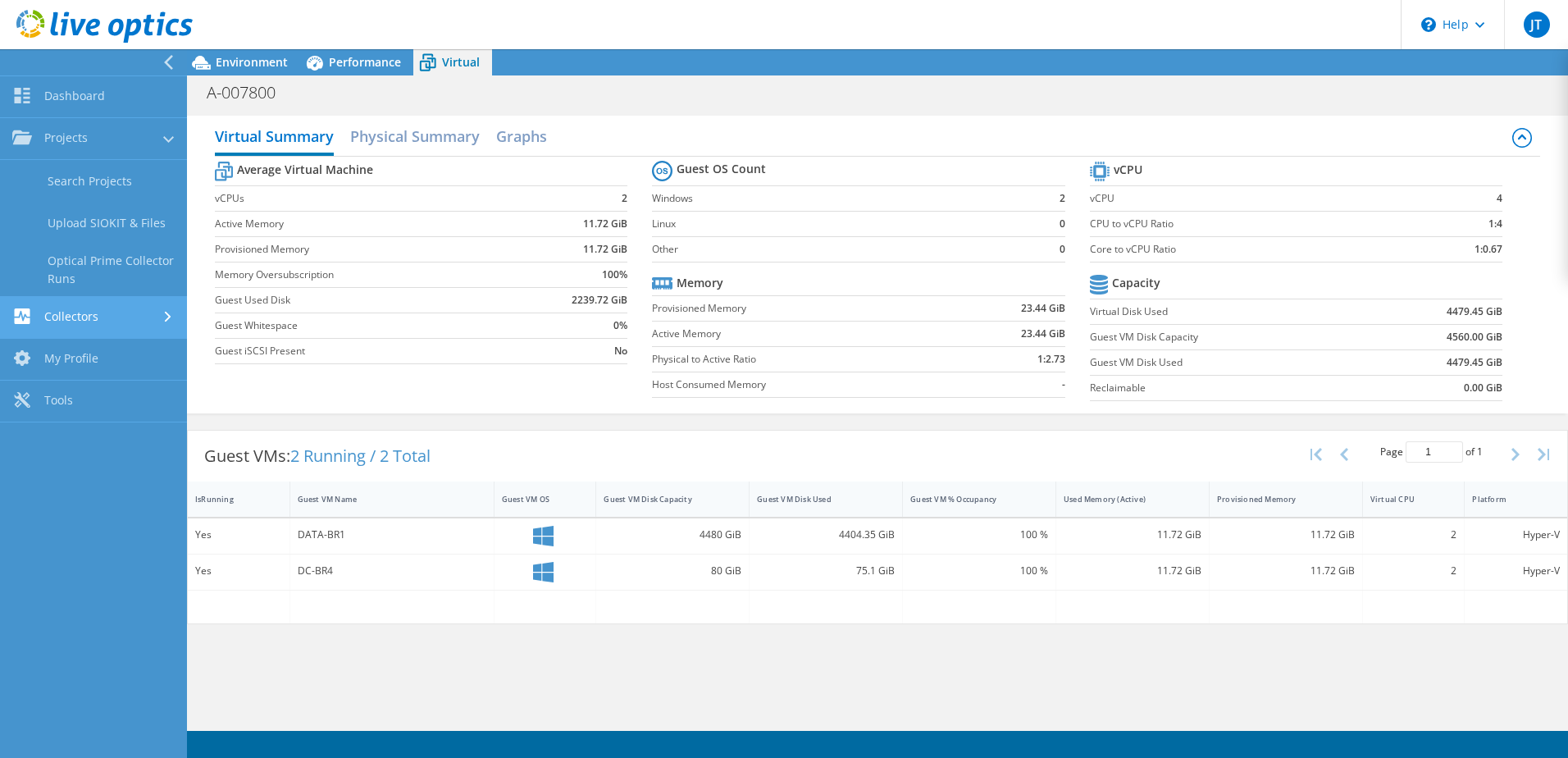
click at [103, 315] on link "Collectors" at bounding box center [93, 317] width 187 height 41
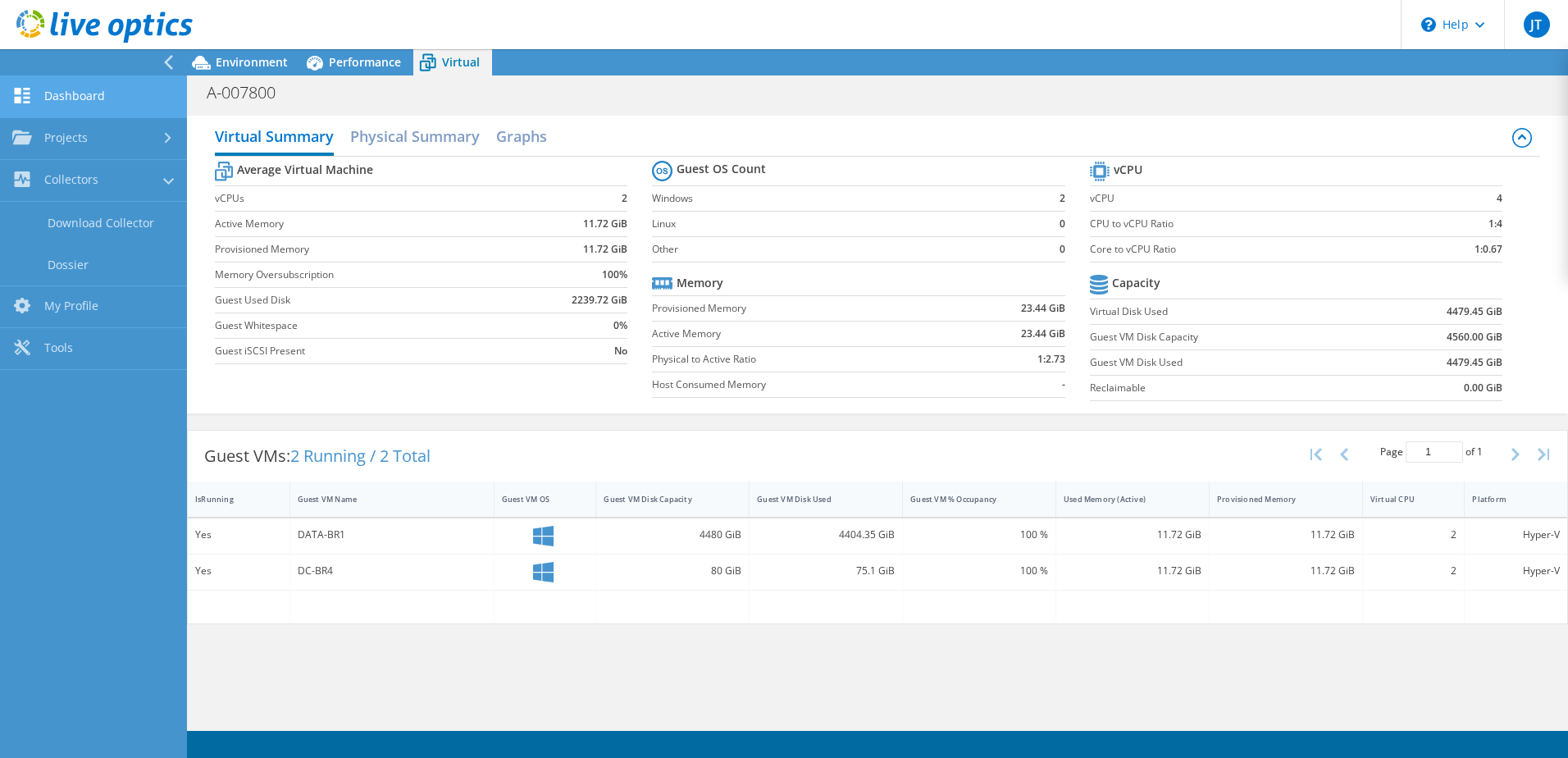
click at [92, 92] on link "Dashboard" at bounding box center [93, 97] width 187 height 41
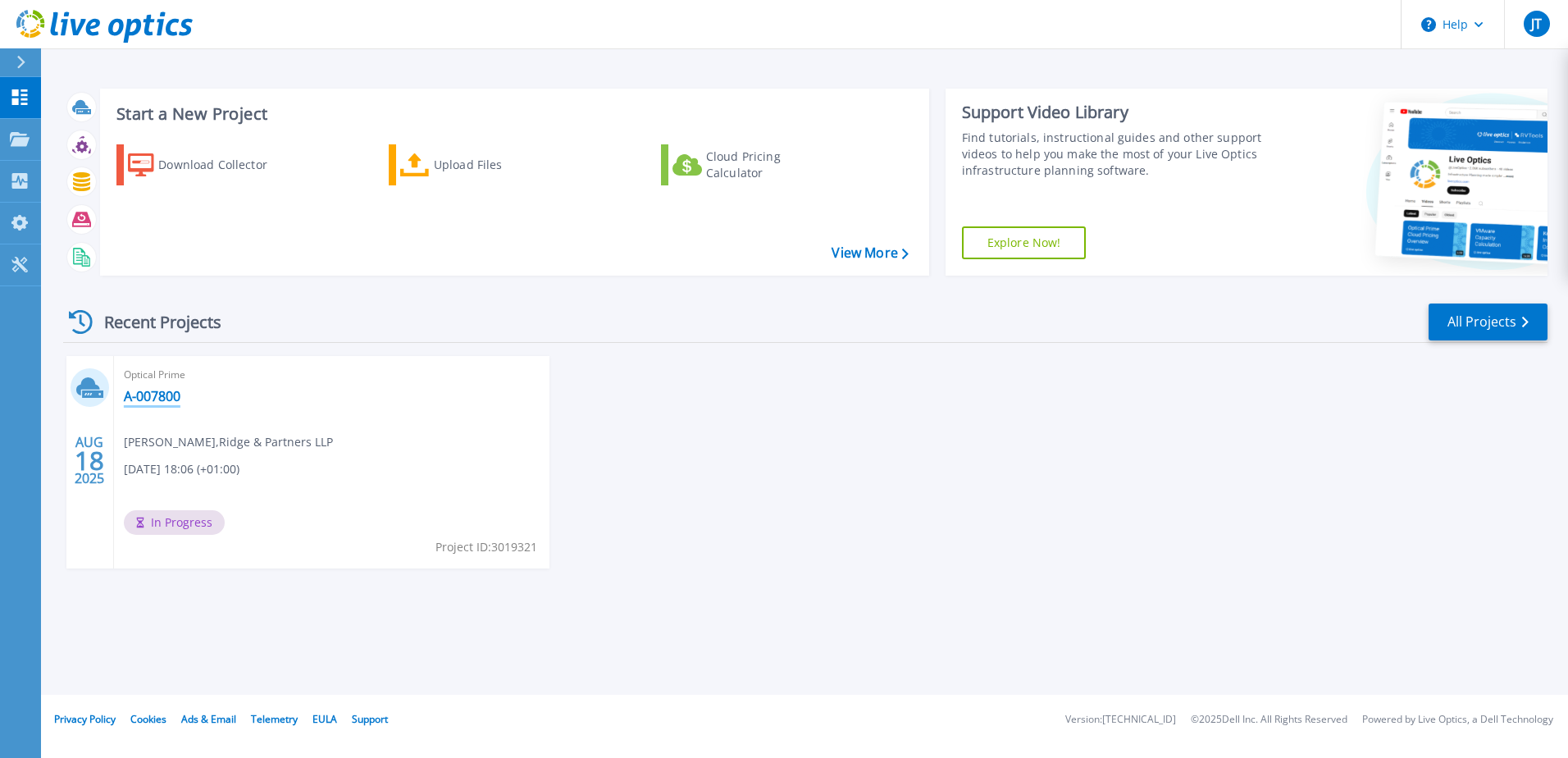
click at [142, 397] on link "A-007800" at bounding box center [151, 396] width 57 height 16
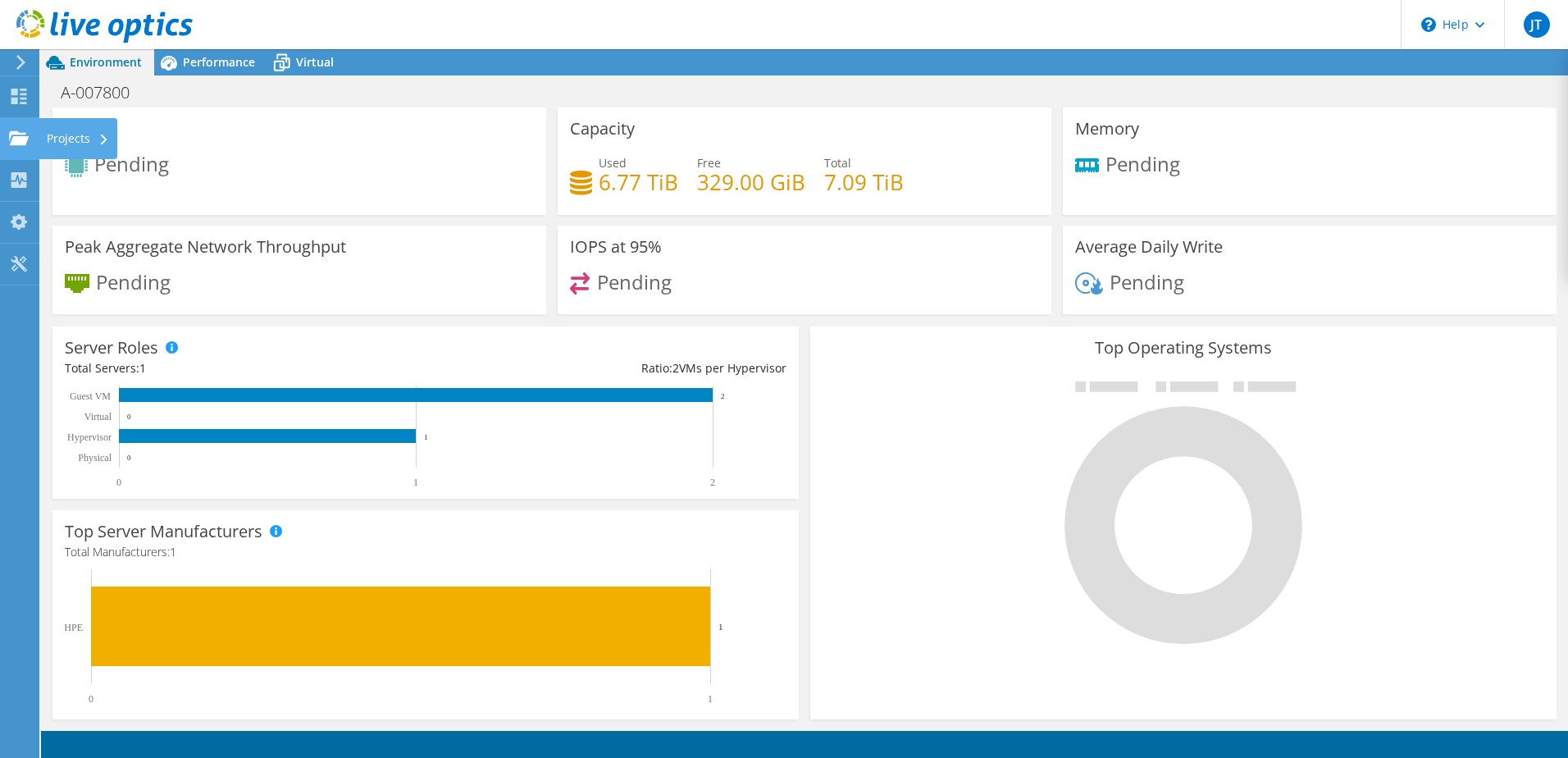
click at [60, 133] on div "Projects" at bounding box center [78, 138] width 78 height 41
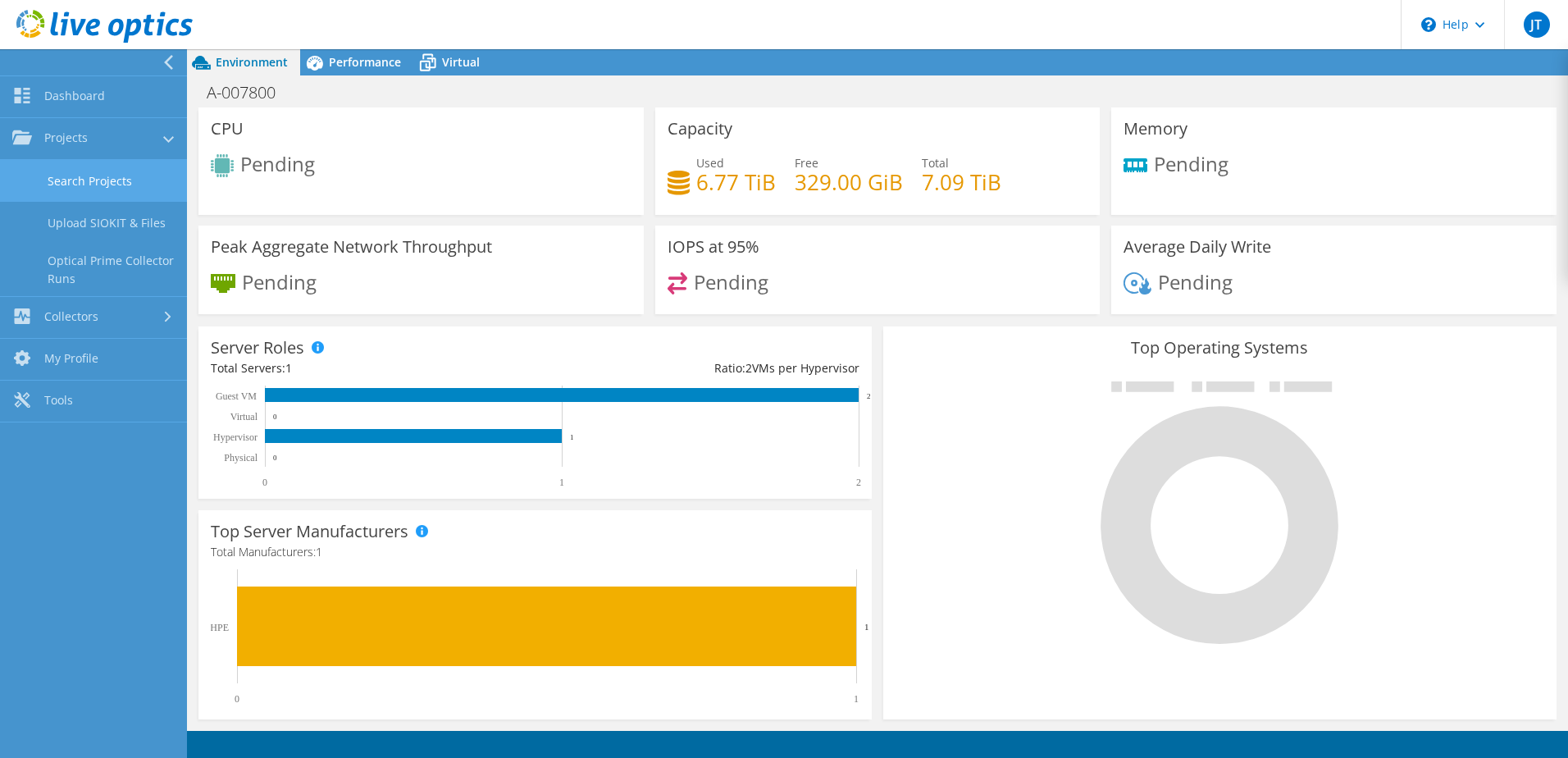
click at [128, 175] on link "Search Projects" at bounding box center [93, 180] width 187 height 41
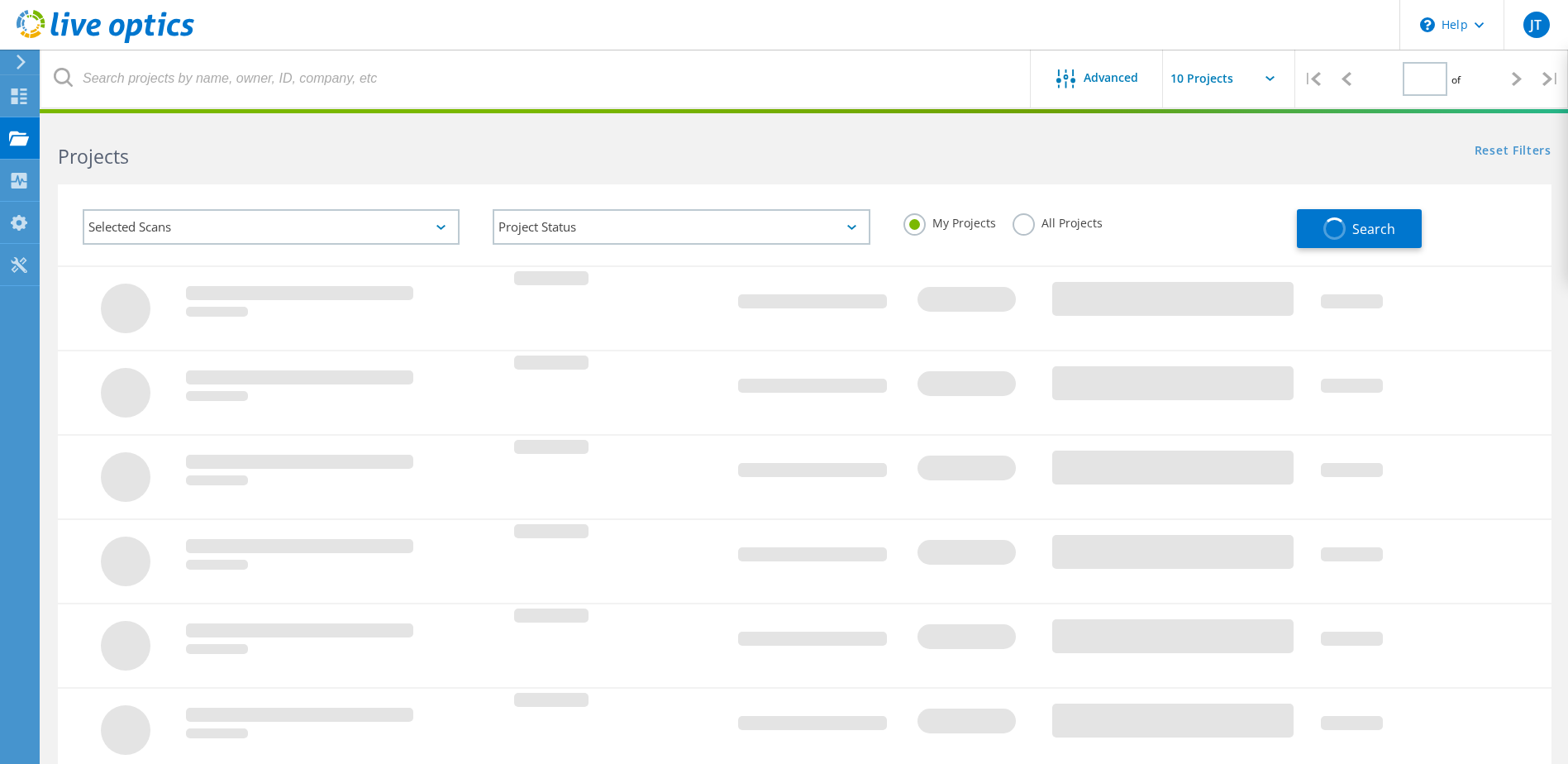
type input "1"
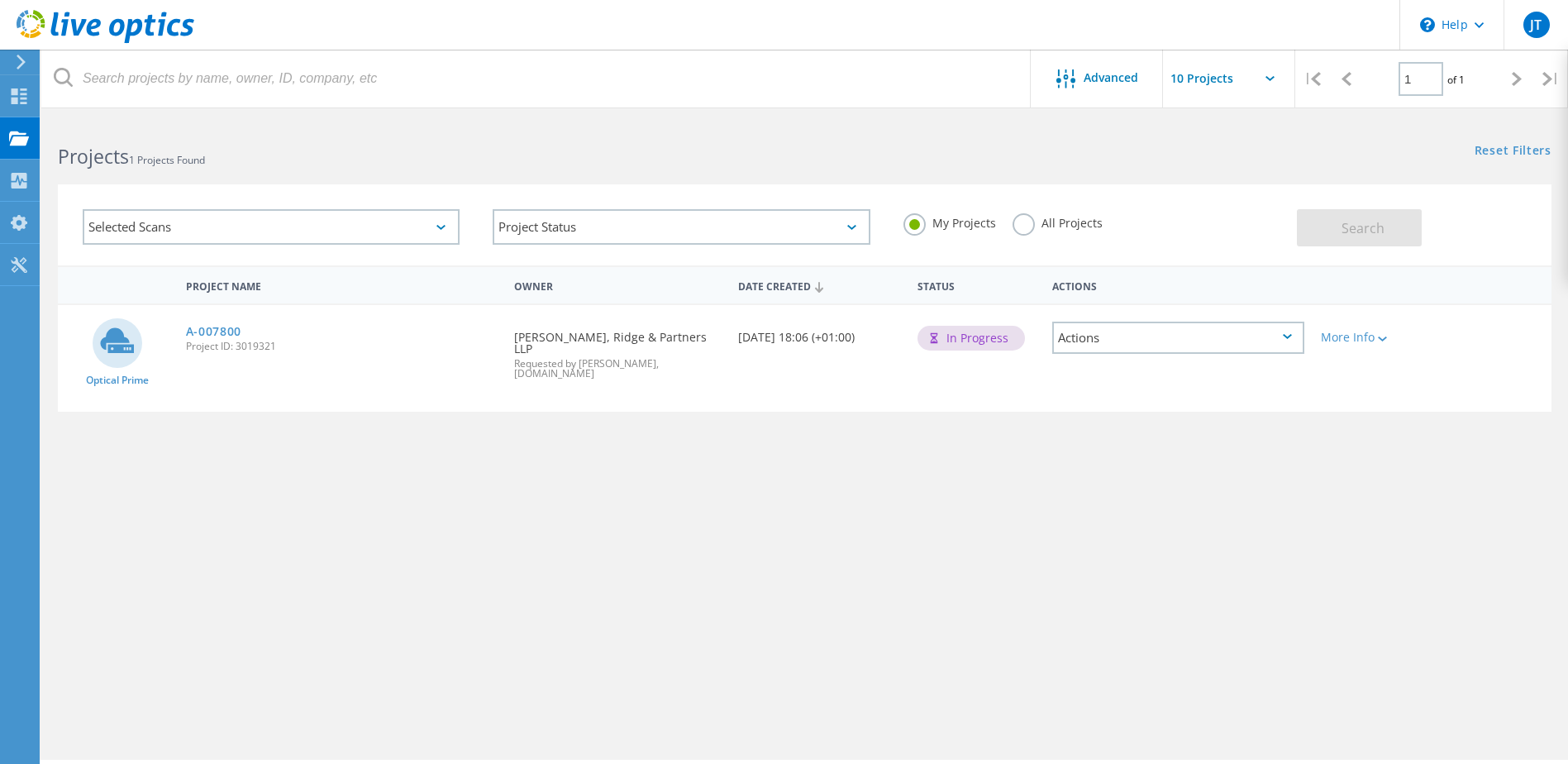
click at [1127, 332] on div "Actions" at bounding box center [1177, 337] width 252 height 32
click at [1099, 373] on div "Delete" at bounding box center [1178, 376] width 249 height 25
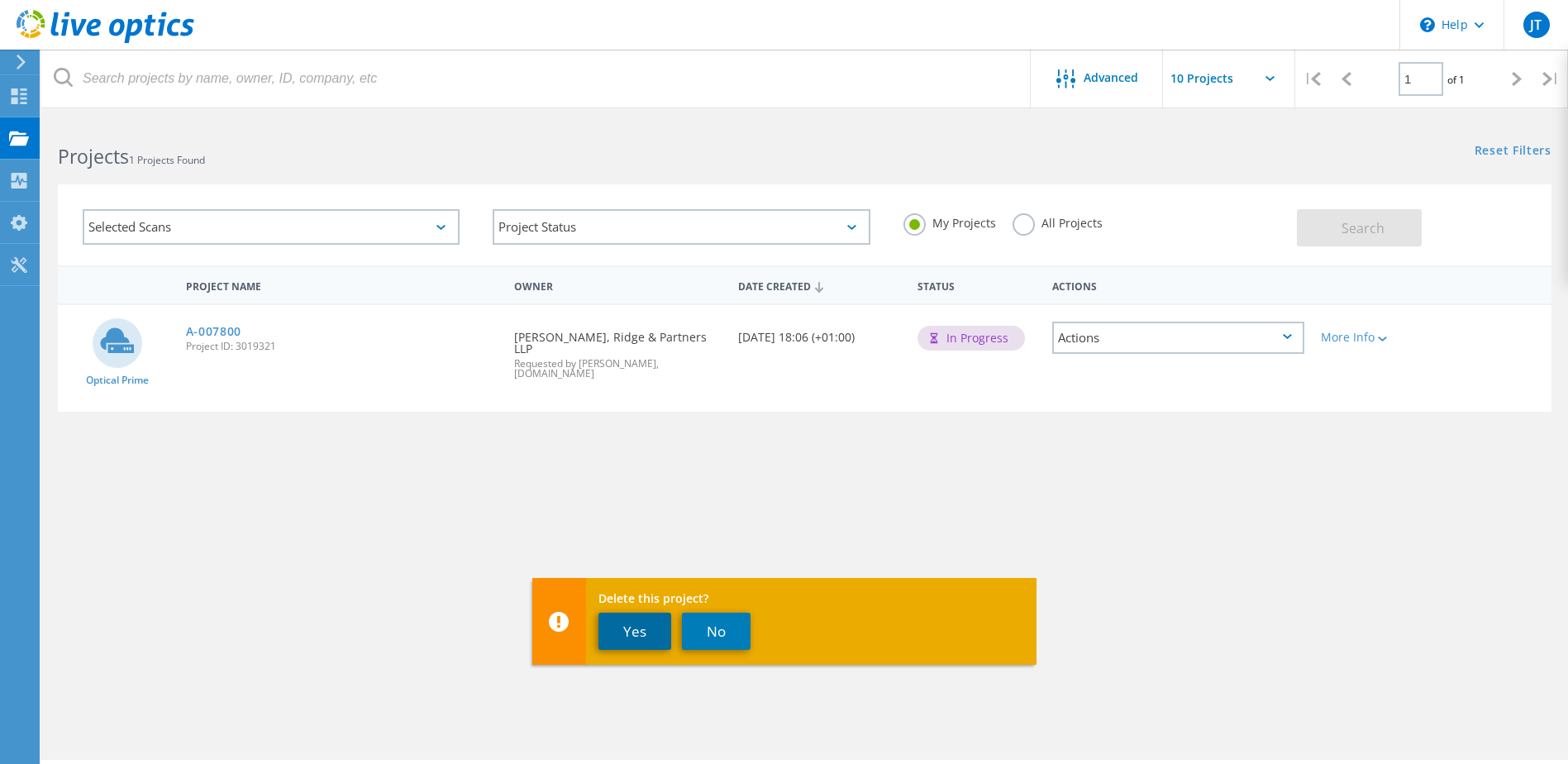
click at [639, 625] on button "Yes" at bounding box center [635, 630] width 73 height 37
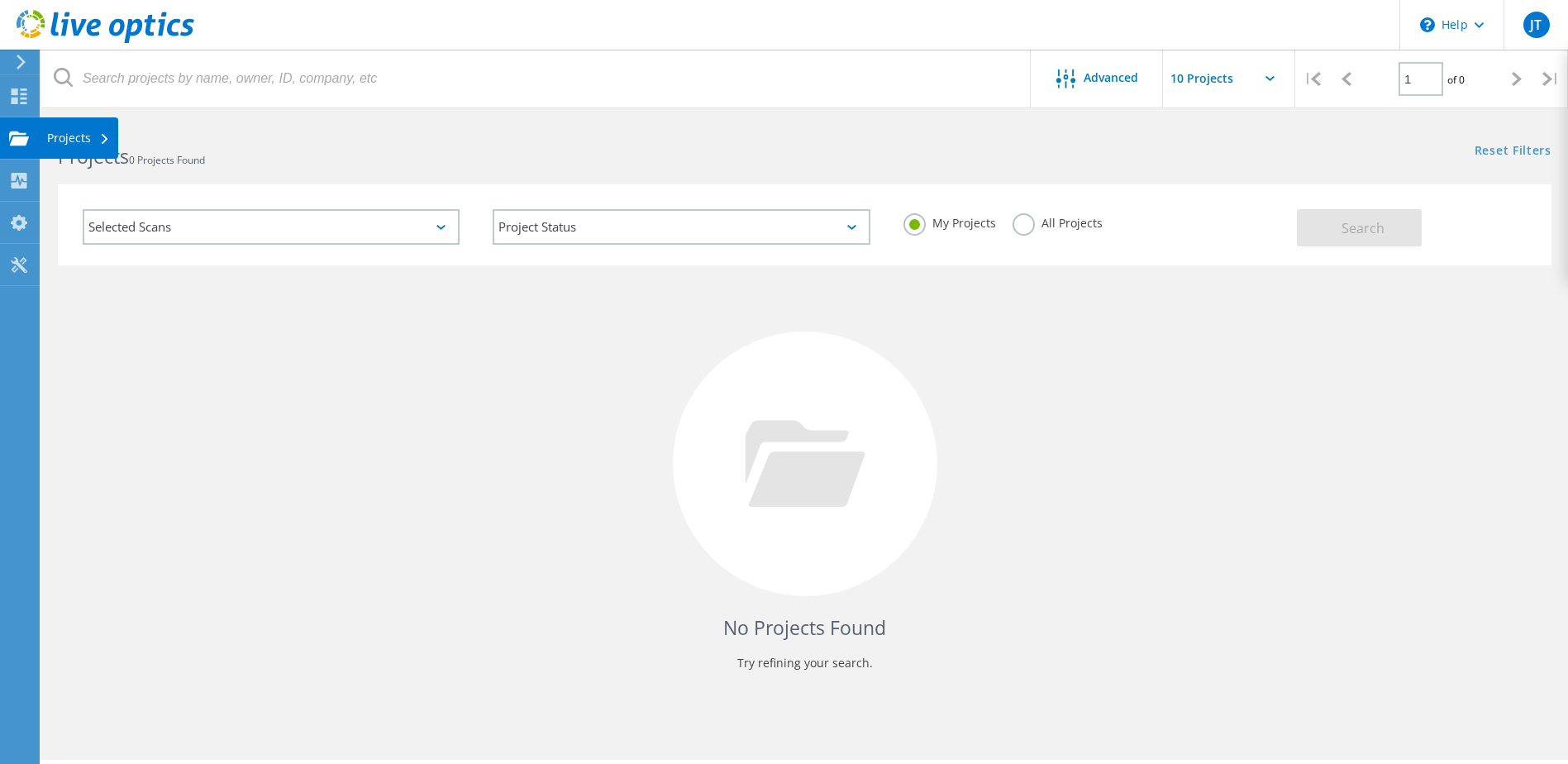
click at [17, 138] on use at bounding box center [19, 137] width 20 height 14
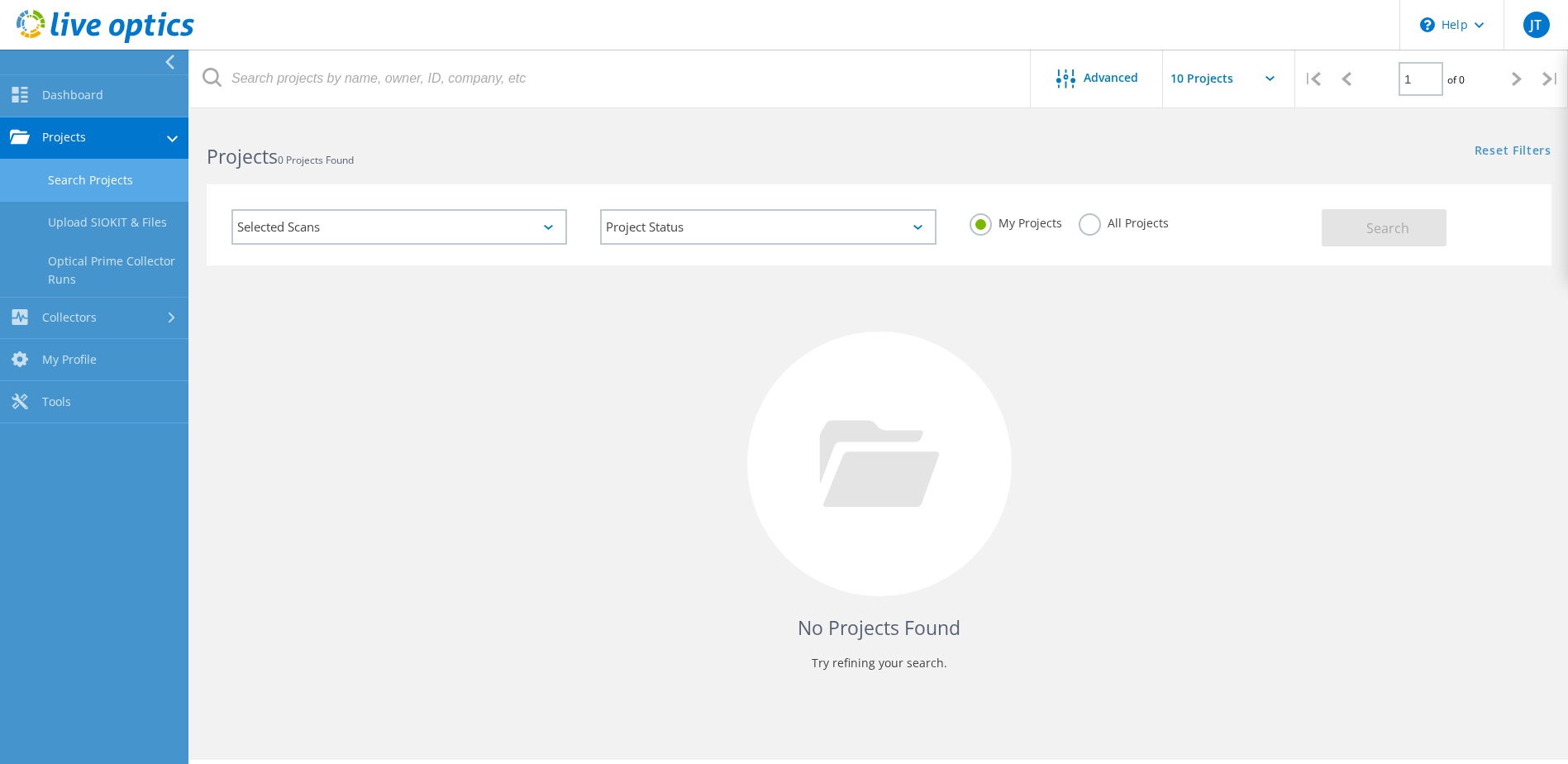
click at [1266, 87] on input "text" at bounding box center [1245, 79] width 165 height 58
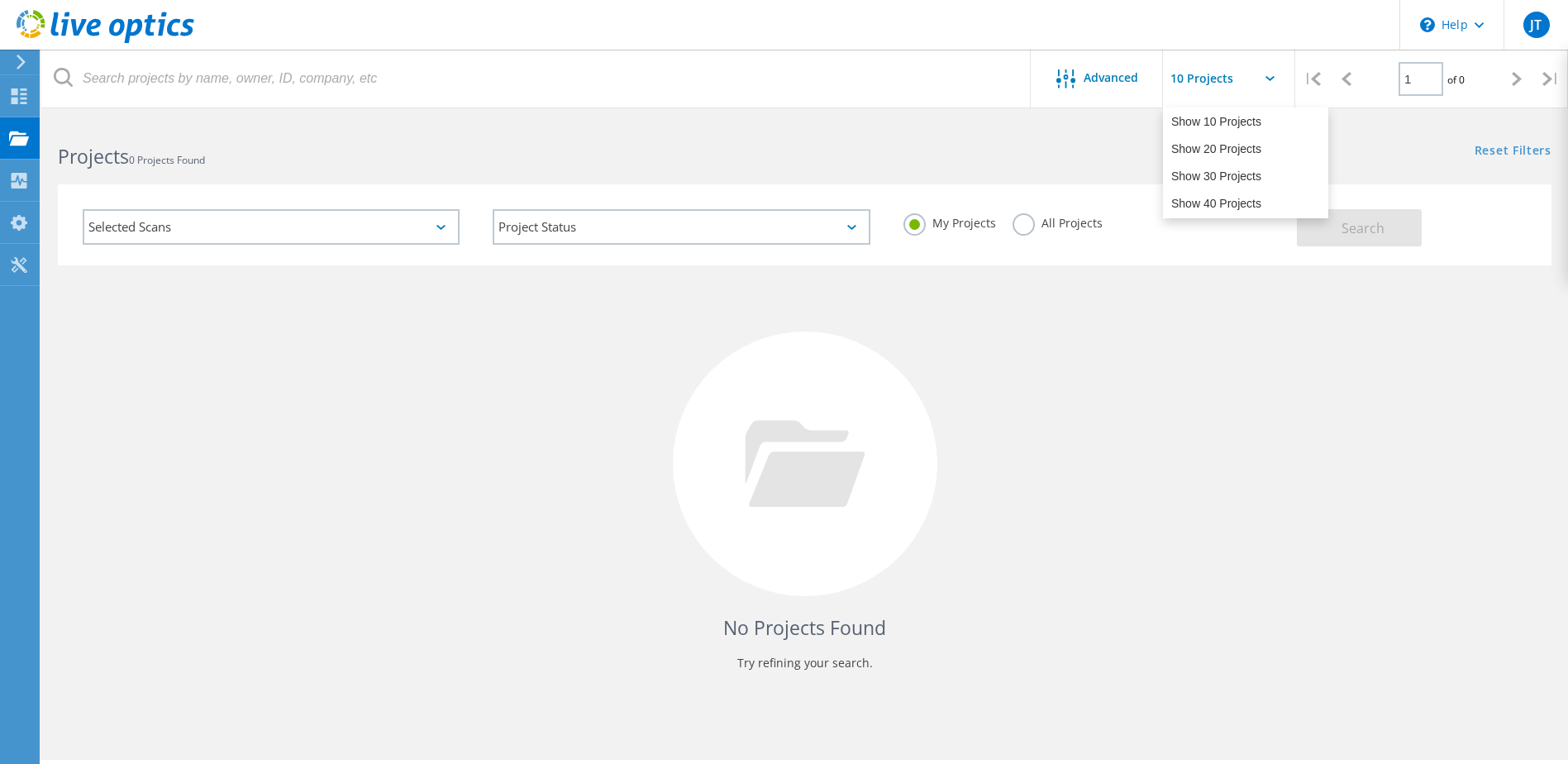
click at [1257, 423] on div "No Projects Found Try refining your search." at bounding box center [805, 479] width 1494 height 427
click at [23, 61] on use at bounding box center [21, 62] width 9 height 15
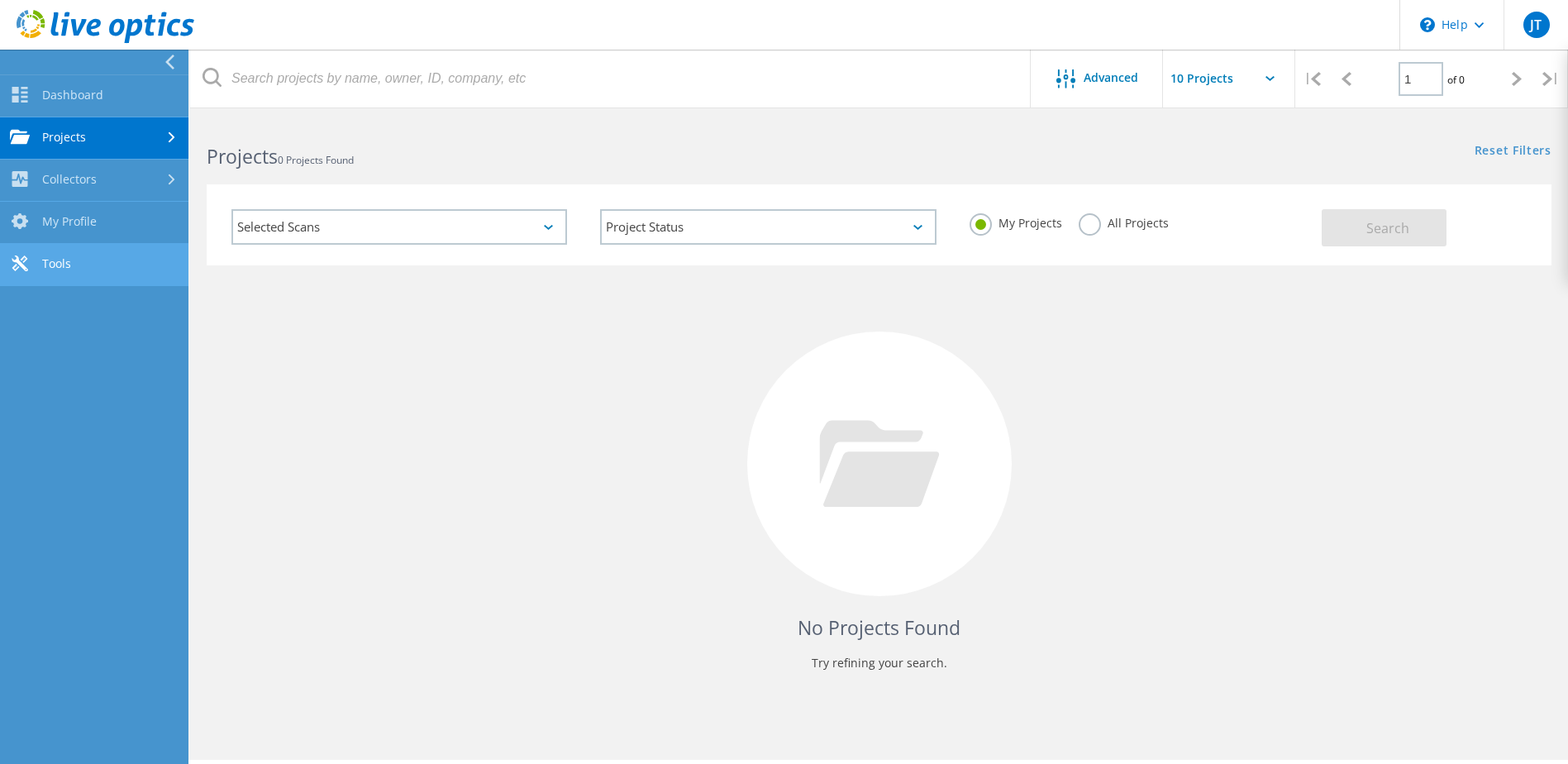
click at [66, 267] on link "Tools" at bounding box center [94, 264] width 188 height 42
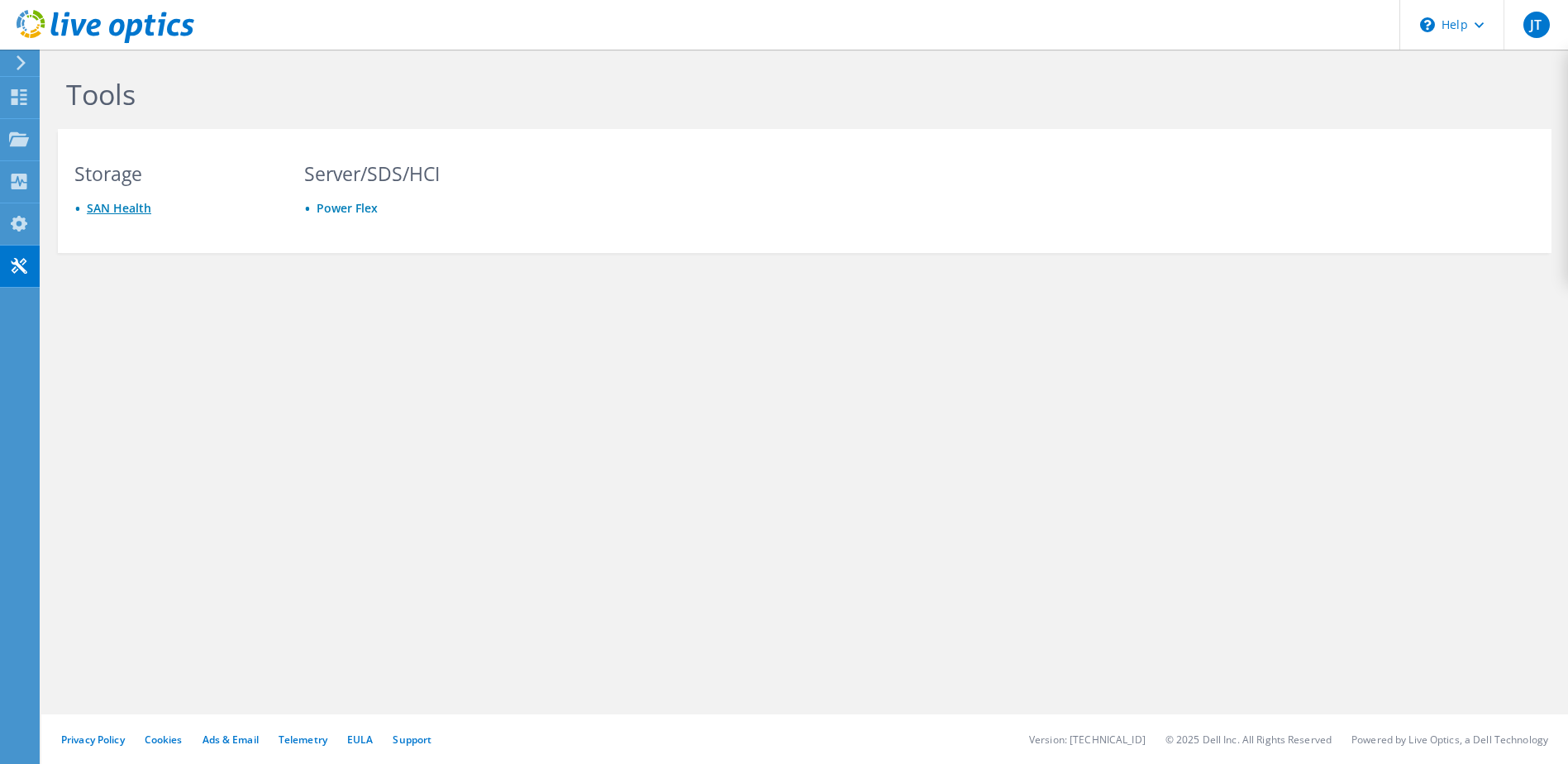
click at [117, 210] on link "SAN Health" at bounding box center [119, 207] width 65 height 15
